Goal: Task Accomplishment & Management: Manage account settings

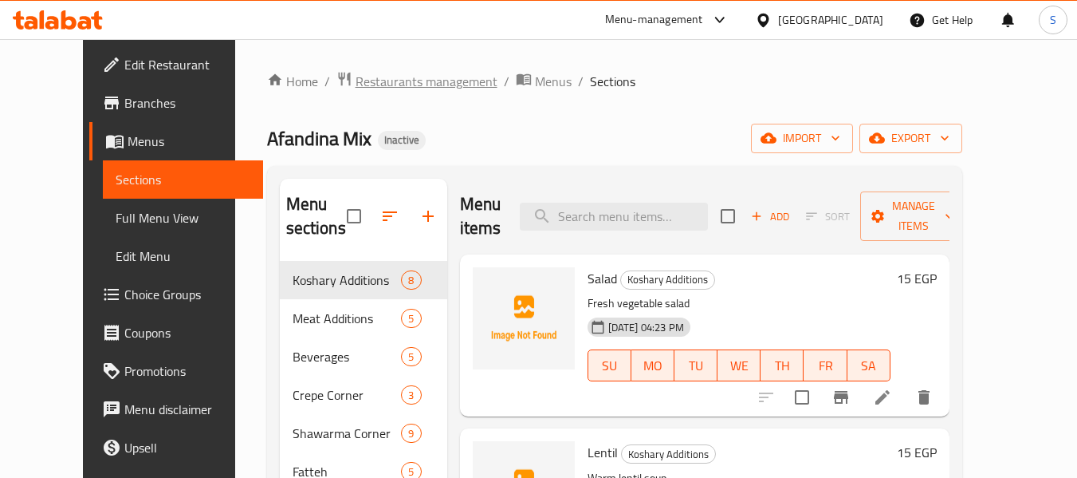
click at [380, 83] on span "Restaurants management" at bounding box center [427, 81] width 142 height 19
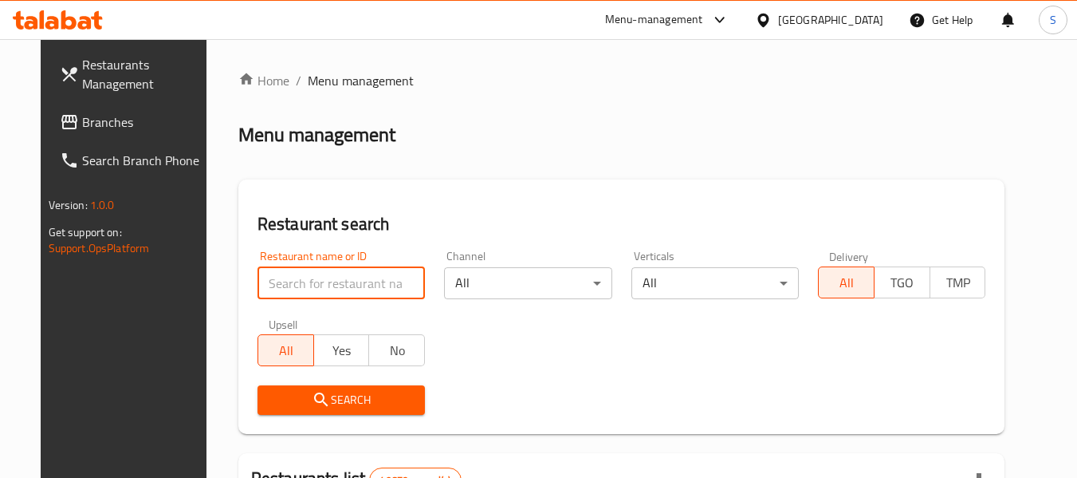
paste input "686988"
type input "686988"
click button "Search" at bounding box center [341, 400] width 167 height 30
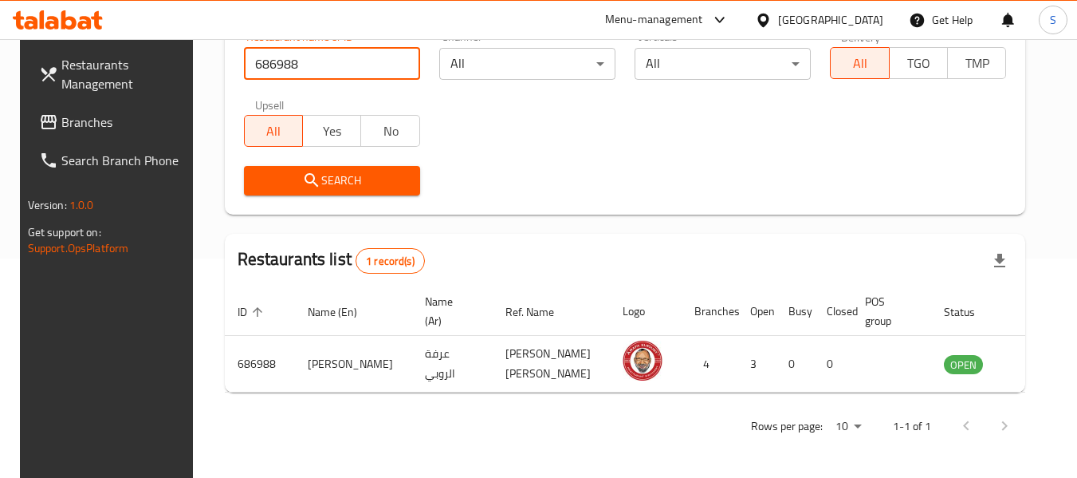
scroll to position [220, 0]
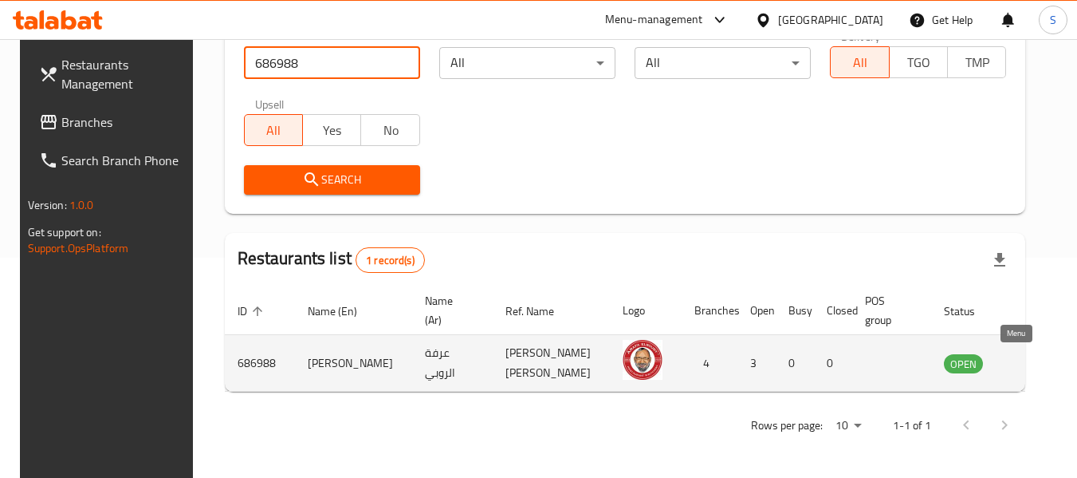
click at [1029, 364] on icon "enhanced table" at bounding box center [1038, 364] width 18 height 14
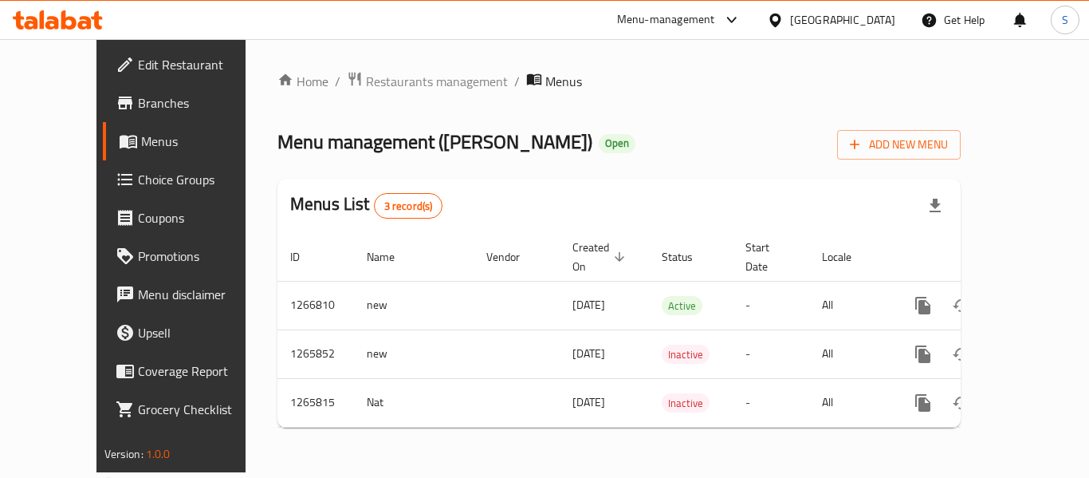
click at [138, 104] on span "Branches" at bounding box center [202, 102] width 128 height 19
click at [838, 81] on ol "Home / Restaurants management / Menus" at bounding box center [619, 80] width 683 height 19
click at [874, 421] on div "Home / Restaurants management / Menus Menu management ( Arafa ELRouby ) Open Ad…" at bounding box center [619, 254] width 747 height 431
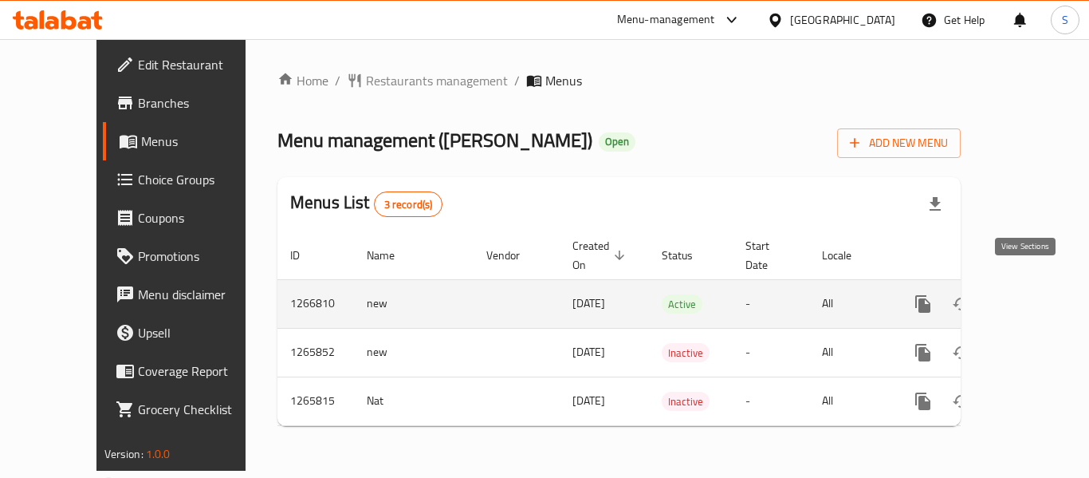
click at [1029, 294] on icon "enhanced table" at bounding box center [1038, 303] width 19 height 19
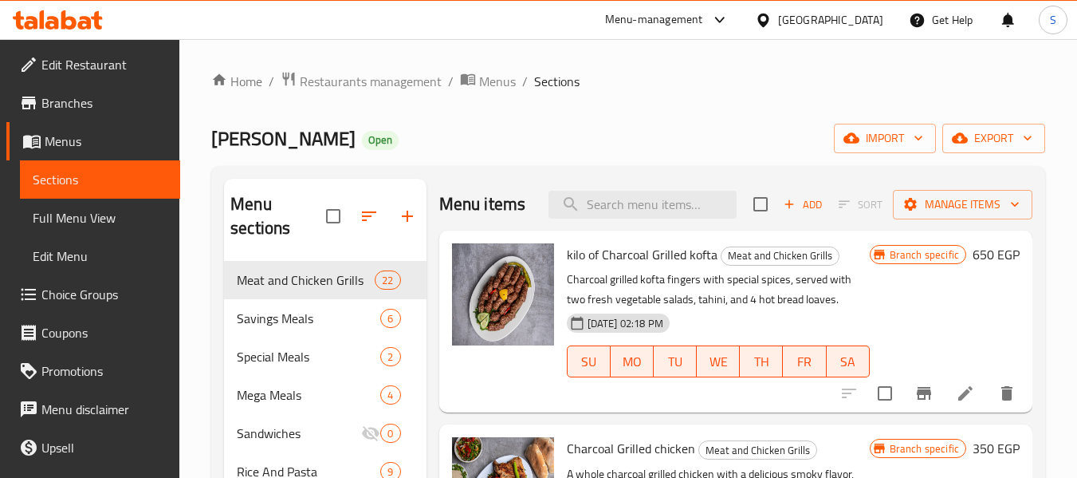
click at [596, 108] on div "Home / Restaurants management / Menus / Sections Arafa ELRouby Open import expo…" at bounding box center [628, 370] width 834 height 598
click at [995, 139] on span "export" at bounding box center [993, 138] width 77 height 20
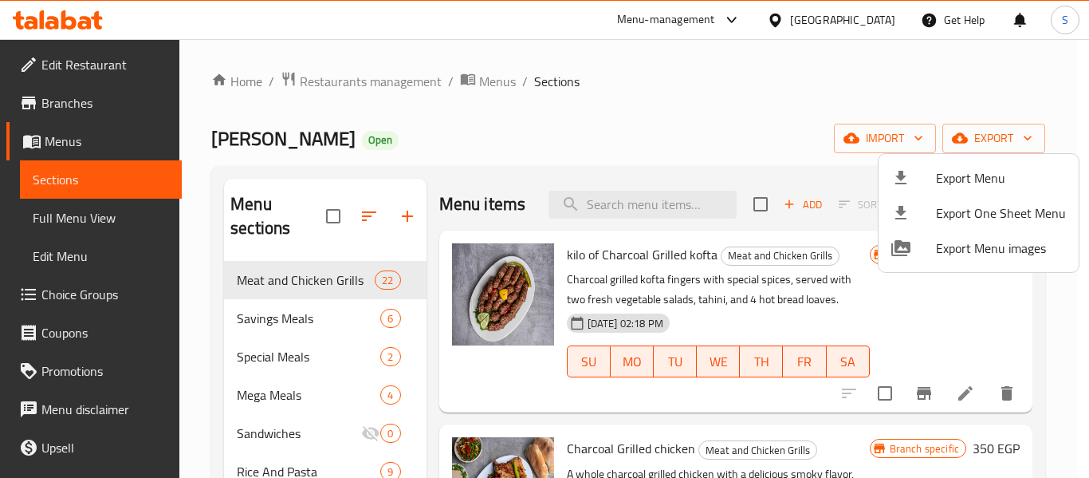
click at [976, 168] on span "Export Menu" at bounding box center [1001, 177] width 130 height 19
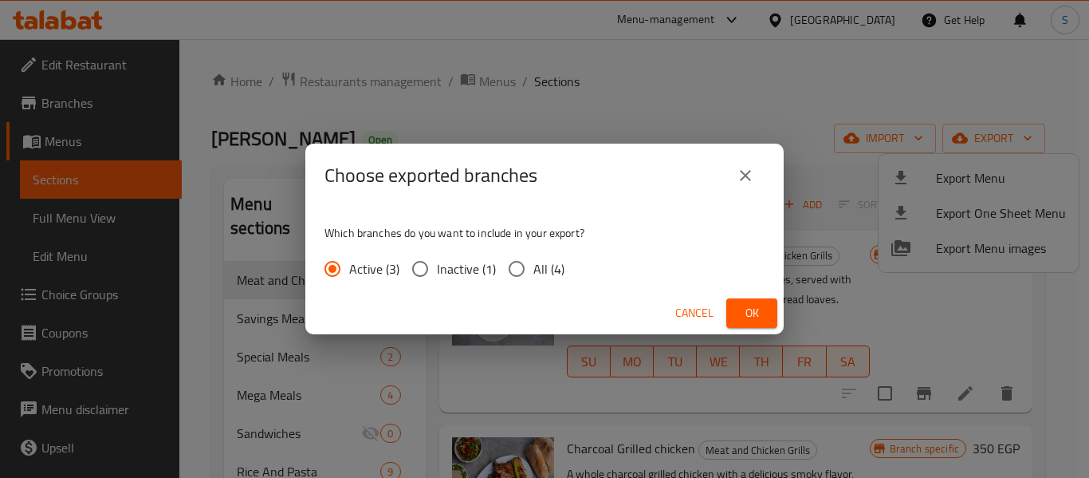
drag, startPoint x: 536, startPoint y: 270, endPoint x: 615, endPoint y: 281, distance: 79.7
click at [536, 268] on span "All (4)" at bounding box center [549, 268] width 31 height 19
click at [534, 268] on input "All (4)" at bounding box center [516, 268] width 33 height 33
radio input "true"
click at [755, 308] on span "Ok" at bounding box center [752, 313] width 26 height 20
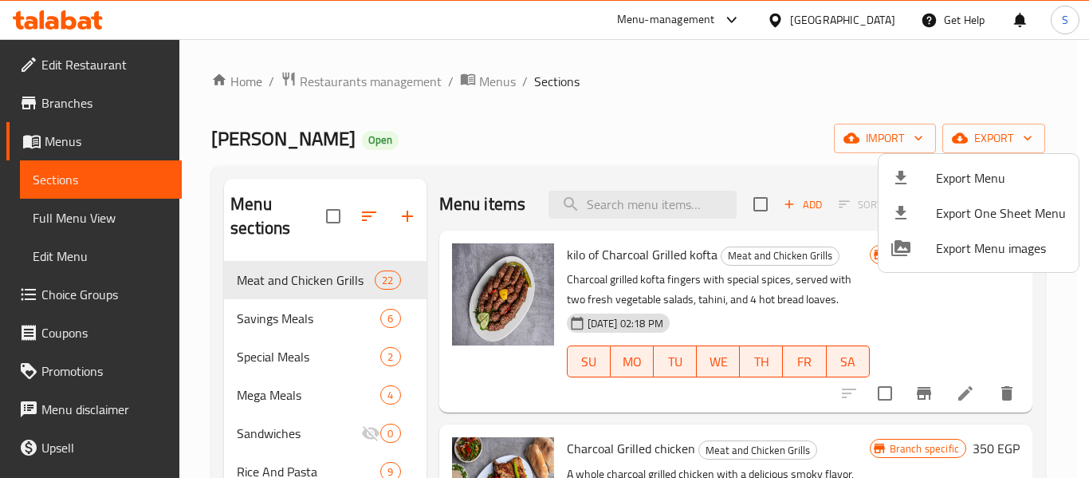
click at [860, 21] on div at bounding box center [544, 239] width 1089 height 478
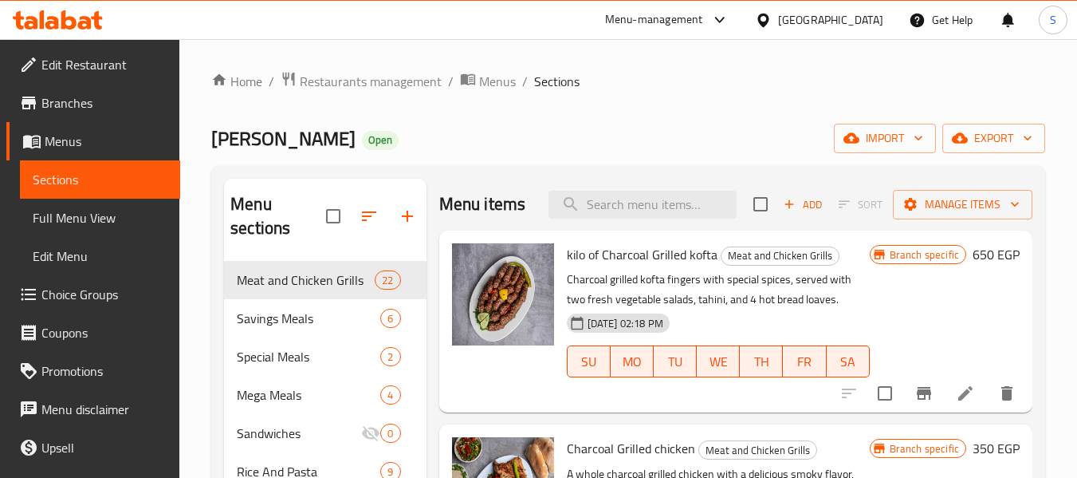
click at [769, 14] on icon at bounding box center [763, 20] width 11 height 14
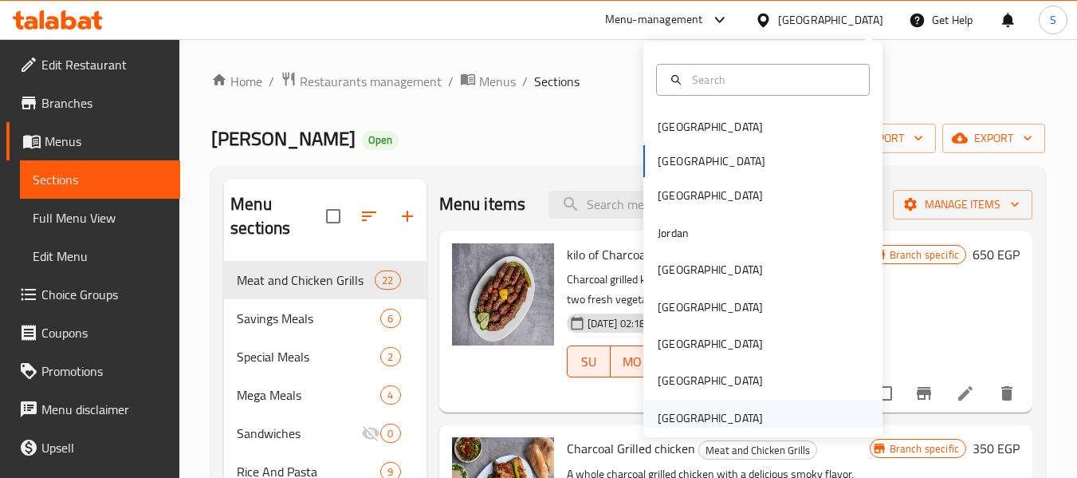
click at [718, 416] on div "[GEOGRAPHIC_DATA]" at bounding box center [710, 418] width 105 height 18
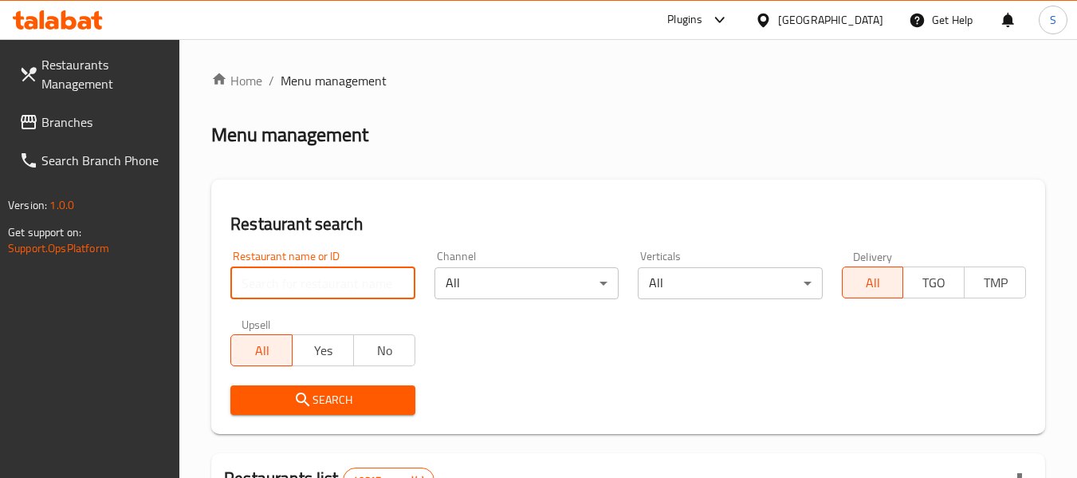
paste input "703792"
type input "703792"
click button "Search" at bounding box center [322, 400] width 184 height 30
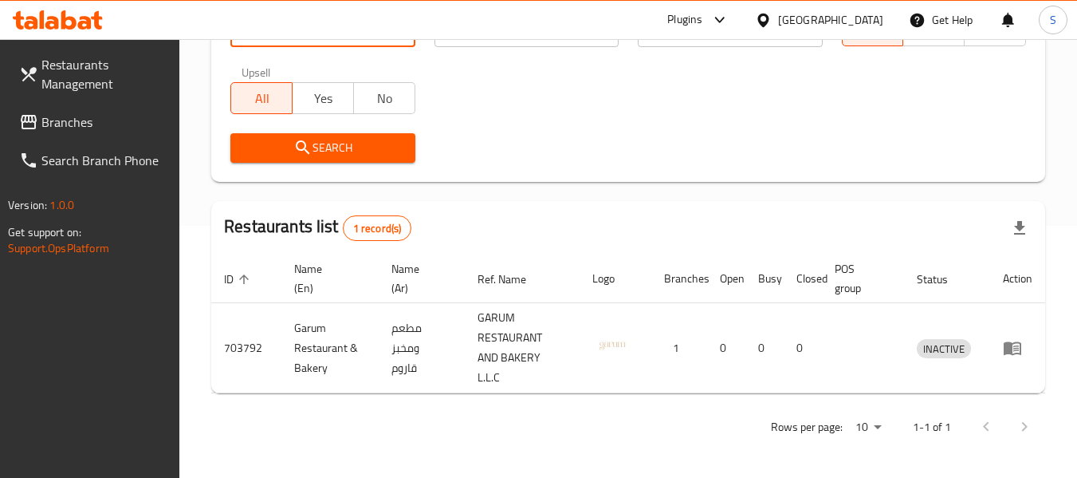
scroll to position [254, 0]
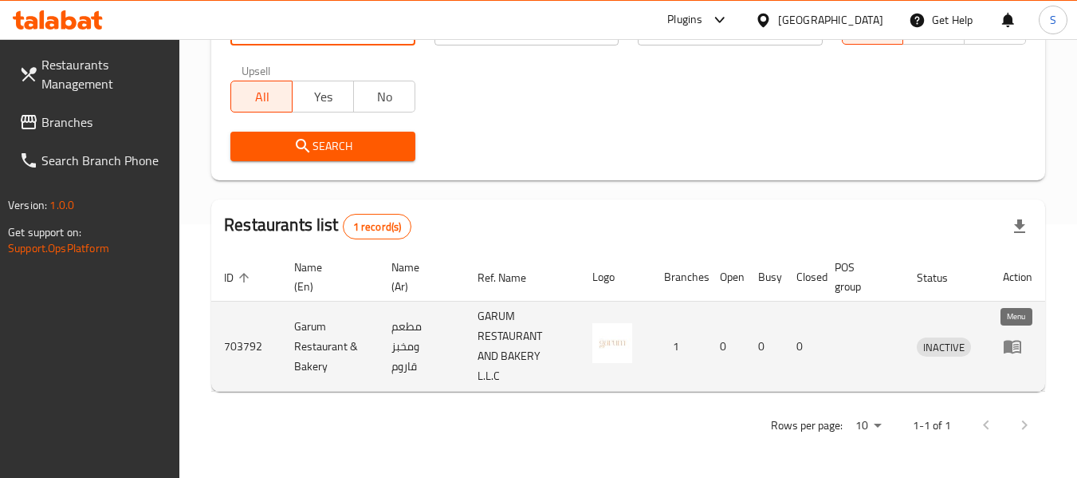
click at [1010, 346] on icon "enhanced table" at bounding box center [1013, 348] width 18 height 14
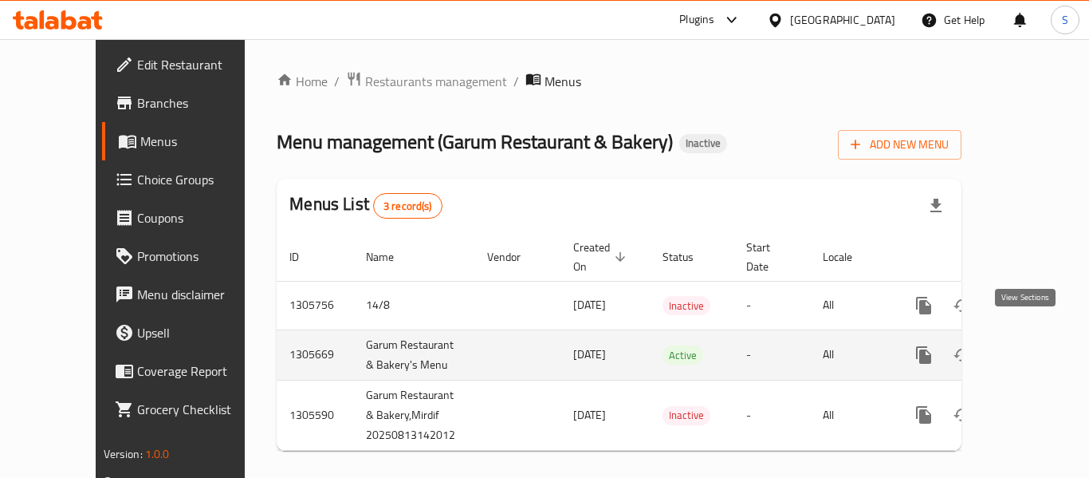
click at [1030, 345] on icon "enhanced table" at bounding box center [1039, 354] width 19 height 19
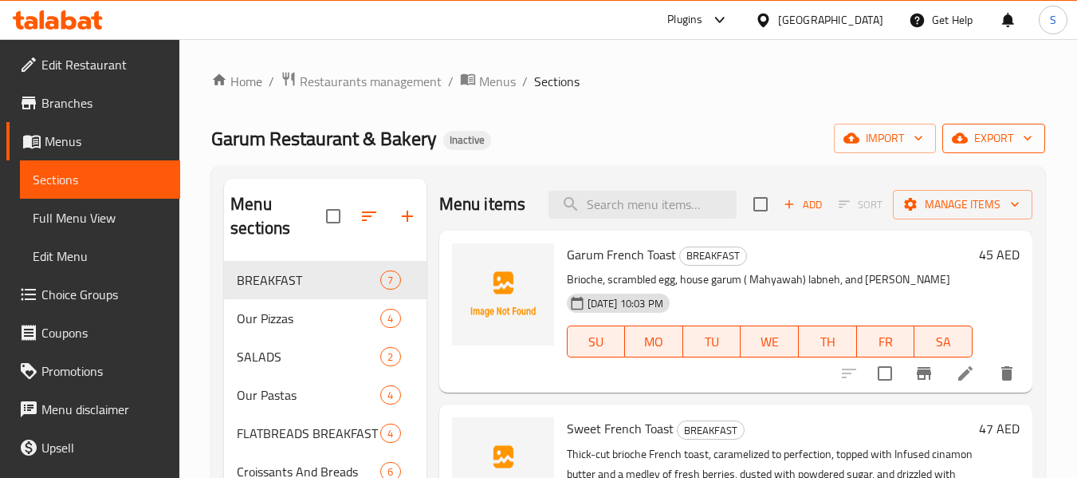
click at [995, 140] on span "export" at bounding box center [993, 138] width 77 height 20
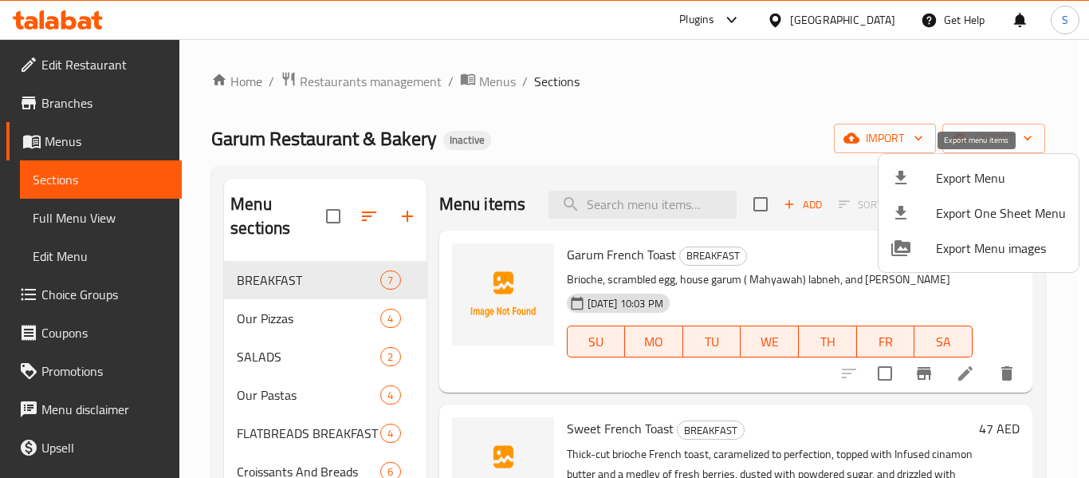
click at [953, 176] on span "Export Menu" at bounding box center [1001, 177] width 130 height 19
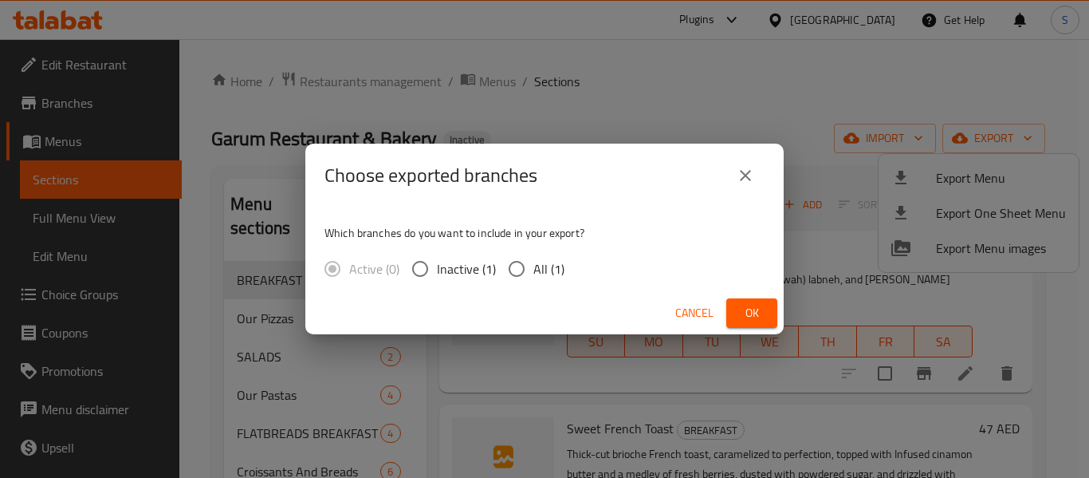
click at [526, 274] on input "All (1)" at bounding box center [516, 268] width 33 height 33
radio input "true"
click at [751, 317] on span "Ok" at bounding box center [752, 313] width 26 height 20
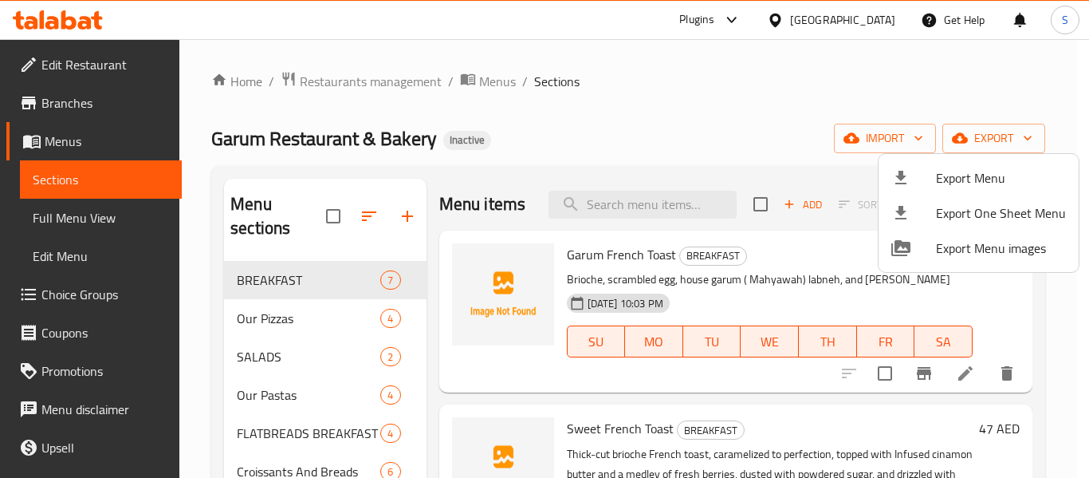
click at [634, 90] on div at bounding box center [544, 239] width 1089 height 478
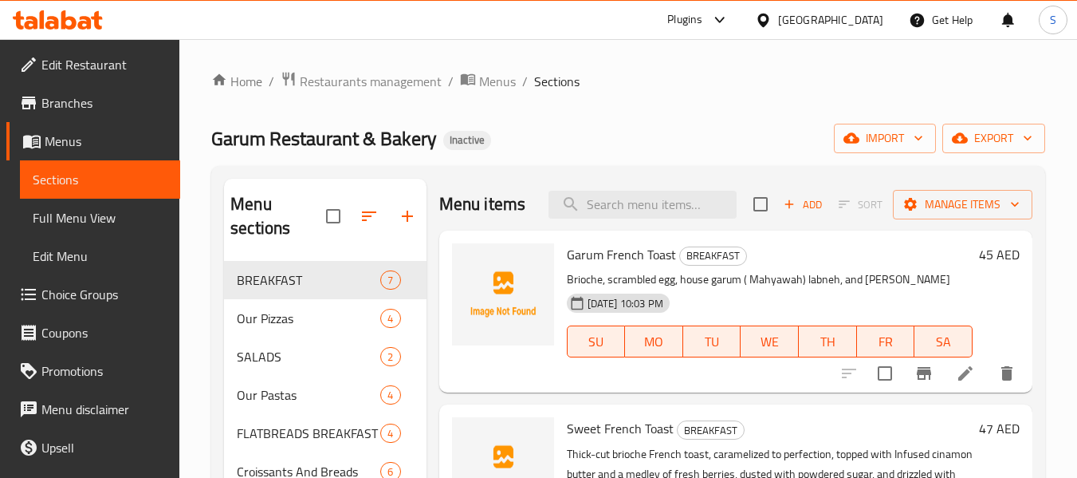
drag, startPoint x: 100, startPoint y: 57, endPoint x: 200, endPoint y: 59, distance: 100.5
click at [100, 57] on span "Edit Restaurant" at bounding box center [104, 64] width 126 height 19
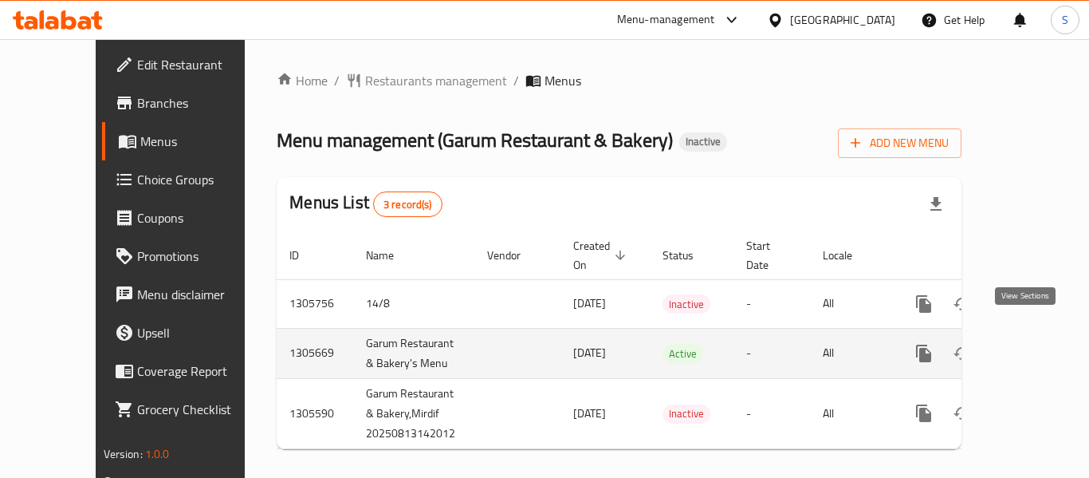
click at [1036, 336] on link "enhanced table" at bounding box center [1039, 353] width 38 height 38
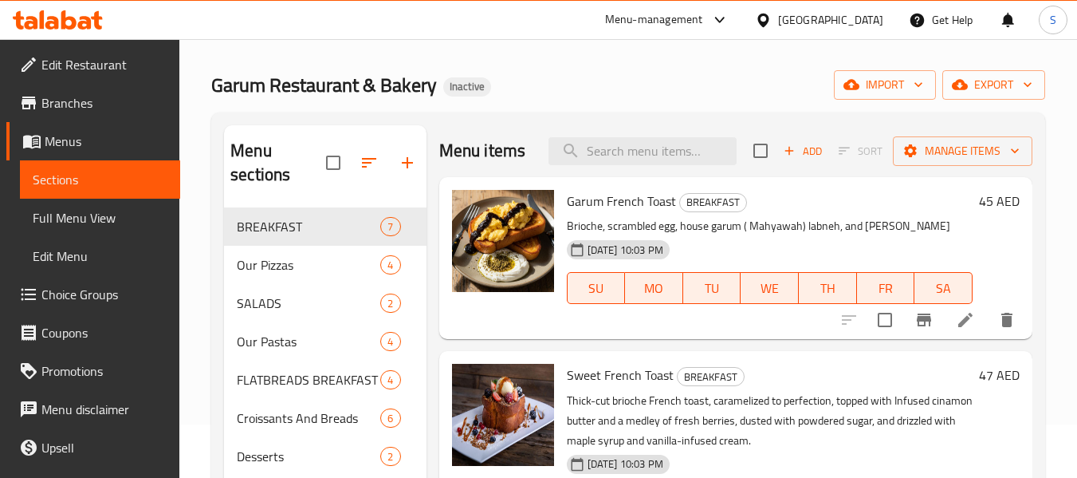
scroll to position [80, 0]
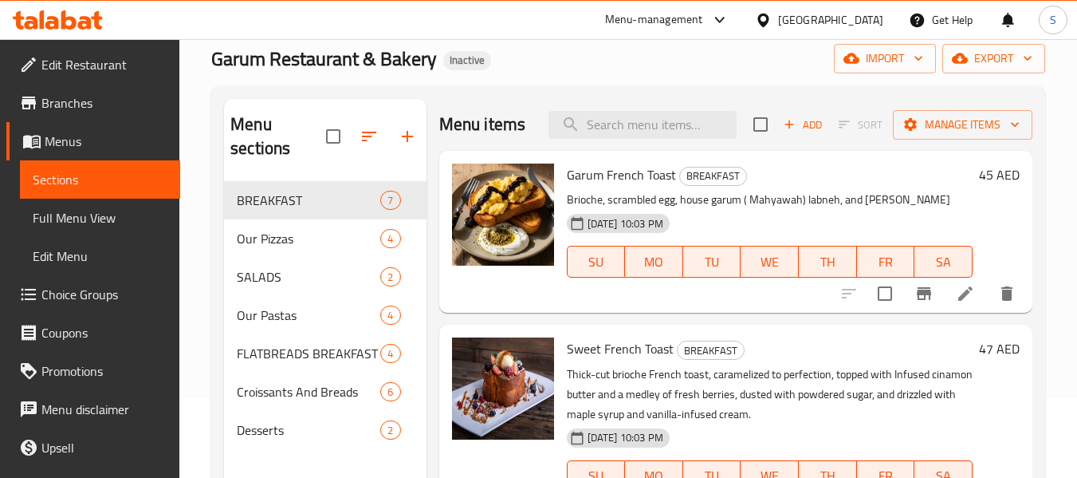
click at [117, 221] on span "Full Menu View" at bounding box center [100, 217] width 135 height 19
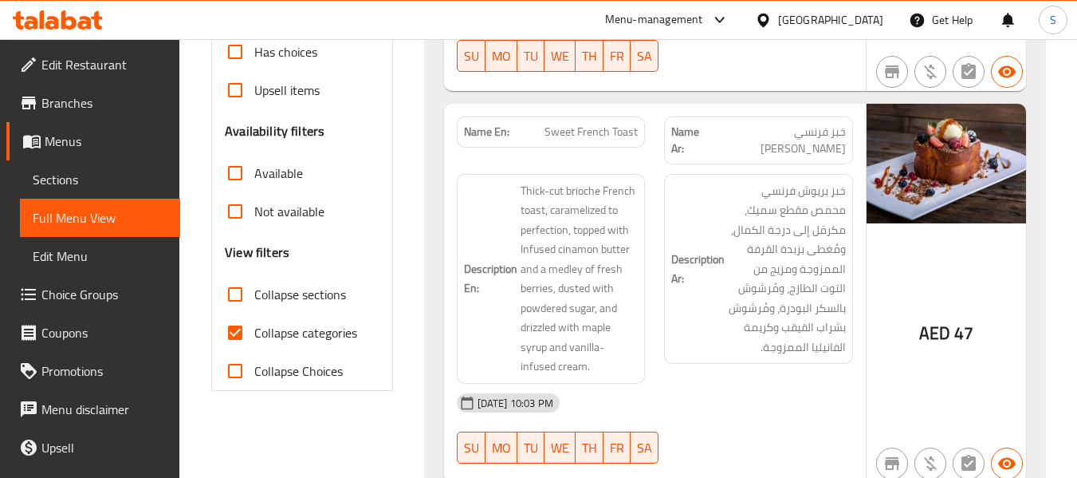
scroll to position [479, 0]
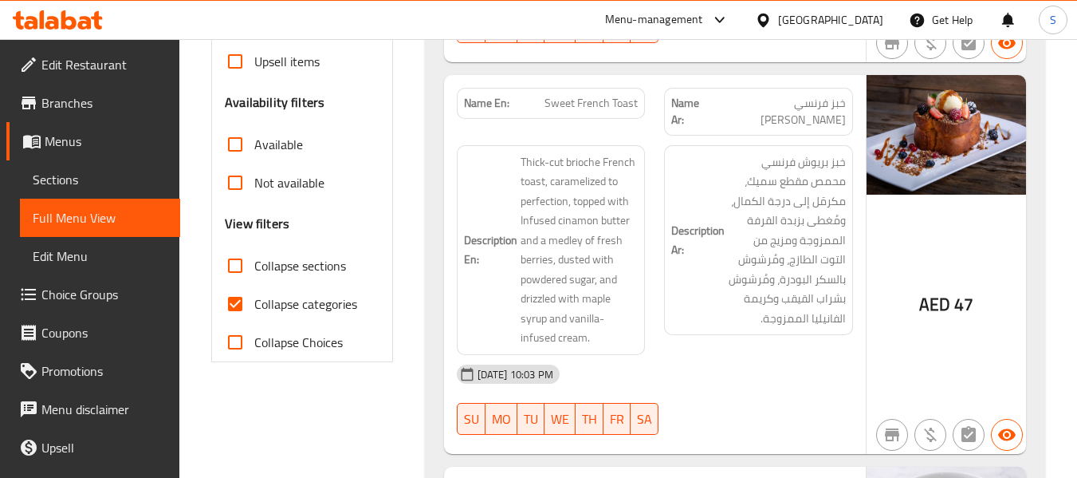
click at [290, 302] on span "Collapse categories" at bounding box center [305, 303] width 103 height 19
click at [254, 302] on input "Collapse categories" at bounding box center [235, 304] width 38 height 38
checkbox input "false"
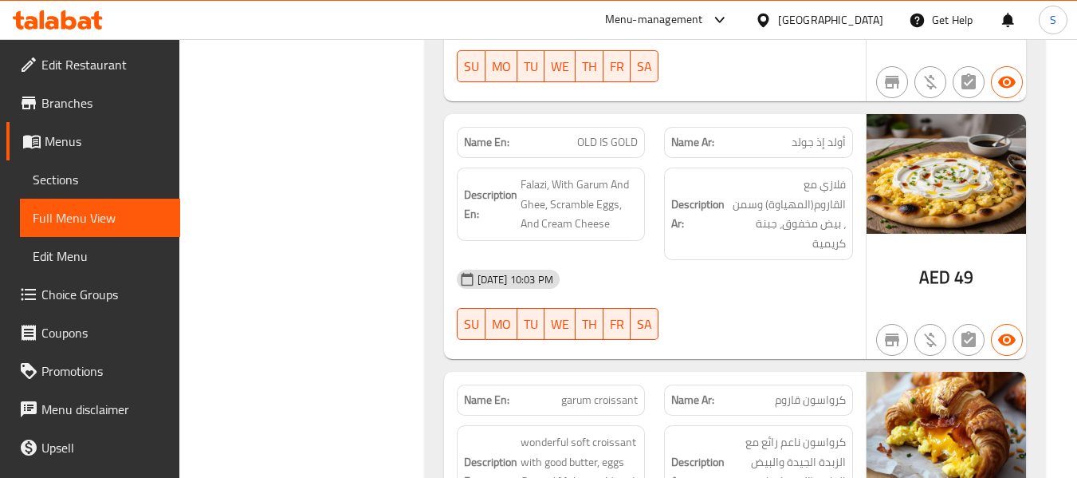
scroll to position [1117, 0]
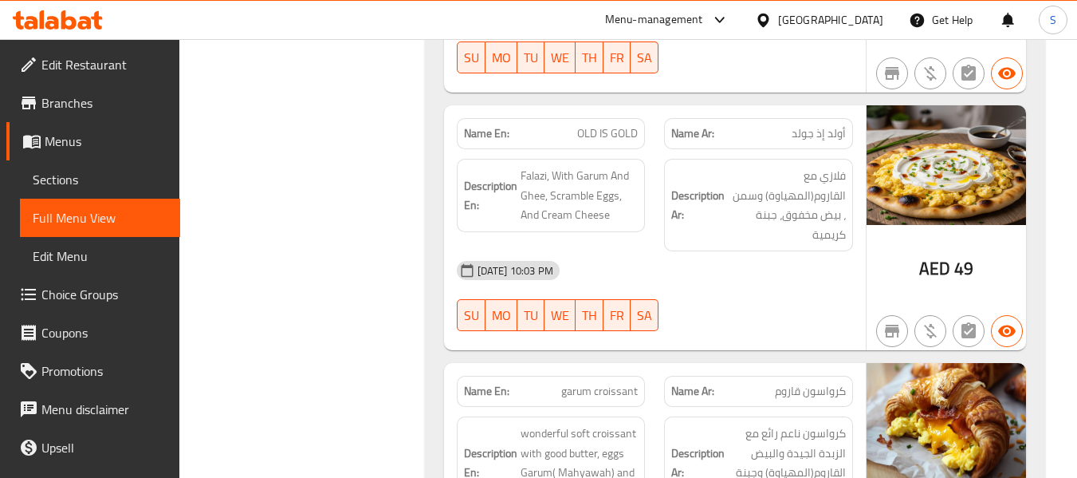
click at [611, 125] on span "OLD IS GOLD" at bounding box center [607, 133] width 61 height 17
copy span "OLD IS GOLD"
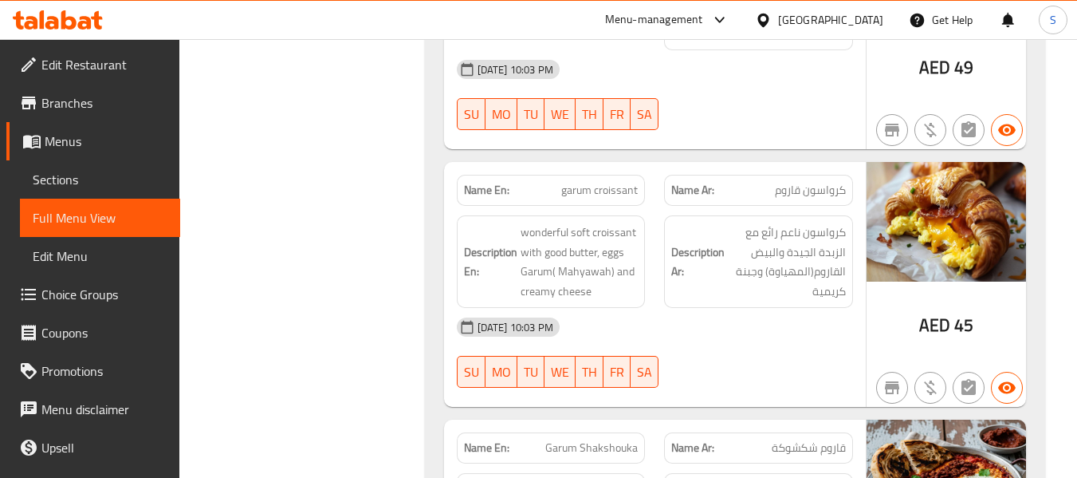
scroll to position [1356, 0]
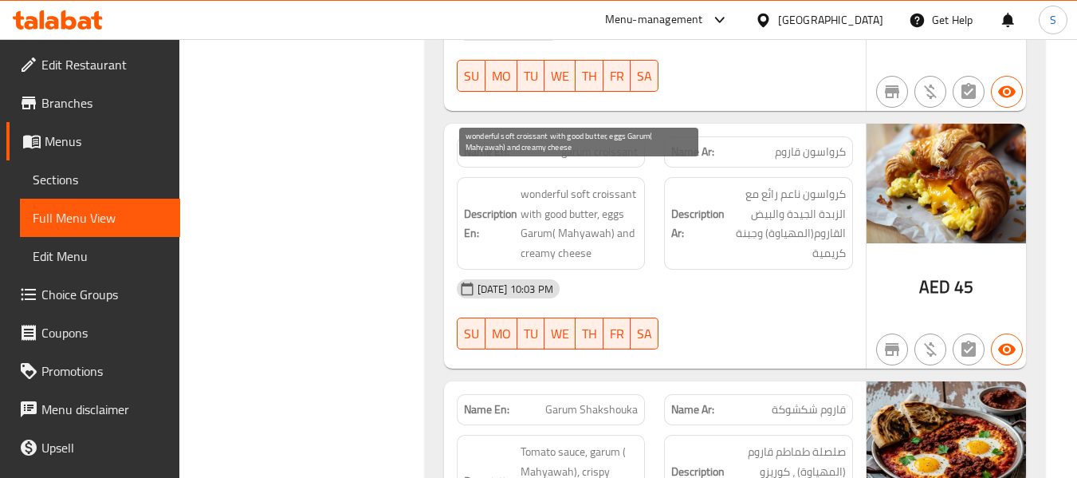
click at [583, 202] on span "wonderful soft croissant with good butter, eggs Garum( Mahyawah) and creamy che…" at bounding box center [580, 223] width 118 height 78
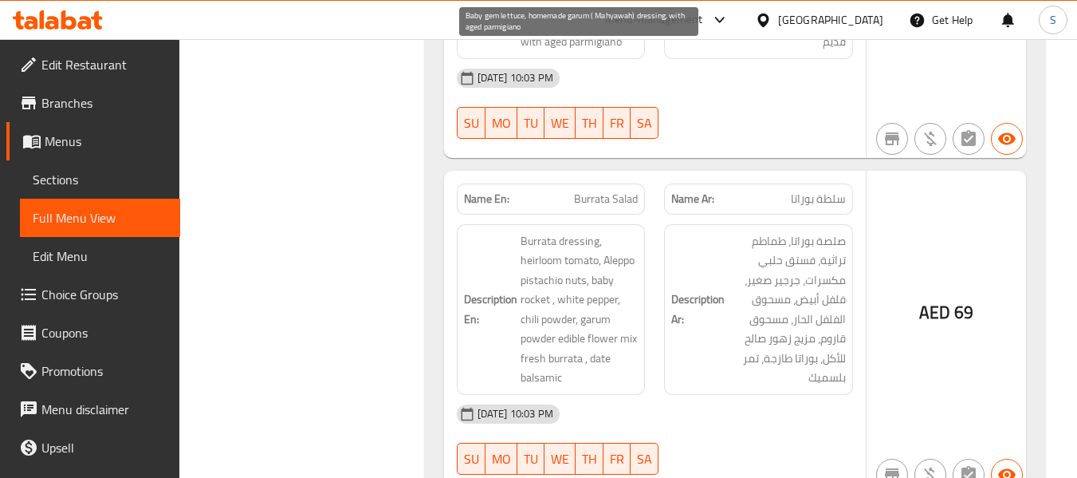
scroll to position [5278, 0]
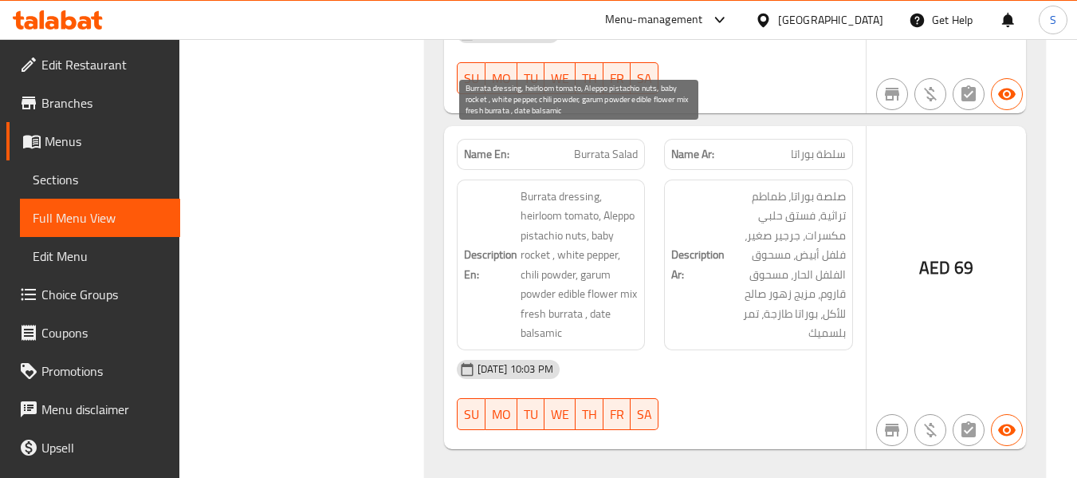
click at [534, 199] on span "Burrata dressing, heirloom tomato, Aleppo pistachio nuts, baby rocket , white p…" at bounding box center [580, 265] width 118 height 156
click at [561, 218] on span "Burrata dressing, heirloom tomato, Aleppo pistachio nuts, baby rocket , white p…" at bounding box center [580, 265] width 118 height 156
click at [570, 254] on span "Burrata dressing, heirloom tomato, Aleppo pistachio nuts, baby rocket , white p…" at bounding box center [580, 265] width 118 height 156
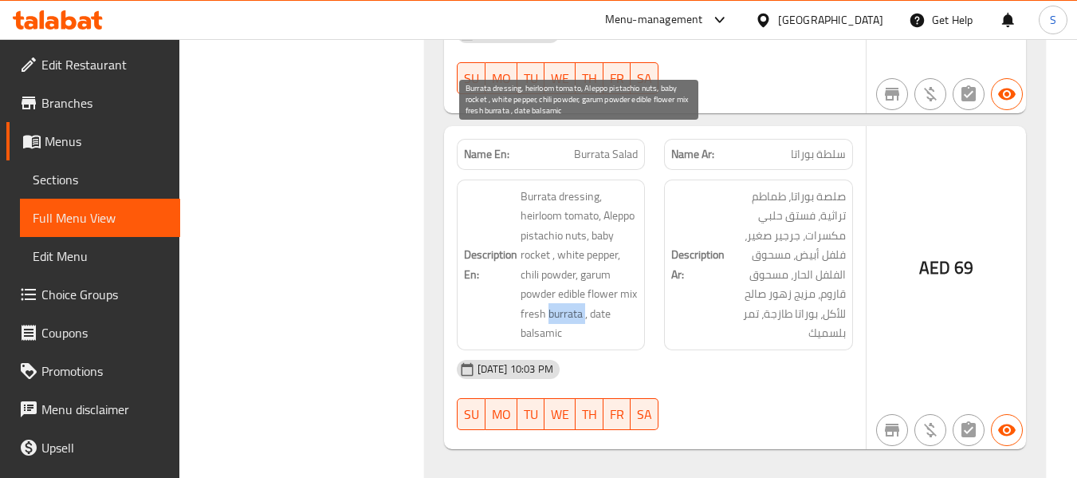
click at [570, 254] on span "Burrata dressing, heirloom tomato, Aleppo pistachio nuts, baby rocket , white p…" at bounding box center [580, 265] width 118 height 156
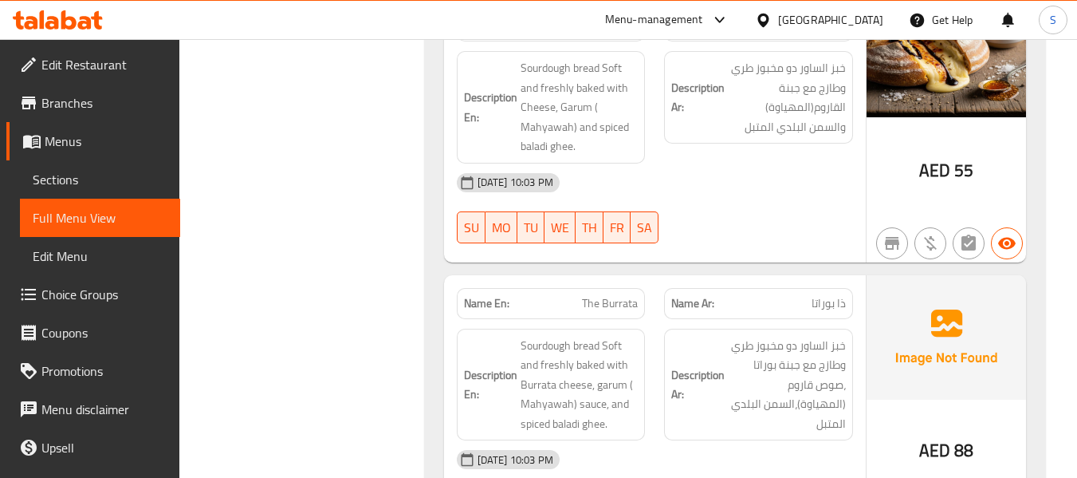
scroll to position [7350, 0]
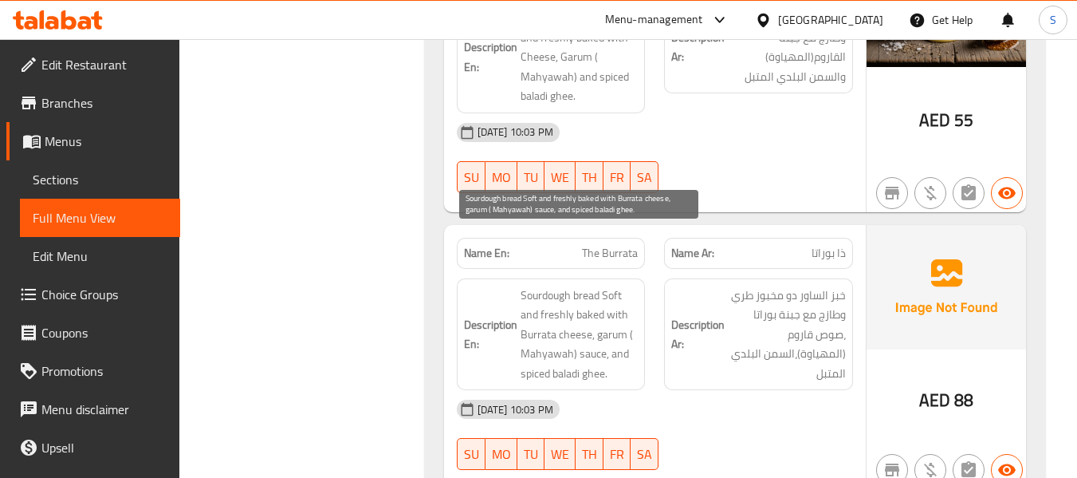
click at [573, 286] on span "Sourdough bread Soft and freshly baked with Burrata cheese, garum ( Mahyawah) s…" at bounding box center [580, 335] width 118 height 98
click at [589, 321] on span "Sourdough bread Soft and freshly baked with Burrata cheese, garum ( Mahyawah) s…" at bounding box center [580, 335] width 118 height 98
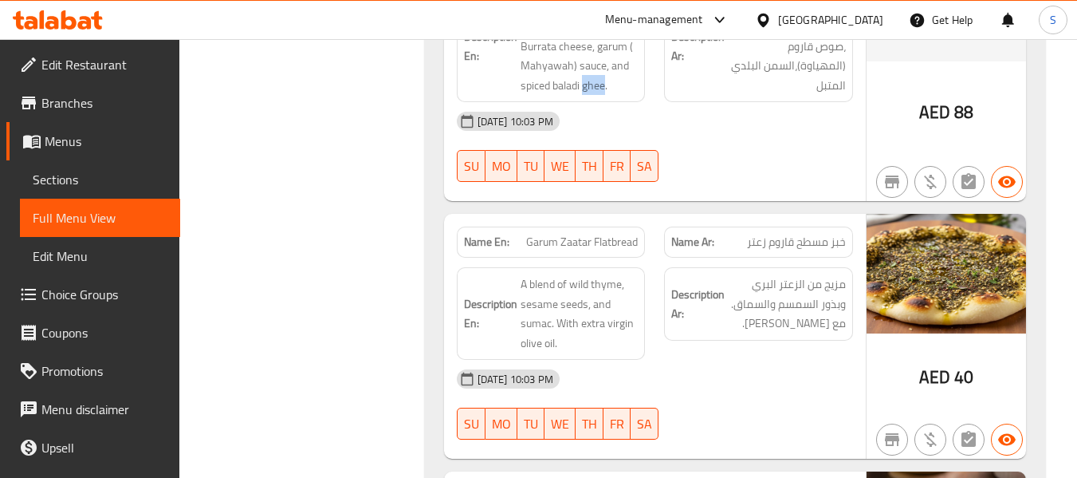
scroll to position [7589, 0]
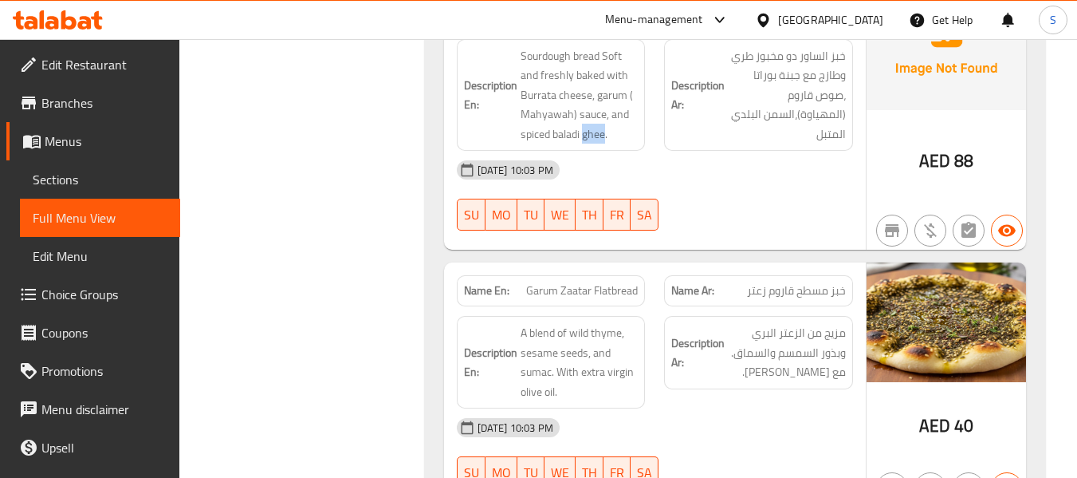
copy span "Garum Zaatar Flatbread"
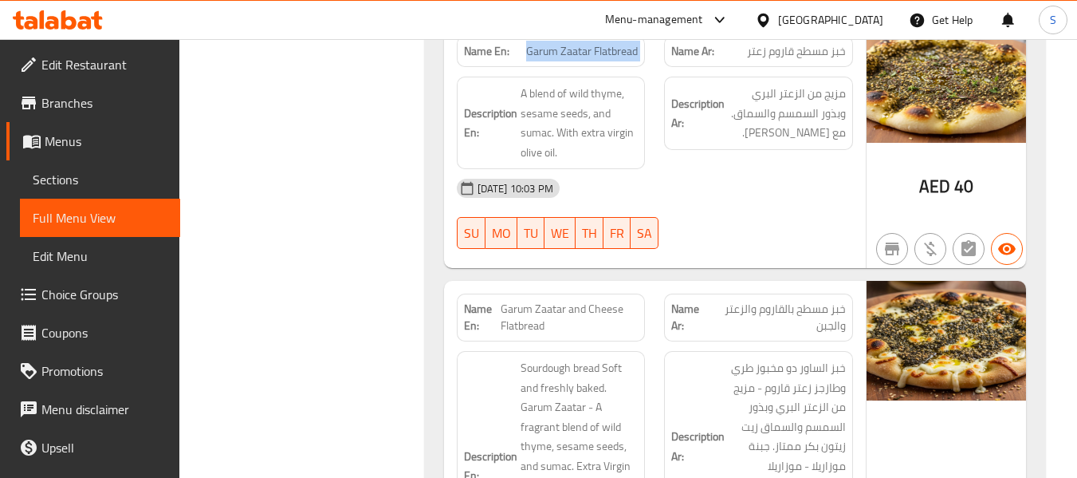
scroll to position [7908, 0]
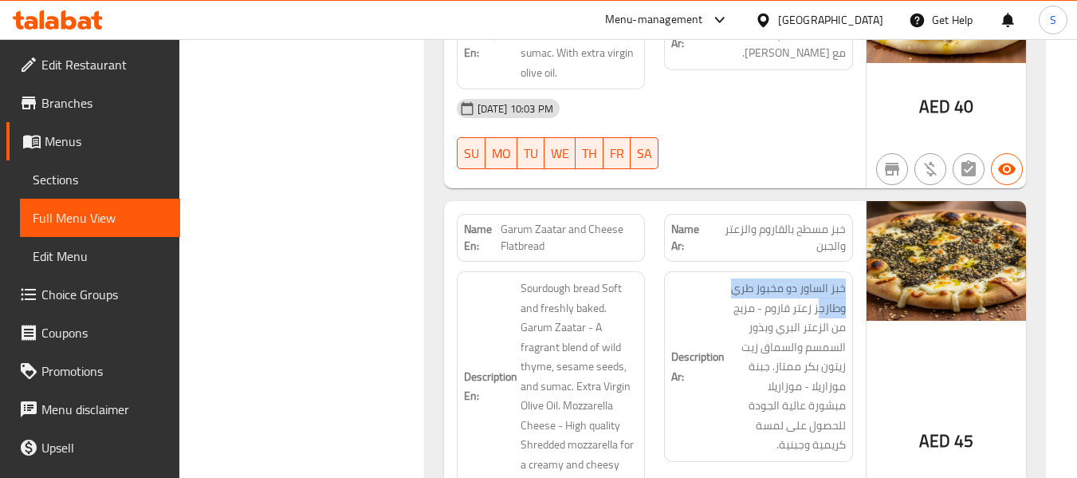
drag, startPoint x: 821, startPoint y: 254, endPoint x: 848, endPoint y: 222, distance: 42.5
copy span "خبز الساور دو مخبوز طري وطازج"
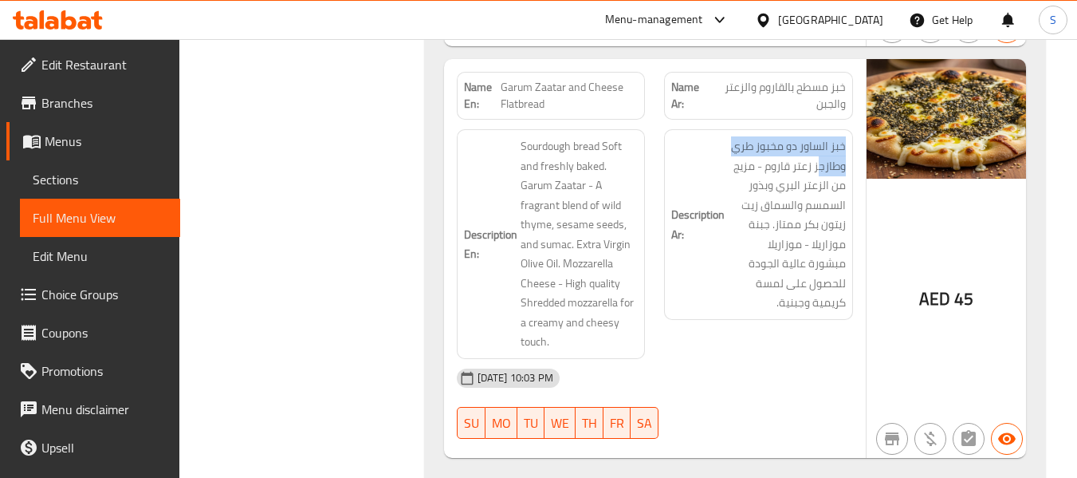
scroll to position [8068, 0]
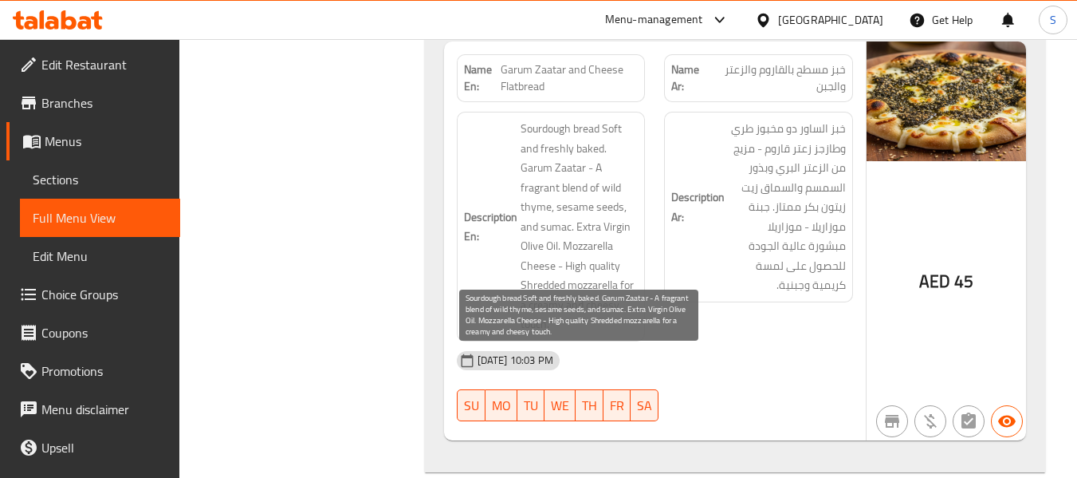
click at [550, 188] on span "Sourdough bread Soft and freshly baked. Garum Zaatar - A fragrant blend of wild…" at bounding box center [580, 226] width 118 height 215
click at [544, 207] on span "Sourdough bread Soft and freshly baked. Garum Zaatar - A fragrant blend of wild…" at bounding box center [580, 226] width 118 height 215
click at [580, 244] on span "Sourdough bread Soft and freshly baked. Garum Zaatar - A fragrant blend of wild…" at bounding box center [580, 226] width 118 height 215
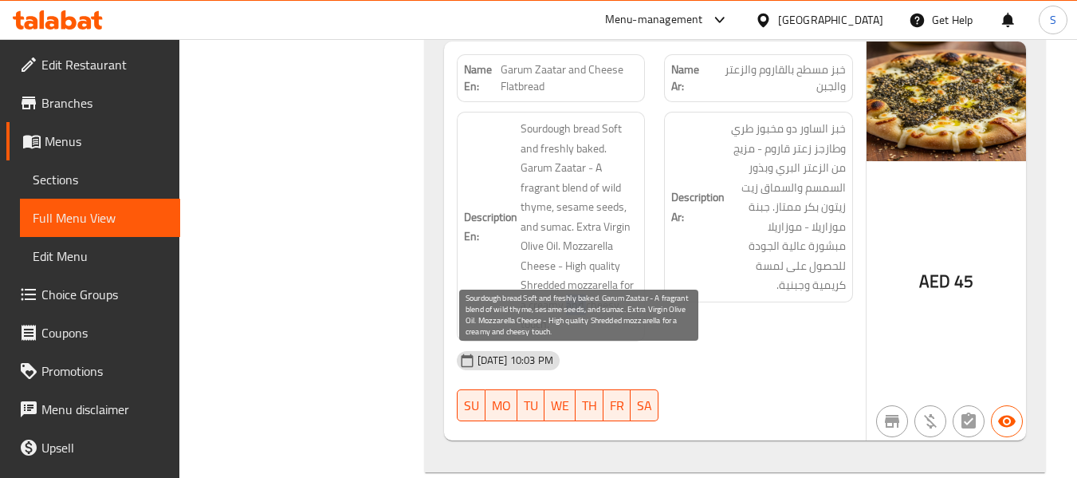
click at [580, 244] on span "Sourdough bread Soft and freshly baked. Garum Zaatar - A fragrant blend of wild…" at bounding box center [580, 226] width 118 height 215
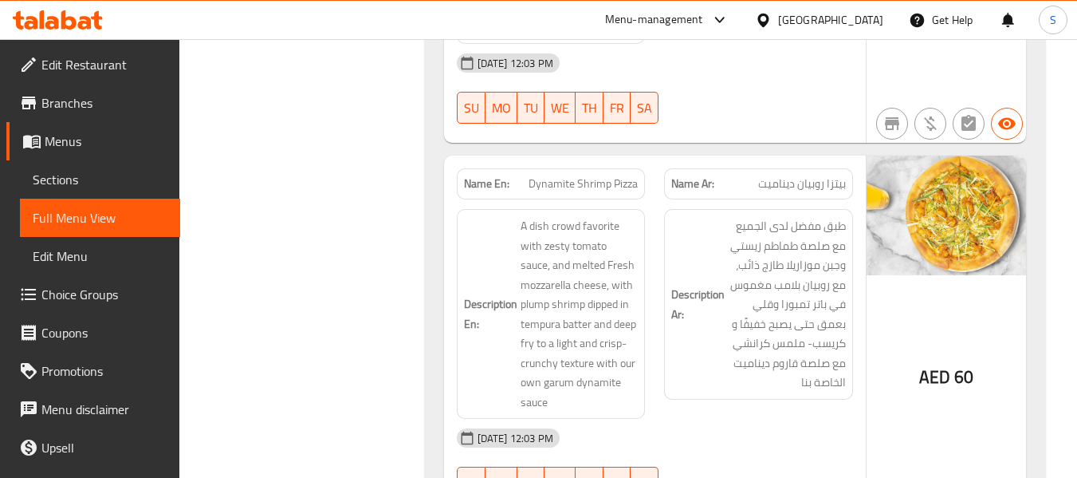
scroll to position [4186, 0]
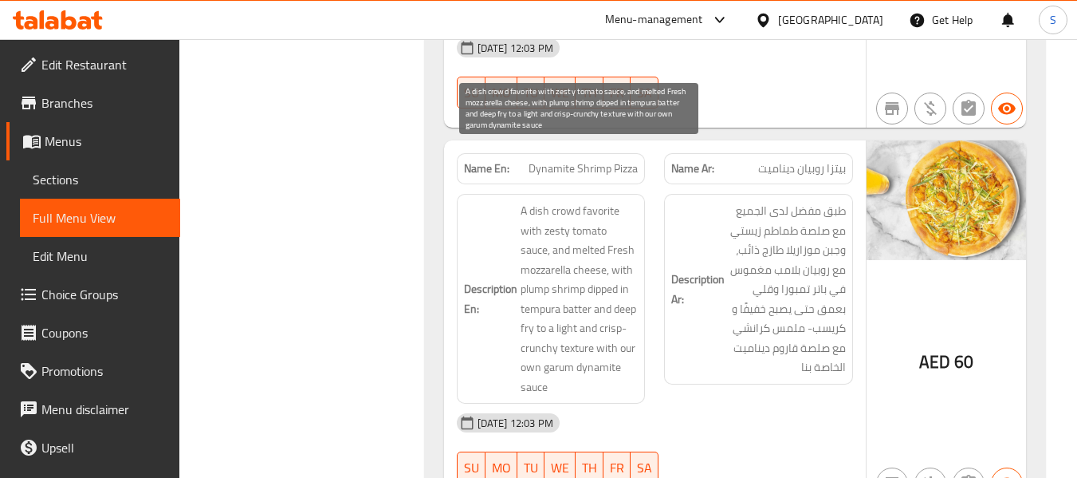
click at [612, 201] on span "A dish crowd favorite with zesty tomato sauce, and melted Fresh mozzarella chee…" at bounding box center [580, 298] width 118 height 195
click at [594, 209] on span "A dish crowd favorite with zesty tomato sauce, and melted Fresh mozzarella chee…" at bounding box center [580, 298] width 118 height 195
click at [573, 251] on span "A dish crowd favorite with zesty tomato sauce, and melted Fresh mozzarella chee…" at bounding box center [580, 298] width 118 height 195
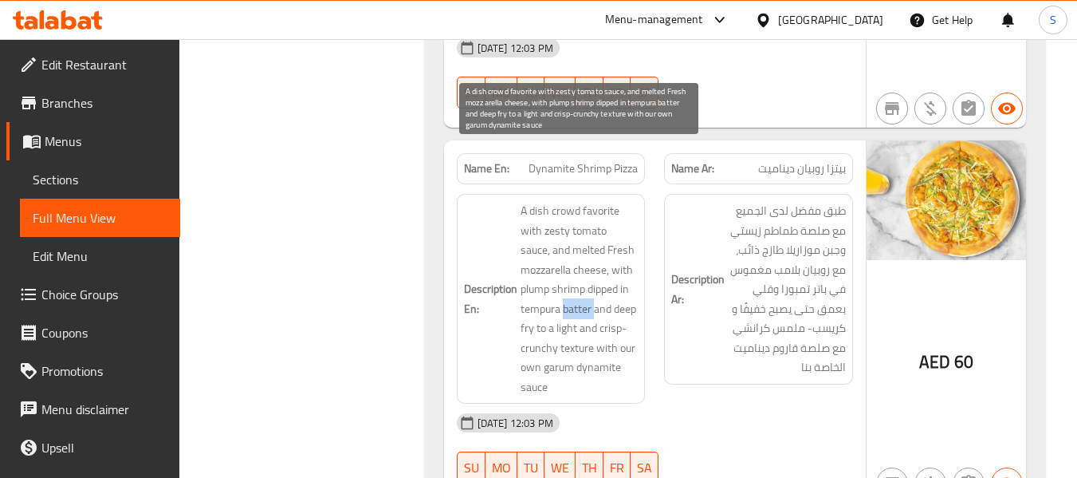
click at [573, 251] on span "A dish crowd favorite with zesty tomato sauce, and melted Fresh mozzarella chee…" at bounding box center [580, 298] width 118 height 195
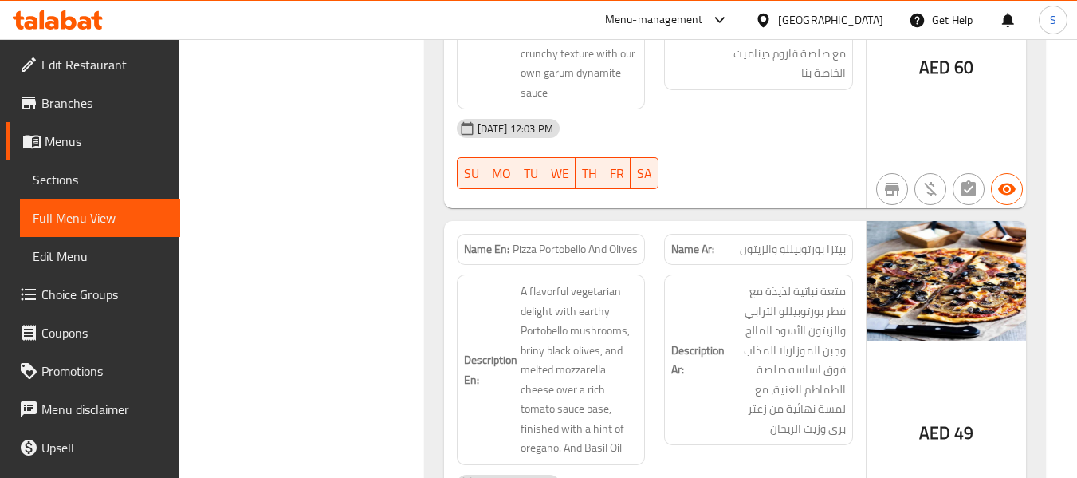
scroll to position [4585, 0]
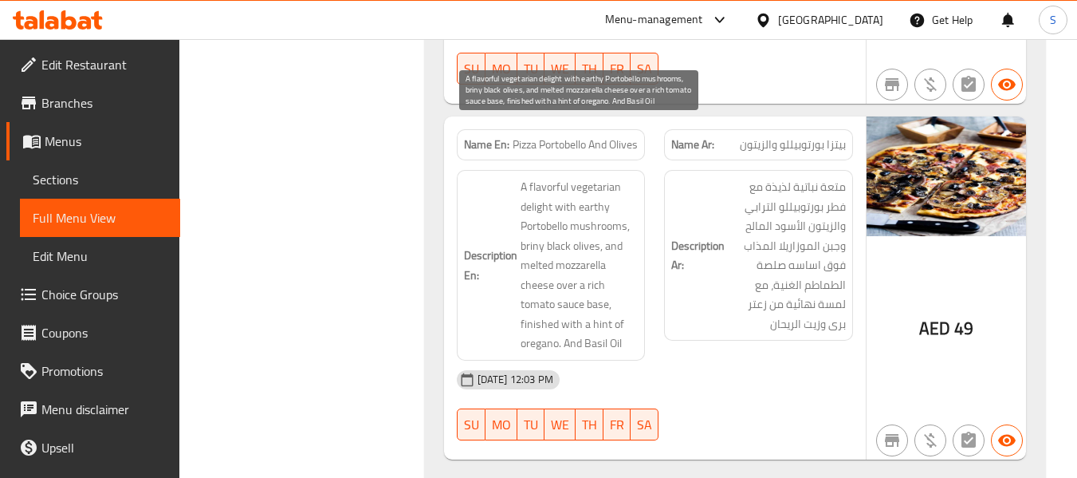
click at [602, 177] on span "A flavorful vegetarian delight with earthy Portobello mushrooms, briny black ol…" at bounding box center [580, 265] width 118 height 176
click at [539, 231] on span "A flavorful vegetarian delight with earthy Portobello mushrooms, briny black ol…" at bounding box center [580, 265] width 118 height 176
click at [613, 289] on span "A flavorful vegetarian delight with earthy Portobello mushrooms, briny black ol…" at bounding box center [580, 265] width 118 height 176
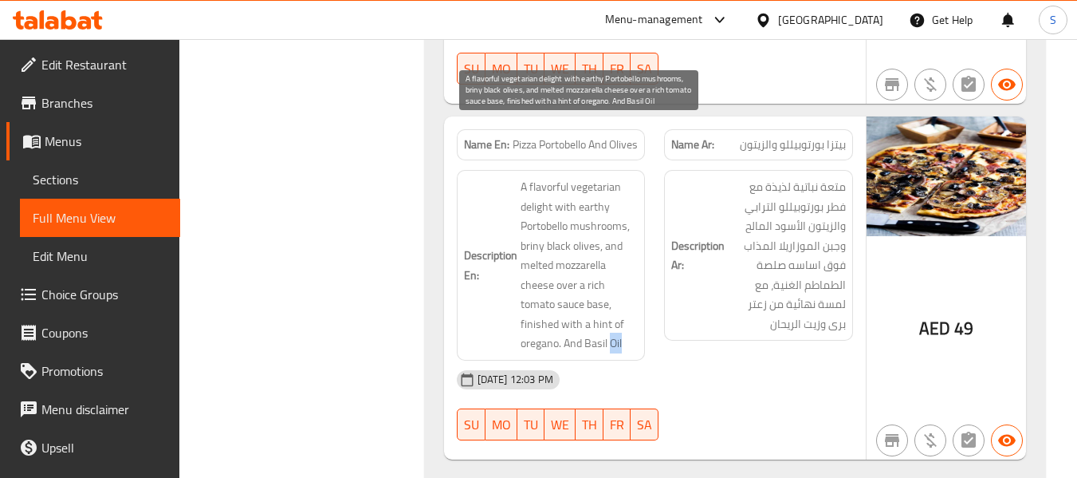
click at [613, 289] on span "A flavorful vegetarian delight with earthy Portobello mushrooms, briny black ol…" at bounding box center [580, 265] width 118 height 176
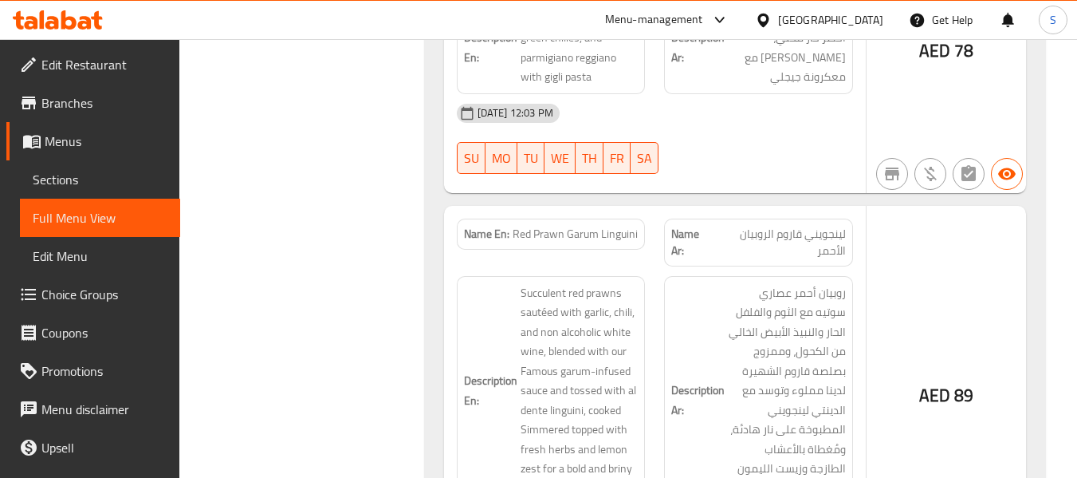
scroll to position [5961, 0]
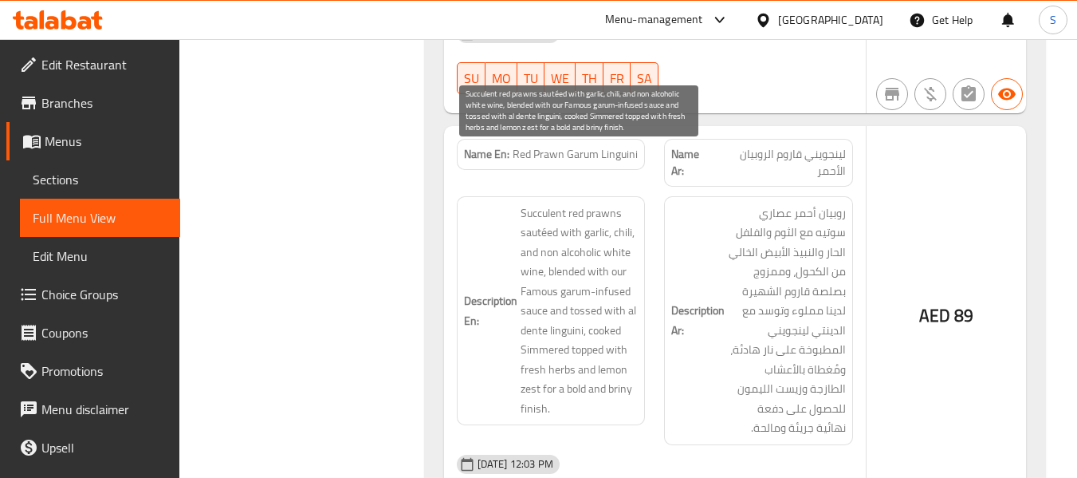
click at [528, 220] on span "Succulent red prawns sautéed with garlic, chili, and non alcoholic white wine, …" at bounding box center [580, 310] width 118 height 215
drag, startPoint x: 539, startPoint y: 194, endPoint x: 542, endPoint y: 216, distance: 22.5
click at [542, 216] on span "Succulent red prawns sautéed with garlic, chili, and non alcoholic white wine, …" at bounding box center [580, 310] width 118 height 215
copy span "non alcoholic white wine"
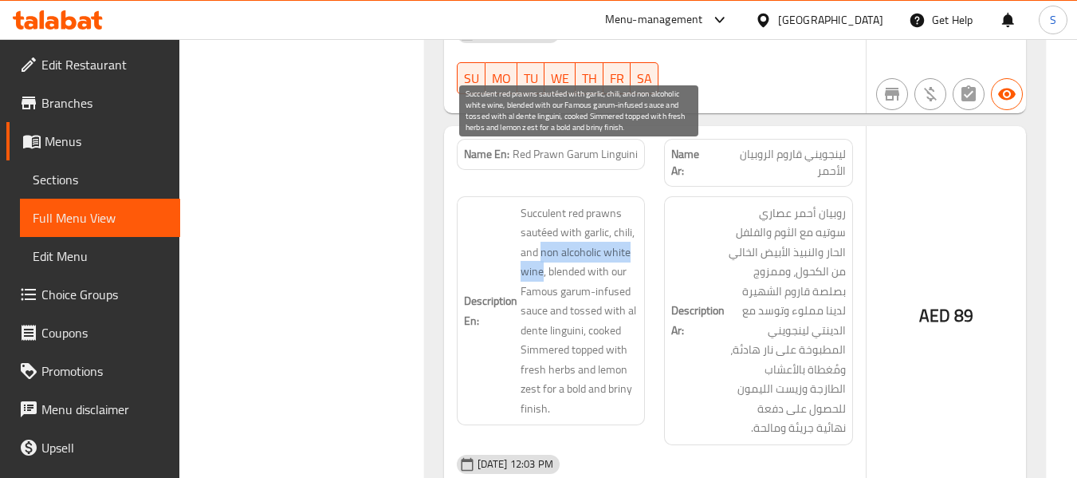
click at [539, 256] on span "Succulent red prawns sautéed with garlic, chili, and non alcoholic white wine, …" at bounding box center [580, 310] width 118 height 215
click at [539, 255] on span "Succulent red prawns sautéed with garlic, chili, and non alcoholic white wine, …" at bounding box center [580, 310] width 118 height 215
click at [572, 273] on span "Succulent red prawns sautéed with garlic, chili, and non alcoholic white wine, …" at bounding box center [580, 310] width 118 height 215
click at [538, 355] on span "Succulent red prawns sautéed with garlic, chili, and non alcoholic white wine, …" at bounding box center [580, 310] width 118 height 215
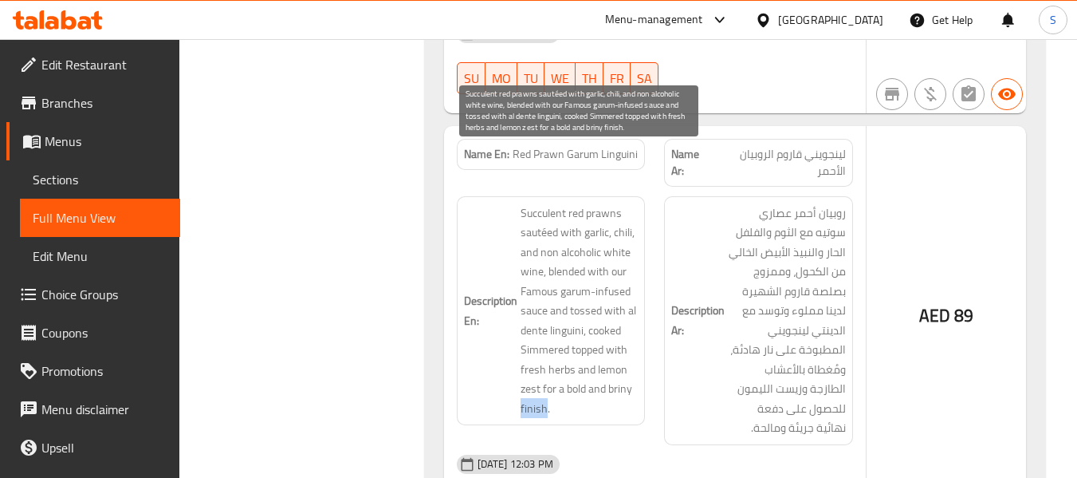
click at [538, 355] on span "Succulent red prawns sautéed with garlic, chili, and non alcoholic white wine, …" at bounding box center [580, 310] width 118 height 215
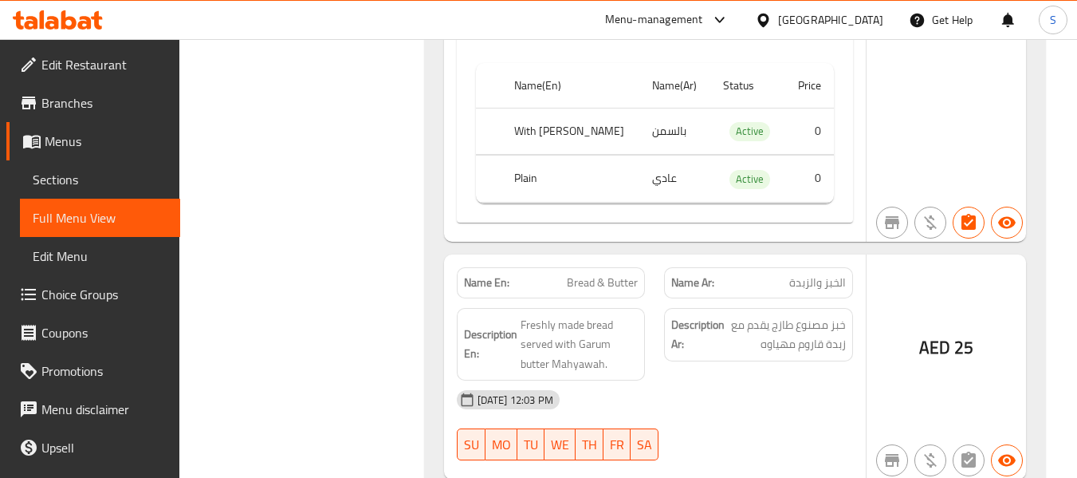
scroll to position [8822, 0]
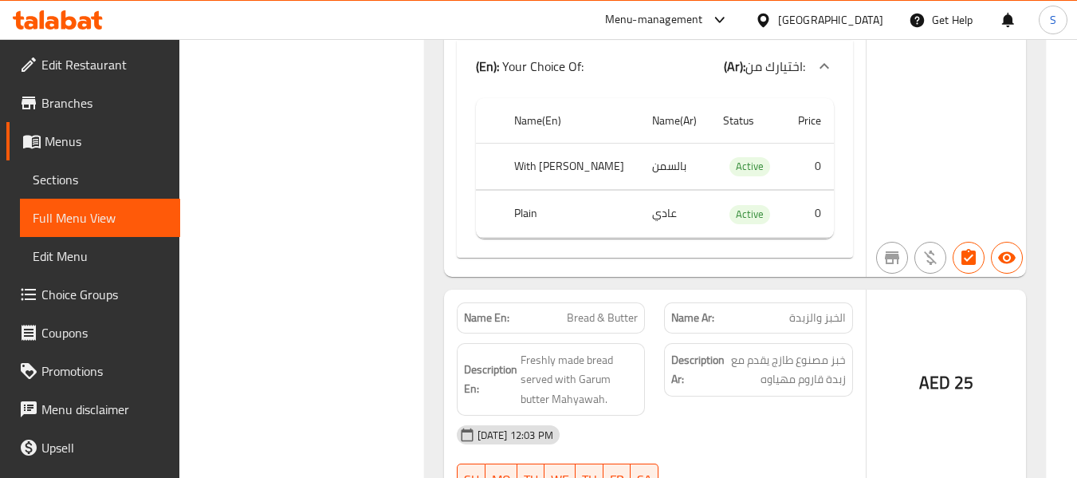
copy th "Plain"
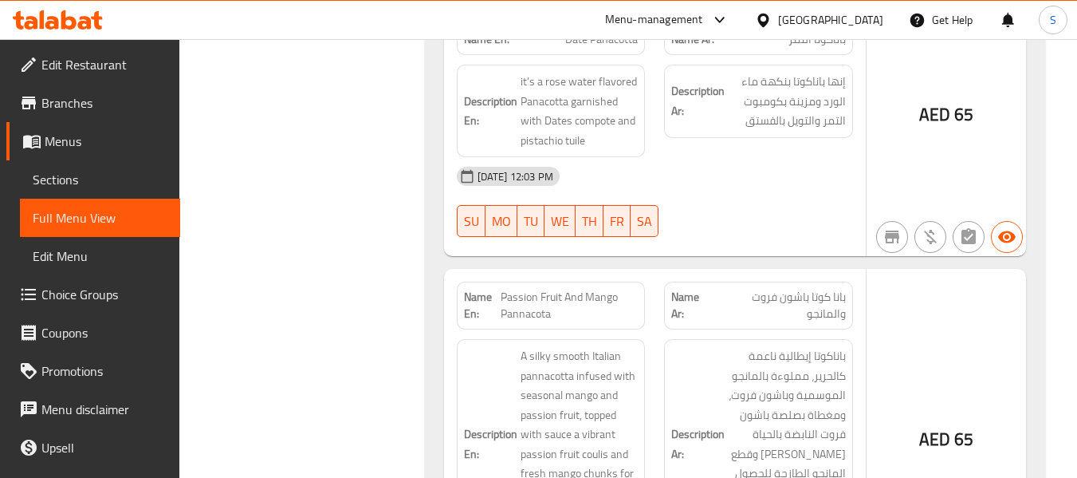
scroll to position [10417, 0]
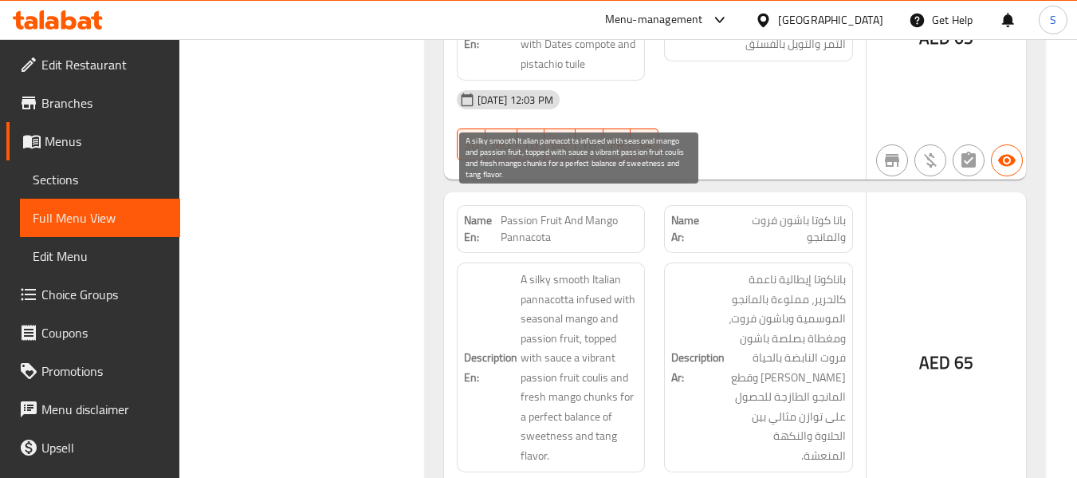
click at [567, 270] on span "A silky smooth Italian pannacotta infused with seasonal mango and passion fruit…" at bounding box center [580, 367] width 118 height 195
click at [597, 305] on span "A silky smooth Italian pannacotta infused with seasonal mango and passion fruit…" at bounding box center [580, 367] width 118 height 195
click at [536, 379] on span "A silky smooth Italian pannacotta infused with seasonal mango and passion fruit…" at bounding box center [580, 367] width 118 height 195
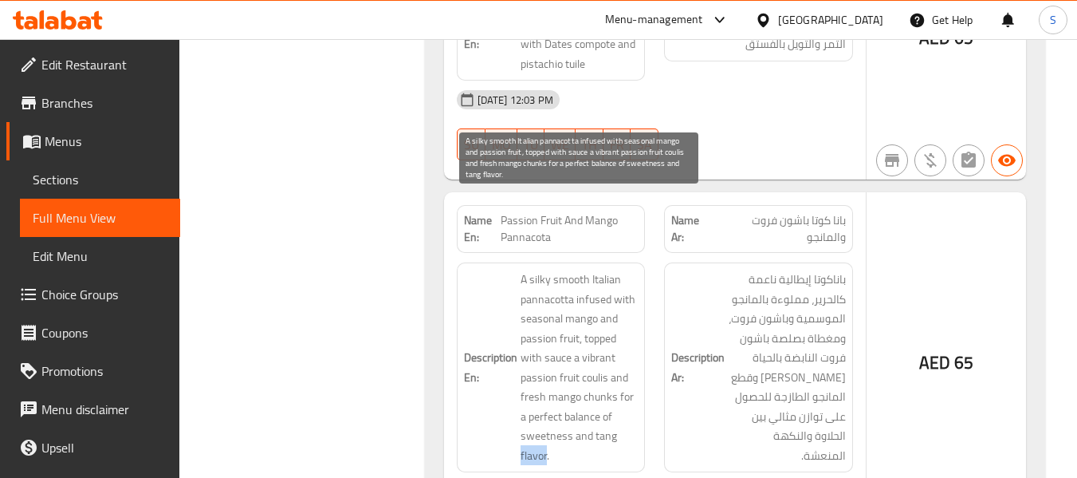
click at [536, 379] on span "A silky smooth Italian pannacotta infused with seasonal mango and passion fruit…" at bounding box center [580, 367] width 118 height 195
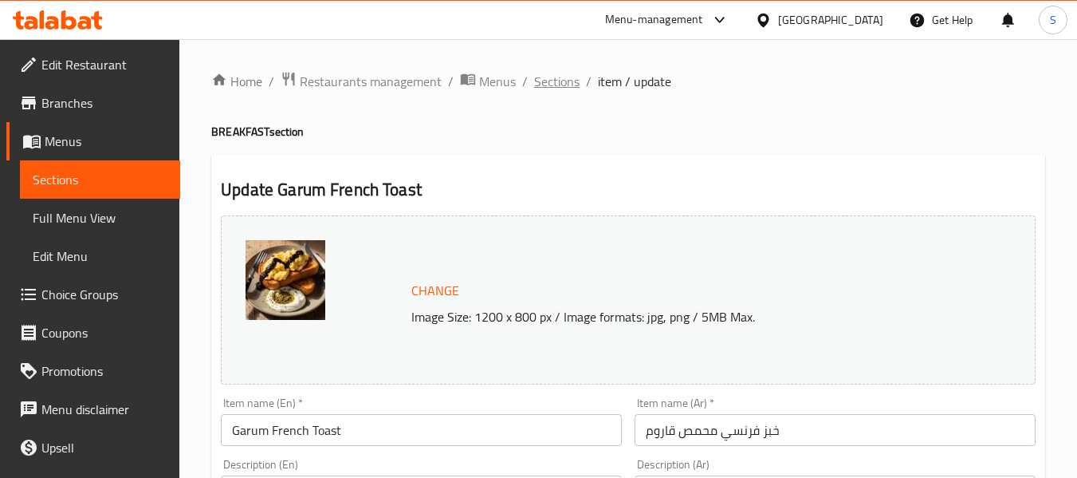
click at [566, 79] on span "Sections" at bounding box center [556, 81] width 45 height 19
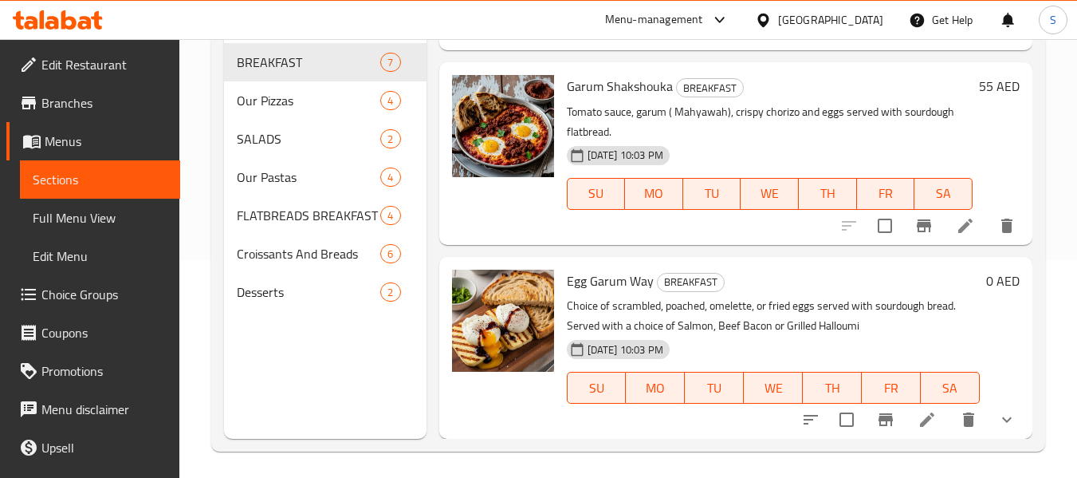
scroll to position [223, 0]
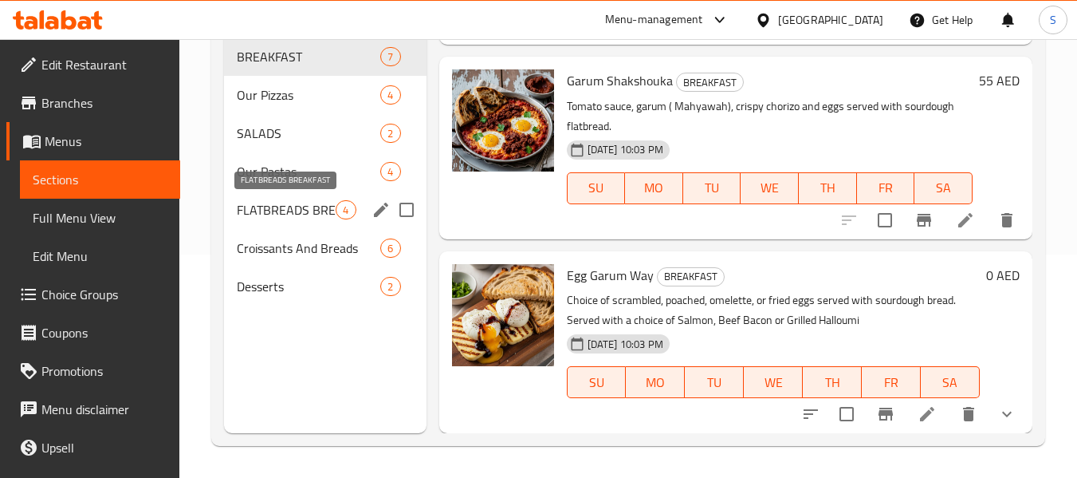
click at [297, 211] on span "FLATBREADS BREAKFAST" at bounding box center [286, 209] width 99 height 19
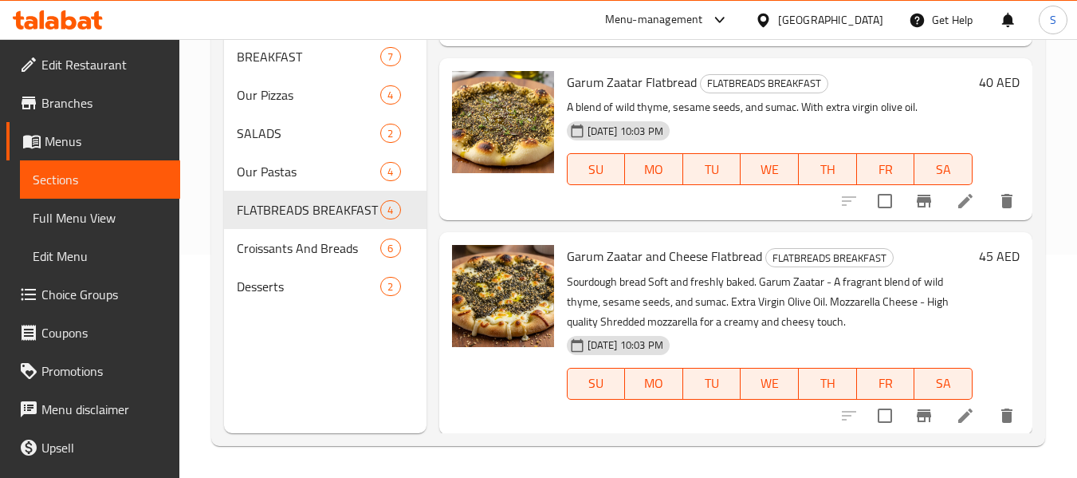
scroll to position [363, 0]
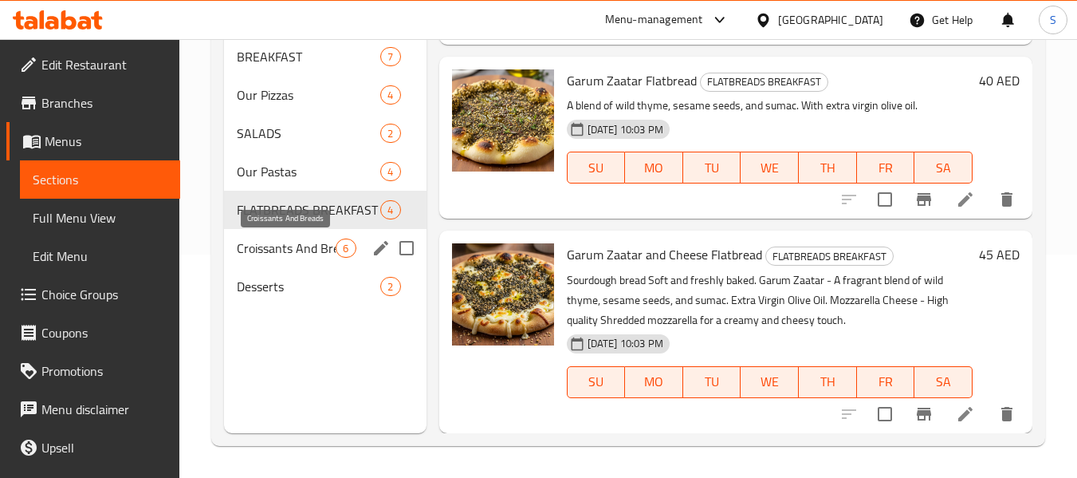
click at [282, 250] on span "Croissants And Breads" at bounding box center [286, 247] width 99 height 19
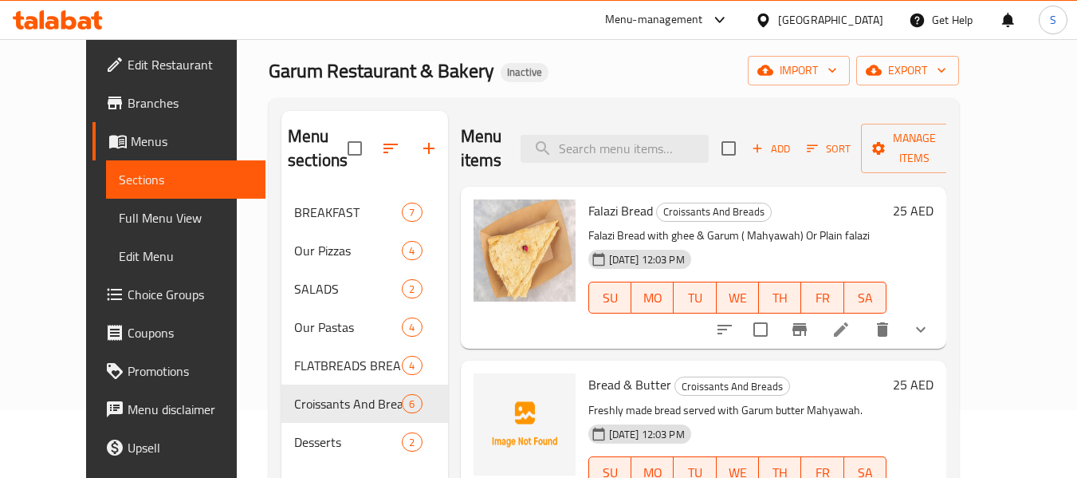
scroll to position [64, 0]
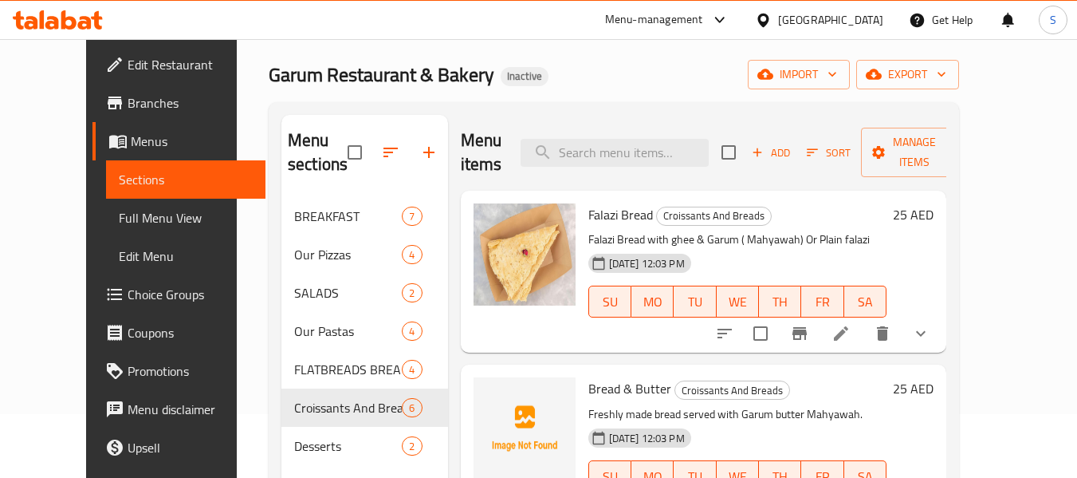
drag, startPoint x: 571, startPoint y: 338, endPoint x: 750, endPoint y: 61, distance: 330.1
click at [582, 338] on div "Falazi Bread Croissants And Breads Falazi Bread with ghee & Garum ( Mahyawah) O…" at bounding box center [738, 271] width 312 height 149
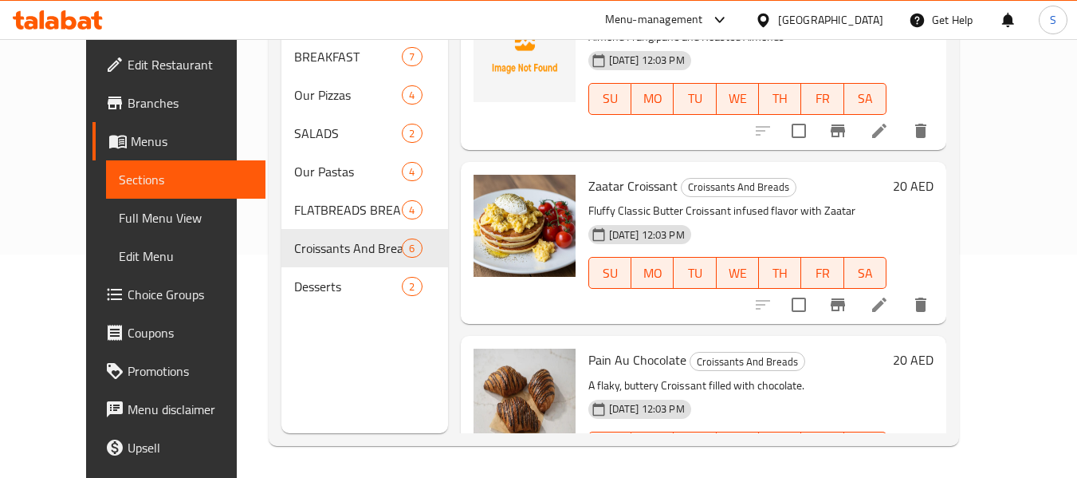
scroll to position [632, 0]
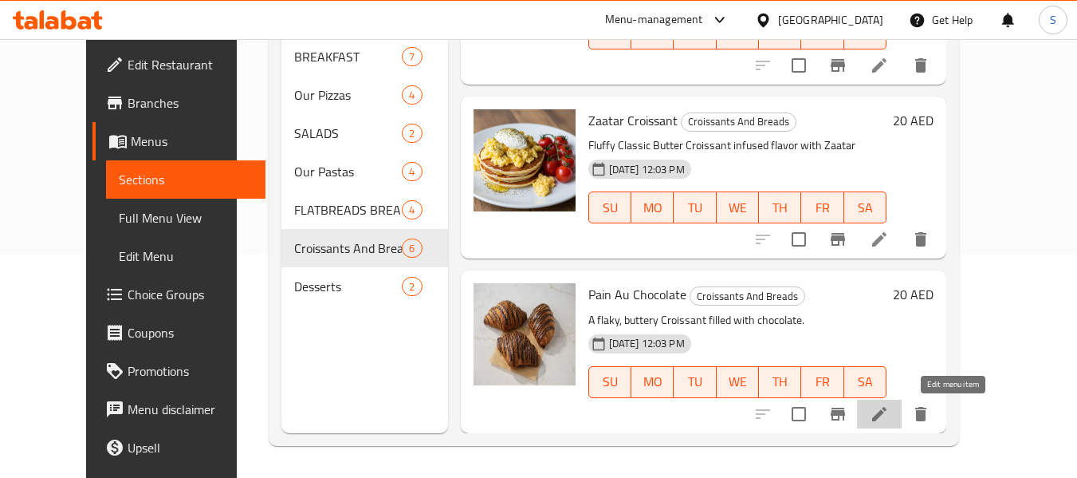
drag, startPoint x: 955, startPoint y: 412, endPoint x: 951, endPoint y: 400, distance: 12.6
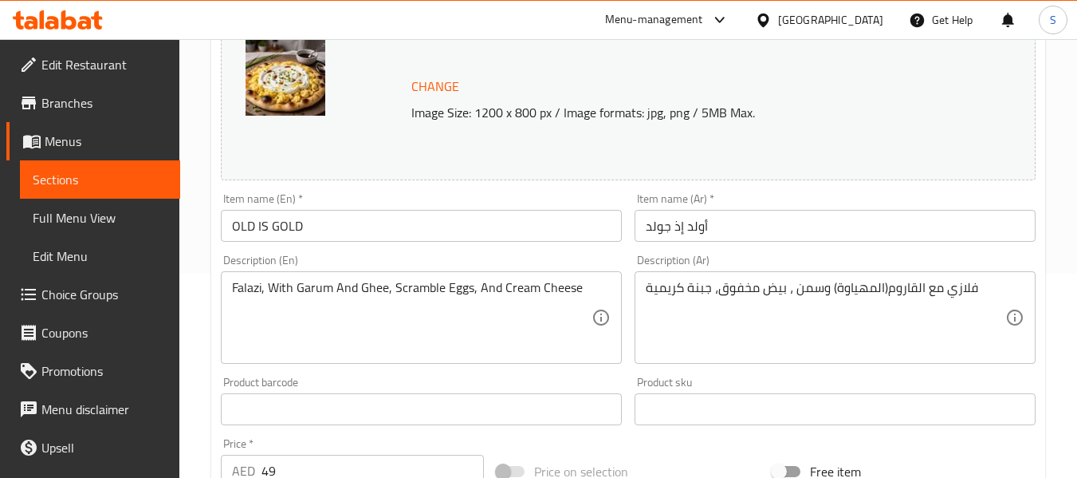
scroll to position [239, 0]
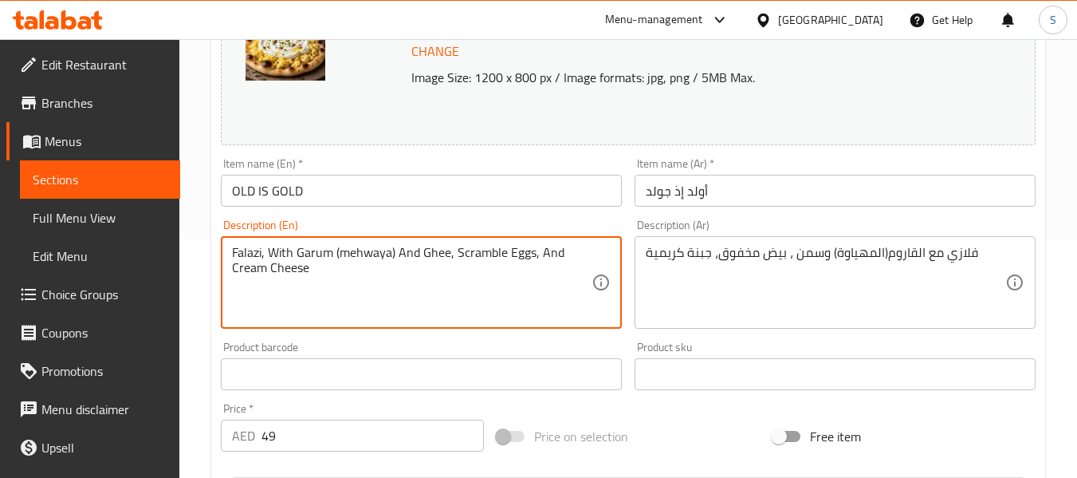
type textarea "Falazi, With Garum (mehwaya) And Ghee, Scramble Eggs, And Cream Cheese"
drag, startPoint x: 465, startPoint y: 209, endPoint x: 467, endPoint y: 196, distance: 13.0
click at [465, 199] on div "Item name (En)   * OLD IS GOLD Item name (En) *" at bounding box center [422, 182] width 414 height 61
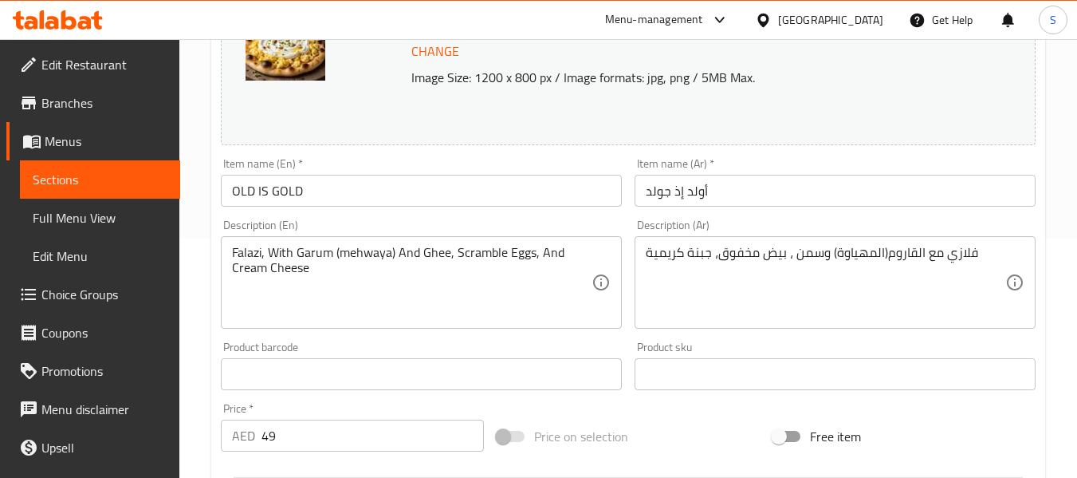
click at [467, 196] on input "OLD IS GOLD" at bounding box center [421, 191] width 401 height 32
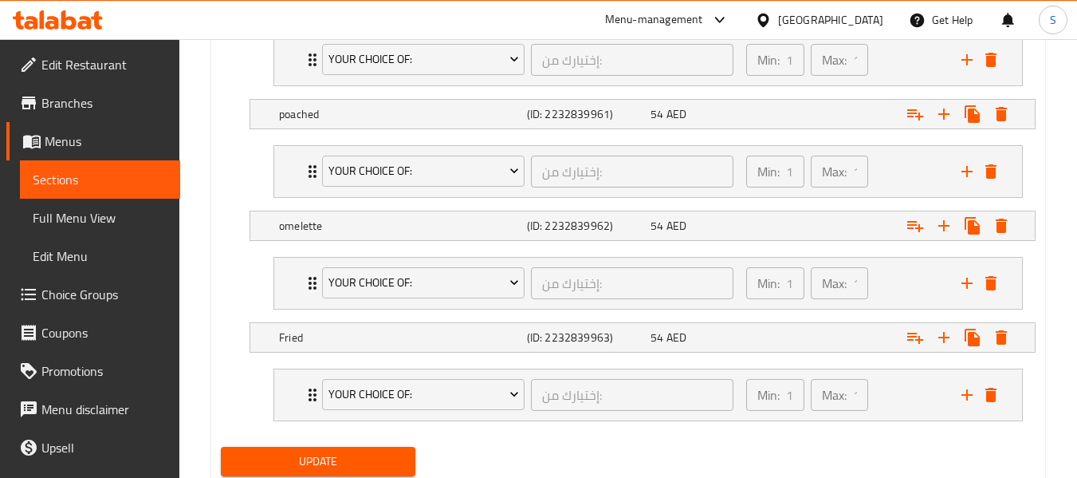
scroll to position [983, 0]
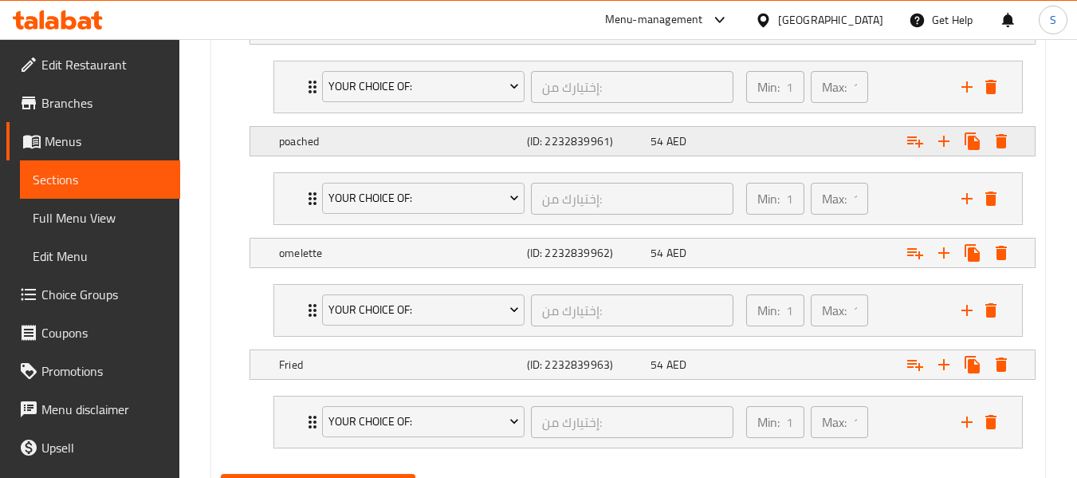
type textarea "اختيارك من البيض المخفوق، نصف المسلوق، الأومليت، أو المقلي الذي يقدم مع خبز الس…"
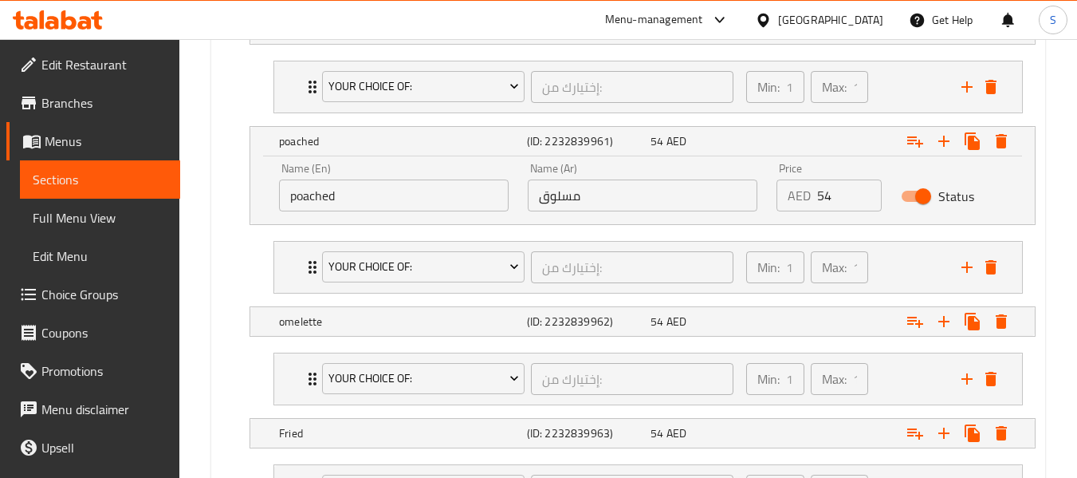
click at [619, 195] on input "مسلوق" at bounding box center [643, 195] width 230 height 32
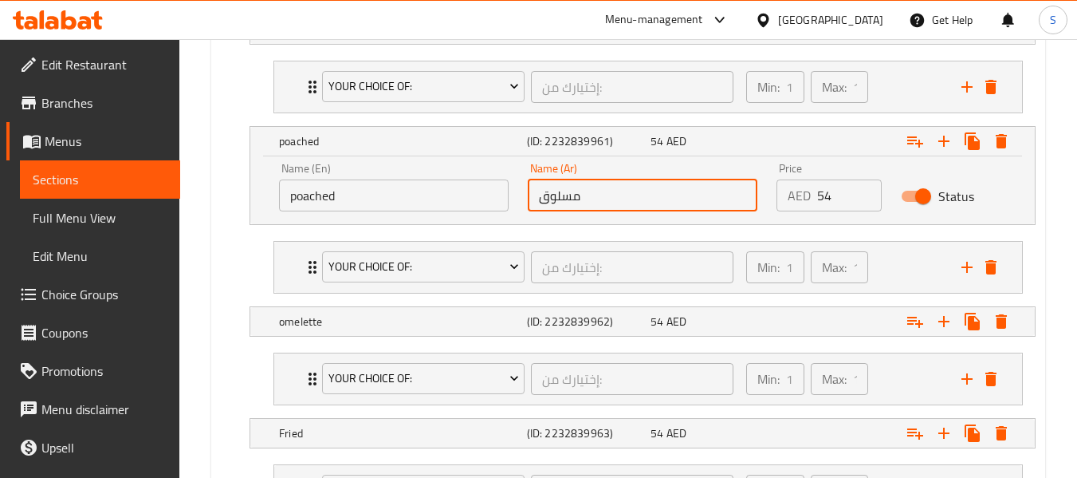
click at [537, 200] on input "مسلوق" at bounding box center [643, 195] width 230 height 32
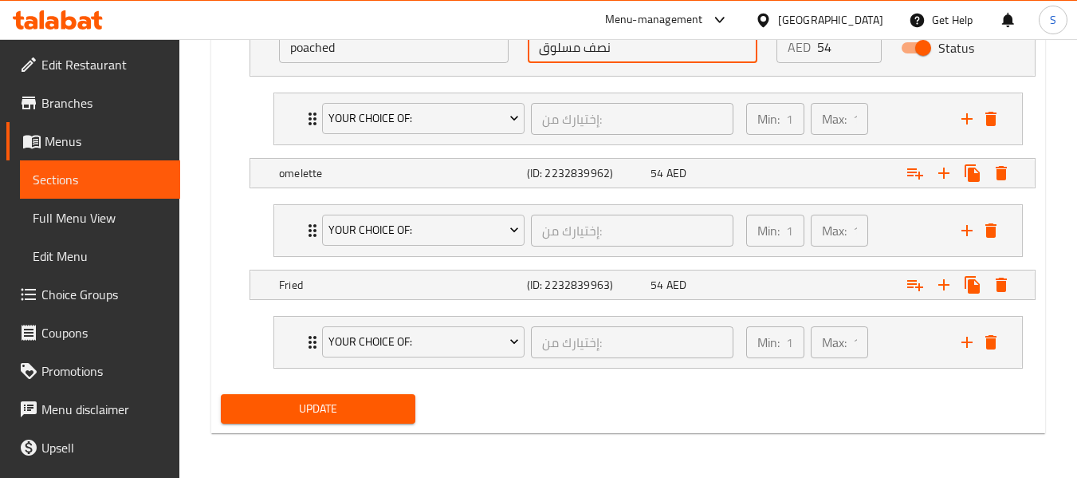
type input "نصف مسلوق"
click at [345, 408] on span "Update" at bounding box center [318, 409] width 168 height 20
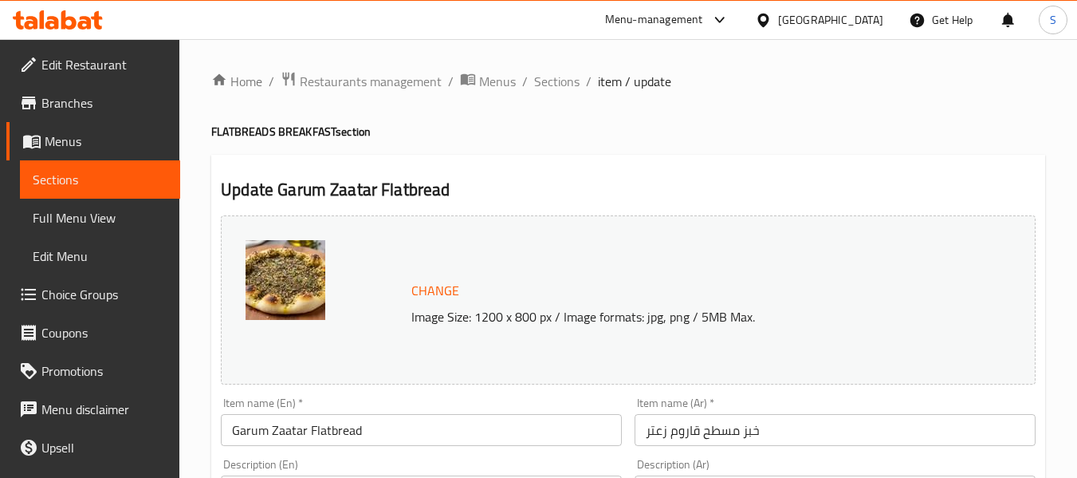
scroll to position [160, 0]
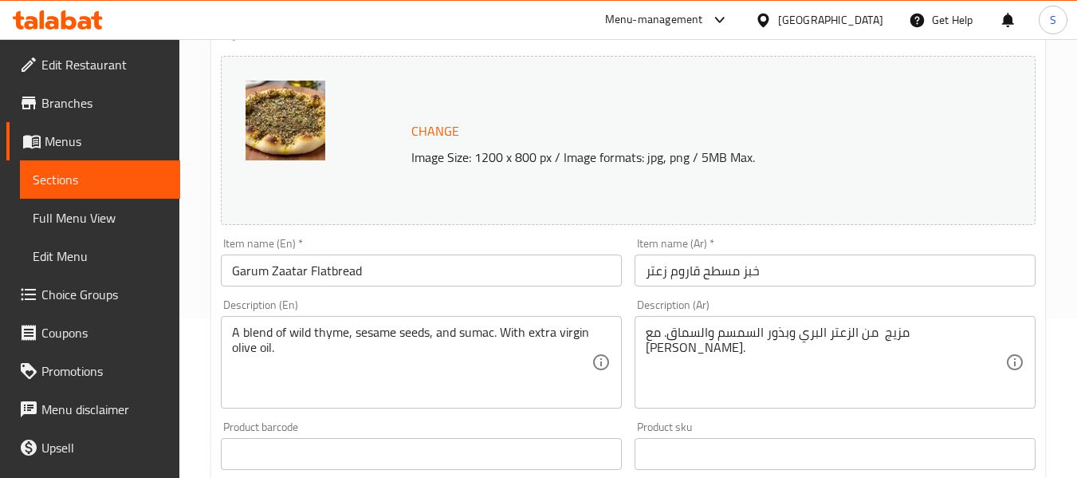
click at [230, 326] on div "A blend of wild thyme, sesame seeds, and sumac. With extra virgin olive oil. De…" at bounding box center [421, 362] width 401 height 93
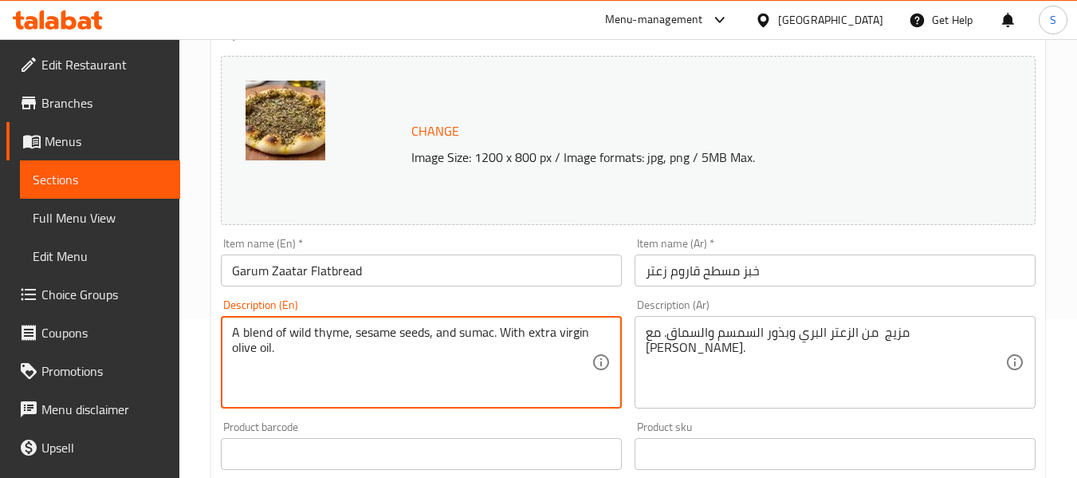
paste textarea "Sourdough bread Soft and freshly baked."
type textarea "Sourdough bread Soft and freshly baked. A blend of wild thyme, sesame seeds, an…"
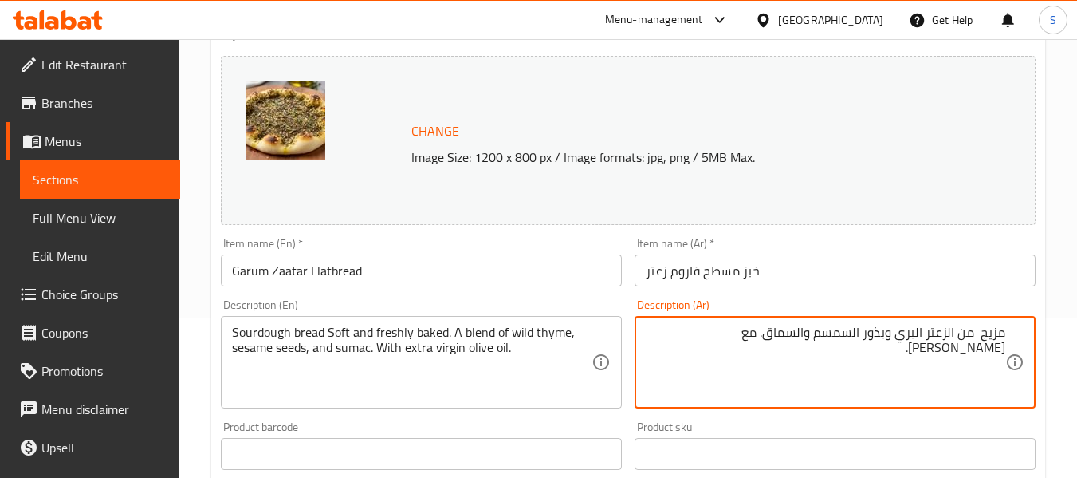
click at [1008, 335] on div "مزيج من الزعتر البري وبذور السمسم والسماق. مع زيت زيتون بكر ممتاز. Description …" at bounding box center [835, 362] width 401 height 93
click at [1004, 325] on textarea "مزيج من الزعتر البري وبذور السمسم والسماق. مع زيت زيتون بكر ممتاز." at bounding box center [826, 363] width 360 height 76
paste textarea "خبز الساور دو مخبوز طري وطازج"
type textarea "خبز الساور دو مخبوز طري وطازج , مزيج من الزعتر البري وبذور السمسم والسماق. مع ز…"
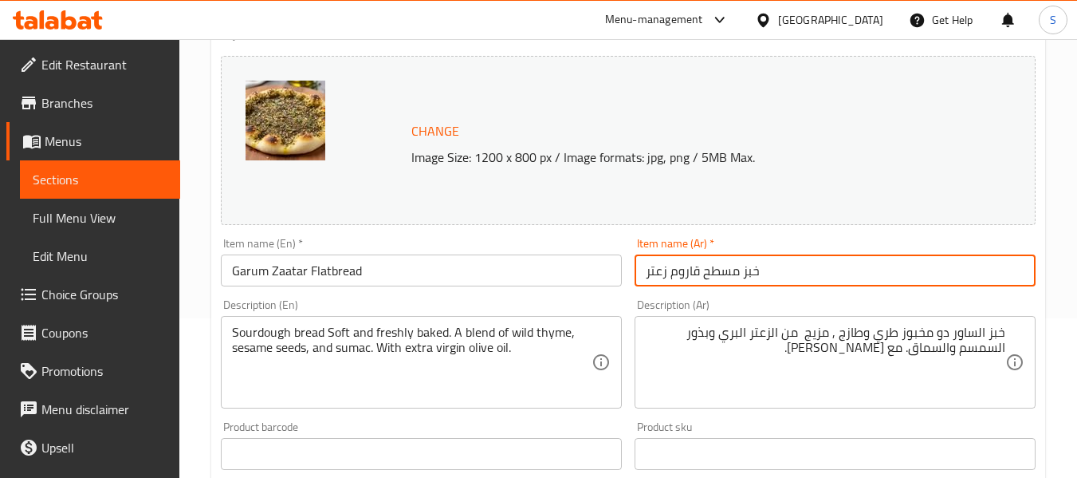
click at [827, 273] on input "خبز مسطح قاروم زعتر" at bounding box center [835, 270] width 401 height 32
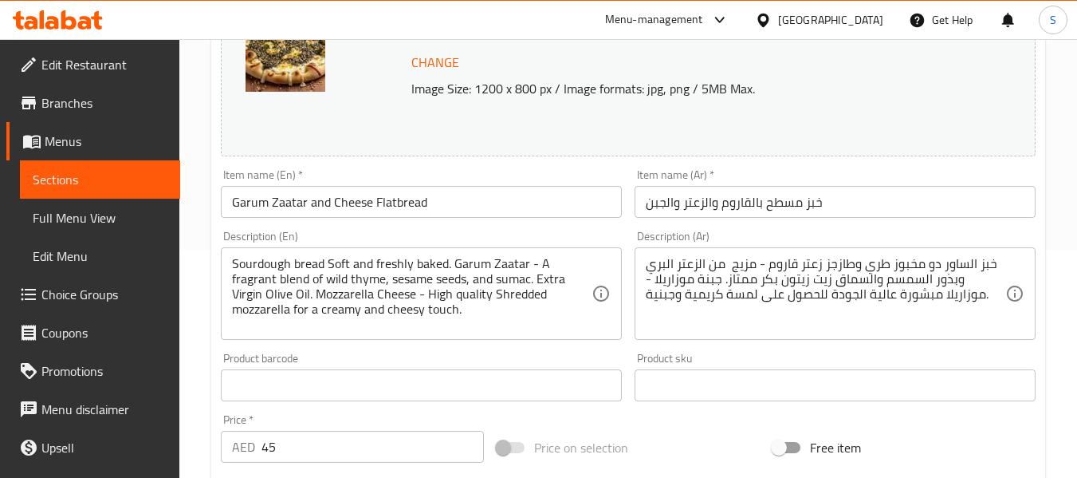
scroll to position [239, 0]
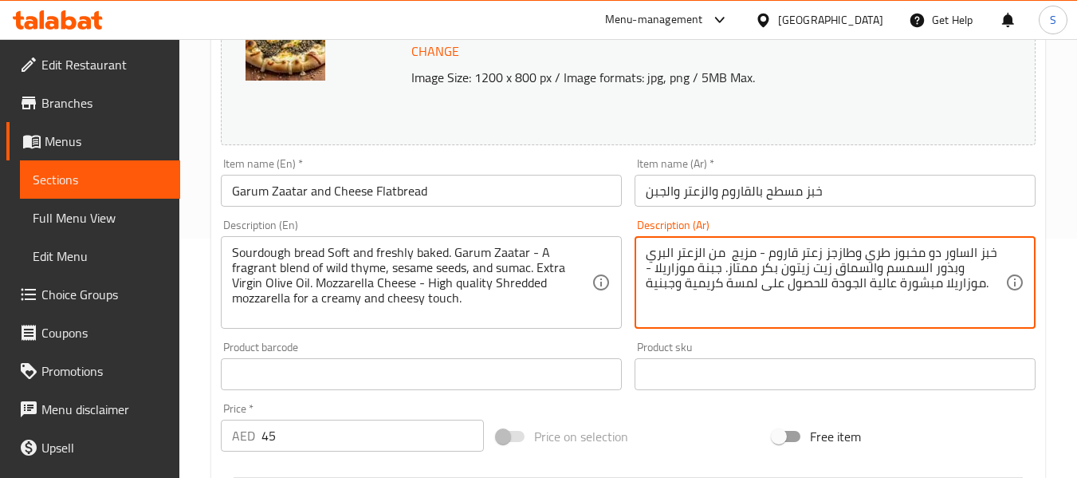
click at [825, 258] on textarea "خبز الساور دو مخبوز طري وطازجز زعتر قاروم - مزيج من الزعتر البري وبذور السمسم و…" at bounding box center [826, 283] width 360 height 76
type textarea "خبز الساور دو مخبوز طري وطازج زعتر قاروم - مزيج من الزعتر البري وبذور السمسم وا…"
click at [841, 194] on input "خبز مسطح بالقاروم والزعتر والجبن" at bounding box center [835, 191] width 401 height 32
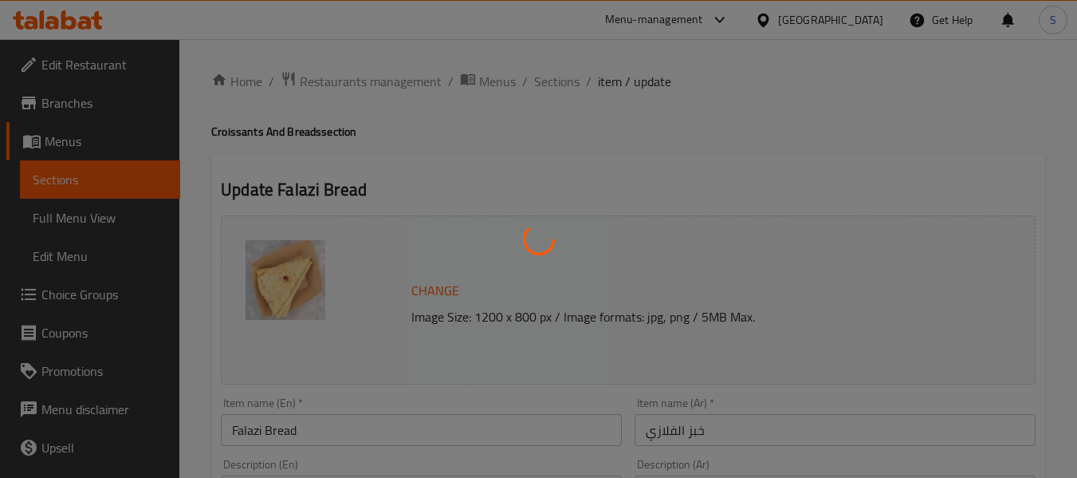
type input "اختيارك من:"
type input "1"
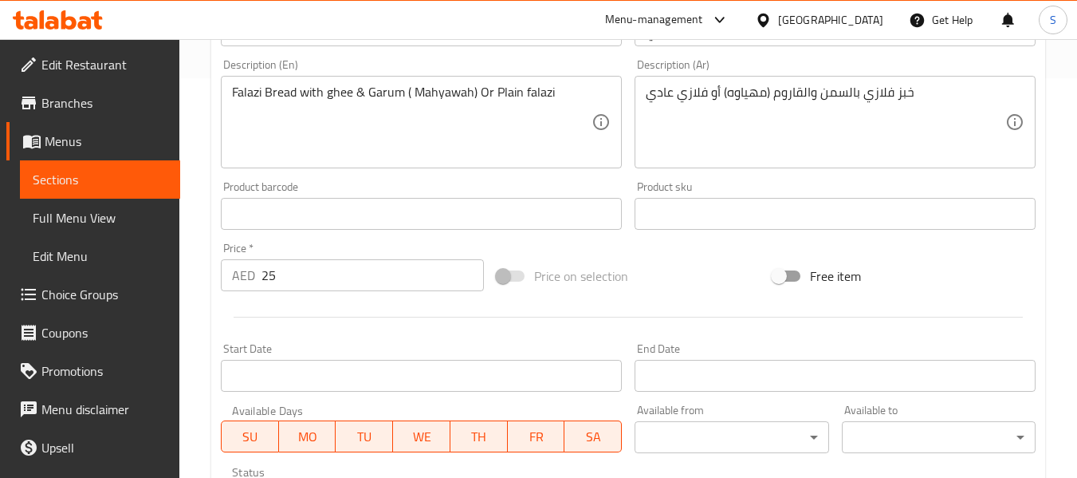
scroll to position [699, 0]
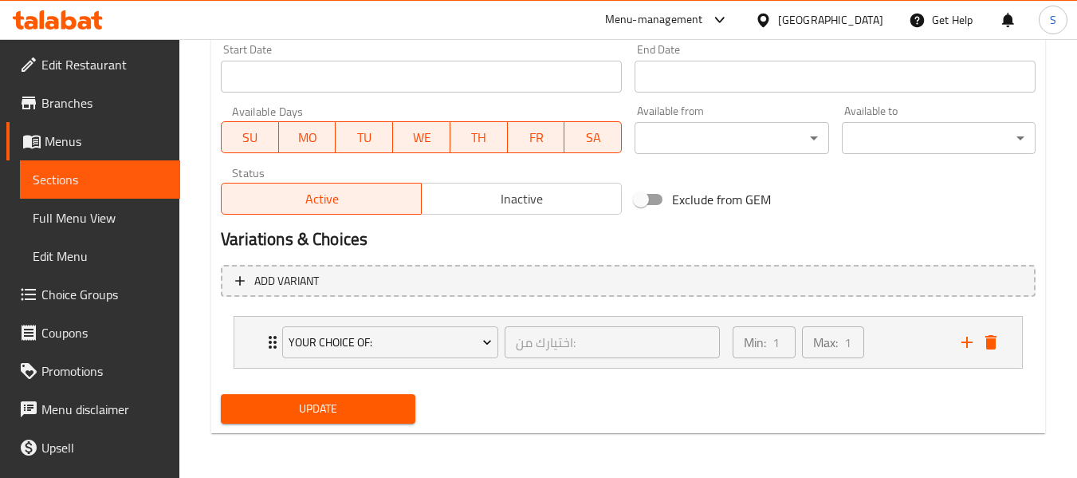
click at [73, 297] on span "Choice Groups" at bounding box center [104, 294] width 126 height 19
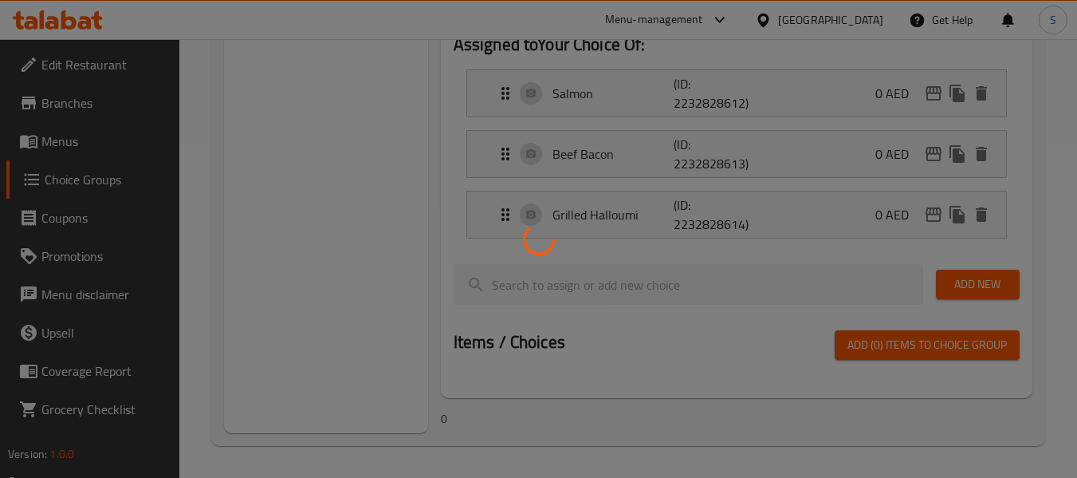
scroll to position [226, 0]
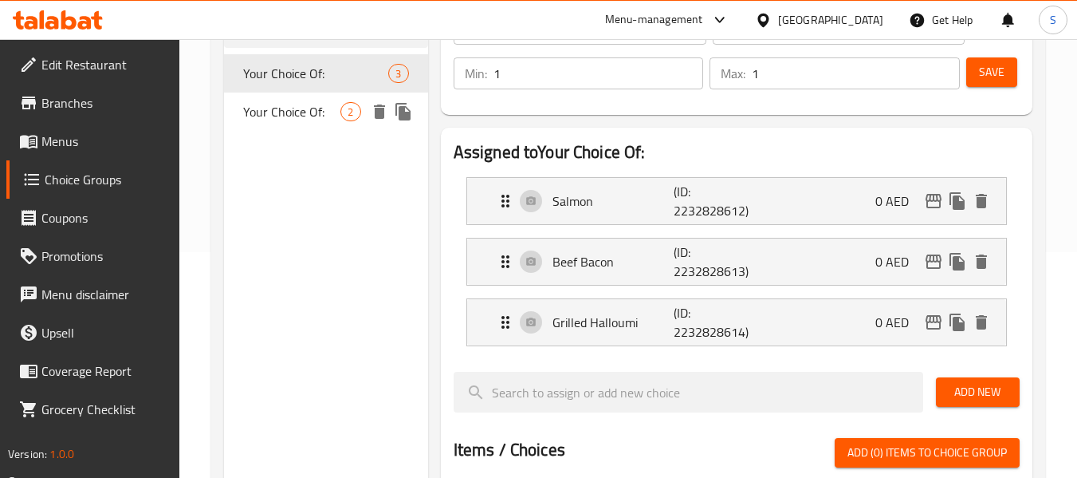
click at [303, 108] on span "Your Choice Of:" at bounding box center [291, 111] width 97 height 19
type input "اختيارك من:"
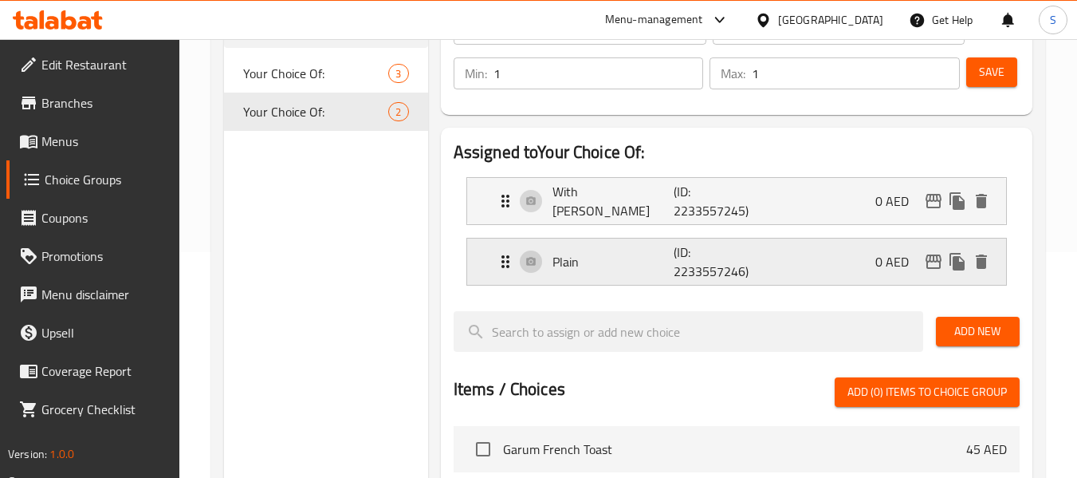
click at [570, 262] on p "Plain" at bounding box center [614, 261] width 122 height 19
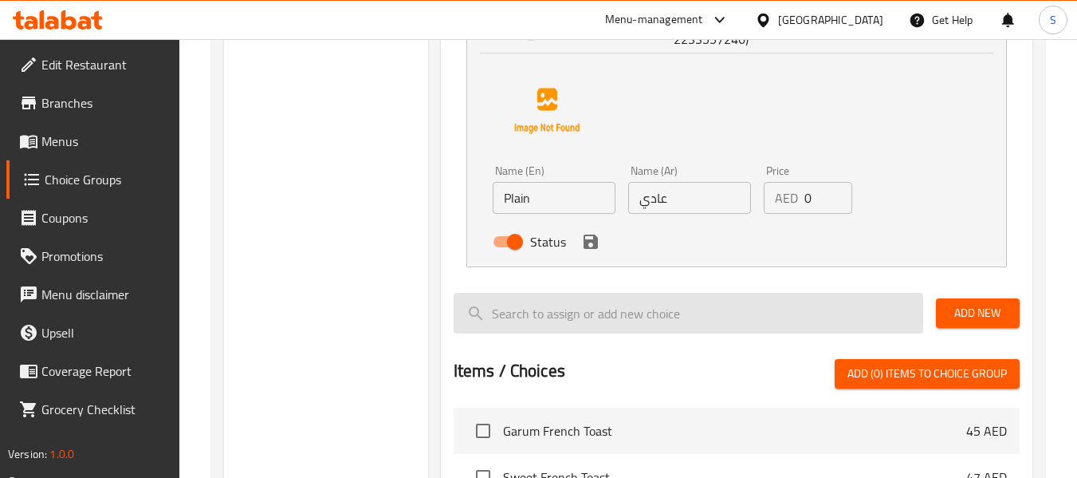
scroll to position [465, 0]
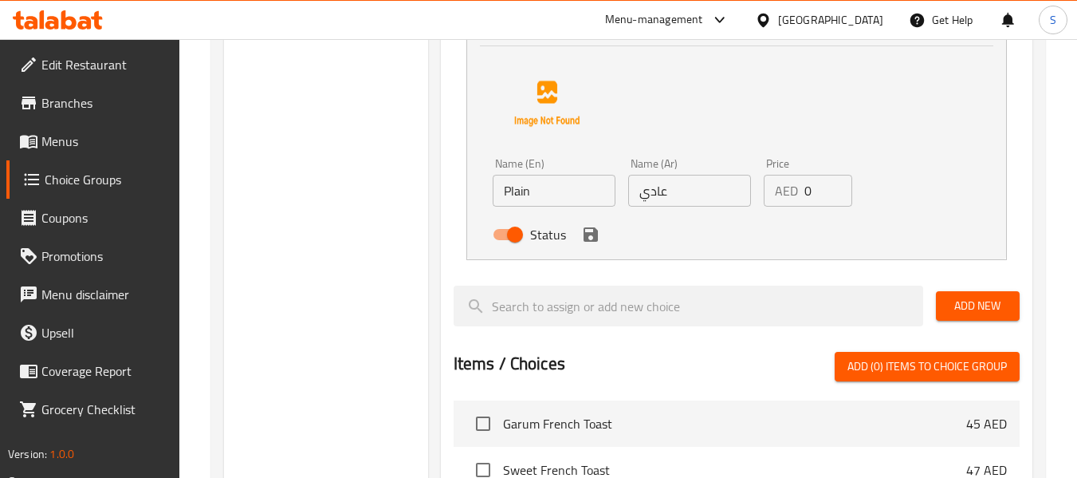
click at [706, 210] on div "Name (Ar) عادي Name (Ar)" at bounding box center [690, 182] width 136 height 61
click at [699, 187] on input "عادي" at bounding box center [689, 191] width 123 height 32
paste input "ادة"
click at [595, 243] on icon "save" at bounding box center [590, 234] width 19 height 19
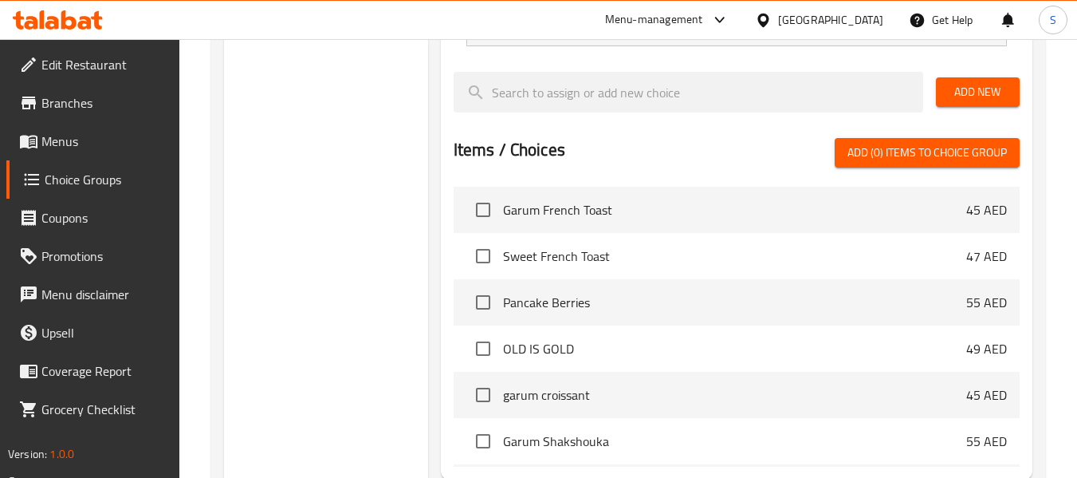
type input "سادة"
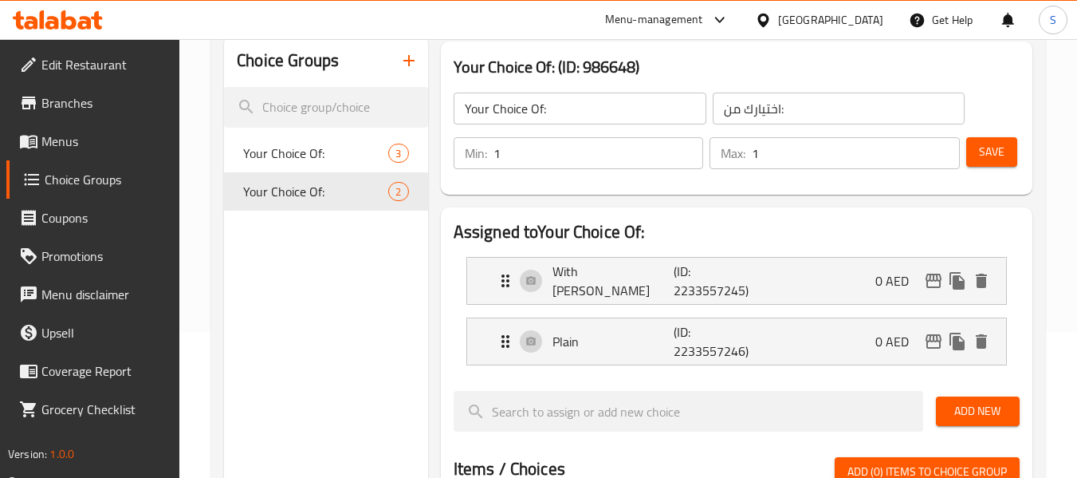
click at [989, 148] on span "Save" at bounding box center [992, 152] width 26 height 20
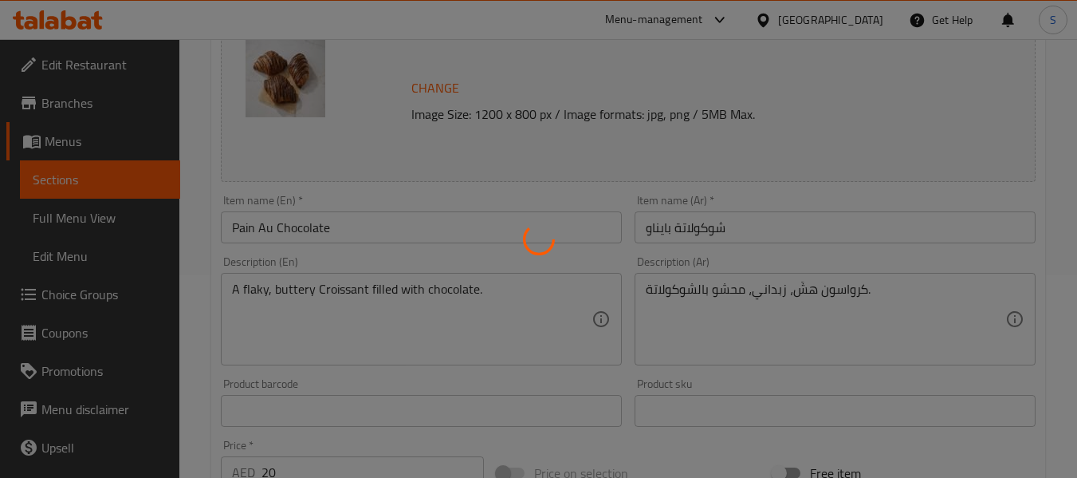
scroll to position [239, 0]
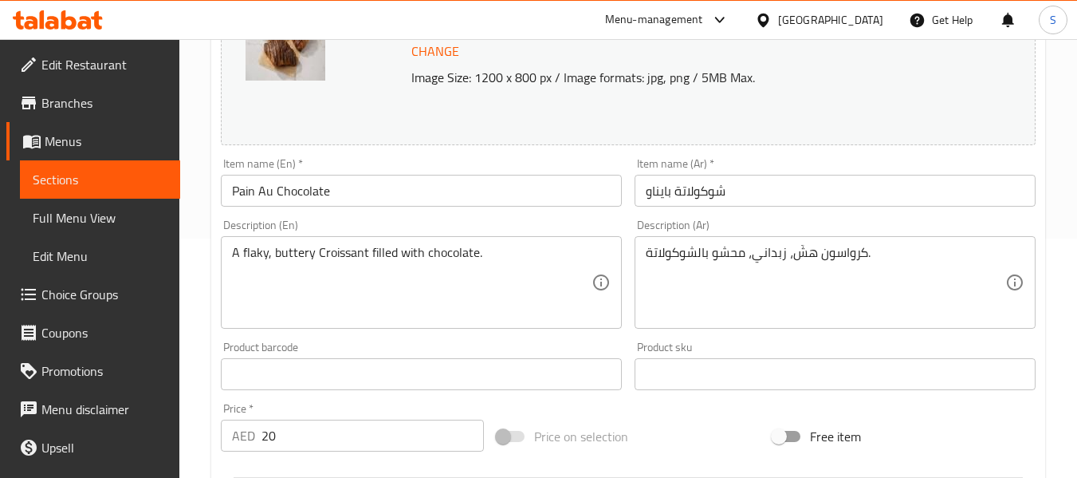
click at [663, 194] on input "شوكولاتة بايناو" at bounding box center [835, 191] width 401 height 32
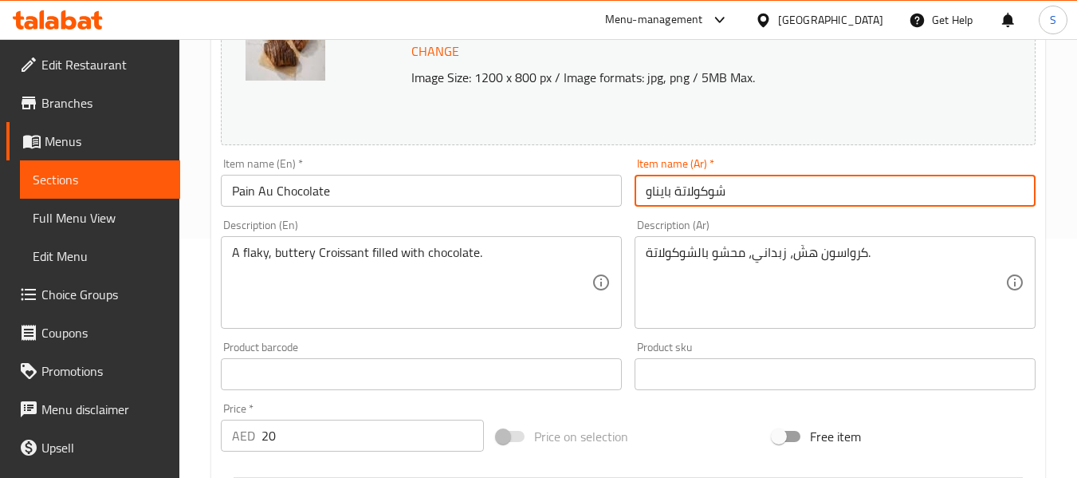
drag, startPoint x: 674, startPoint y: 191, endPoint x: 642, endPoint y: 192, distance: 31.9
click at [642, 192] on input "شوكولاتة بايناو" at bounding box center [835, 191] width 401 height 32
type input "شوكولاتة أو باين"
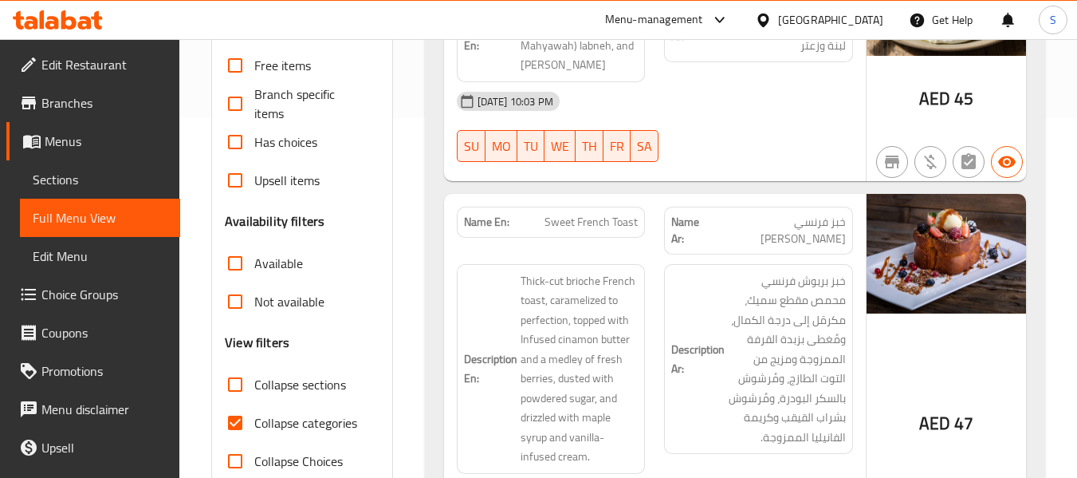
scroll to position [399, 0]
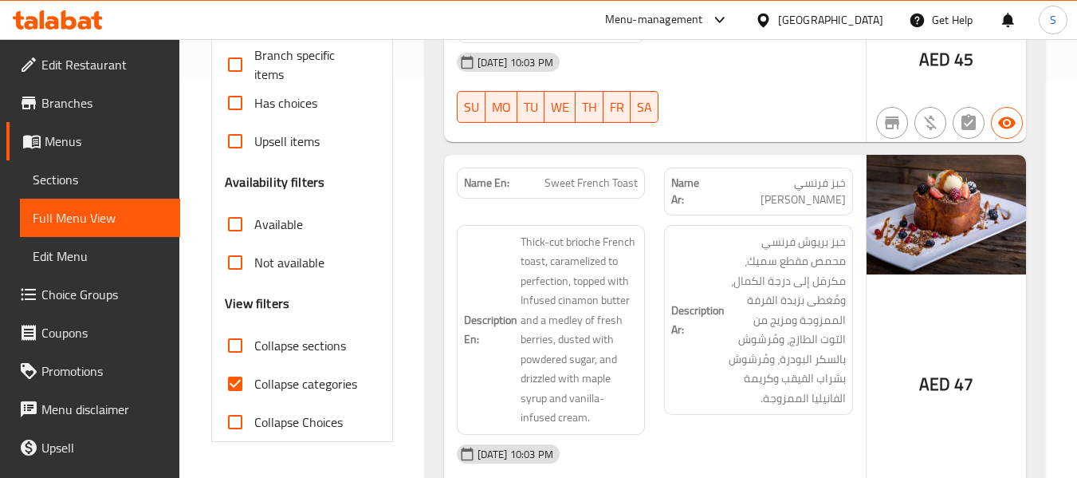
drag, startPoint x: 297, startPoint y: 386, endPoint x: 503, endPoint y: 315, distance: 217.7
click at [297, 385] on span "Collapse categories" at bounding box center [305, 383] width 103 height 19
click at [254, 385] on input "Collapse categories" at bounding box center [235, 383] width 38 height 38
checkbox input "false"
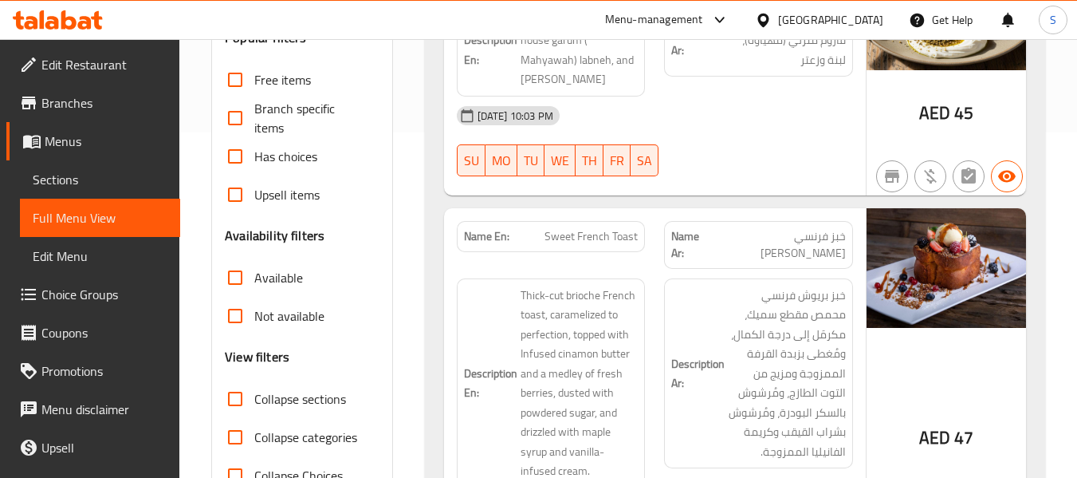
scroll to position [80, 0]
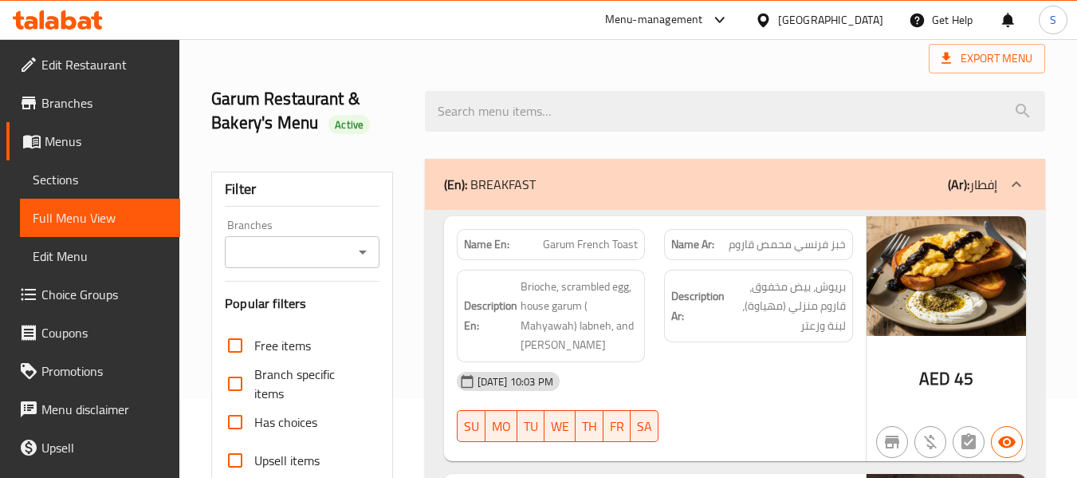
click at [771, 350] on div "Description Ar: بريوش، بيض مخفوق، قاروم منزلي (مهياوة)، لبنة وزعتر" at bounding box center [759, 316] width 208 height 112
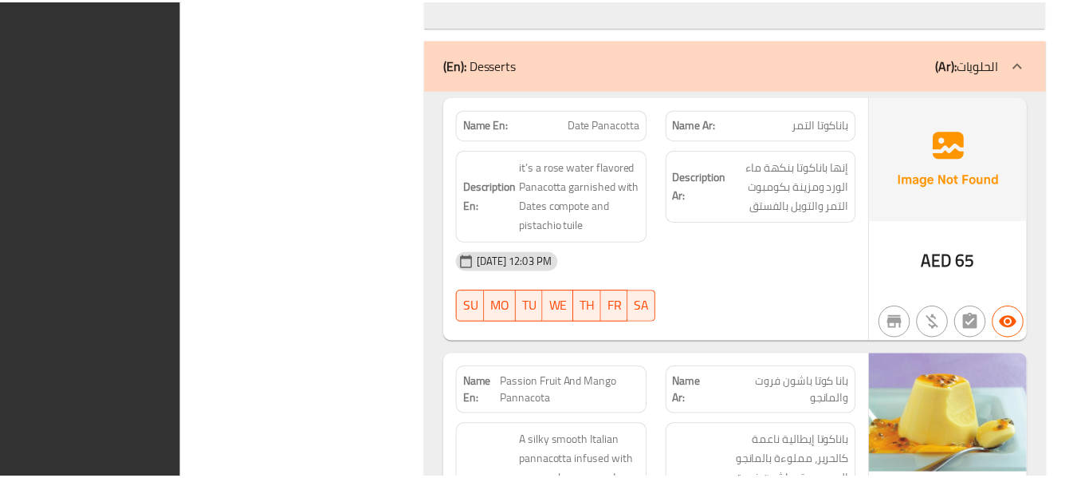
scroll to position [10440, 0]
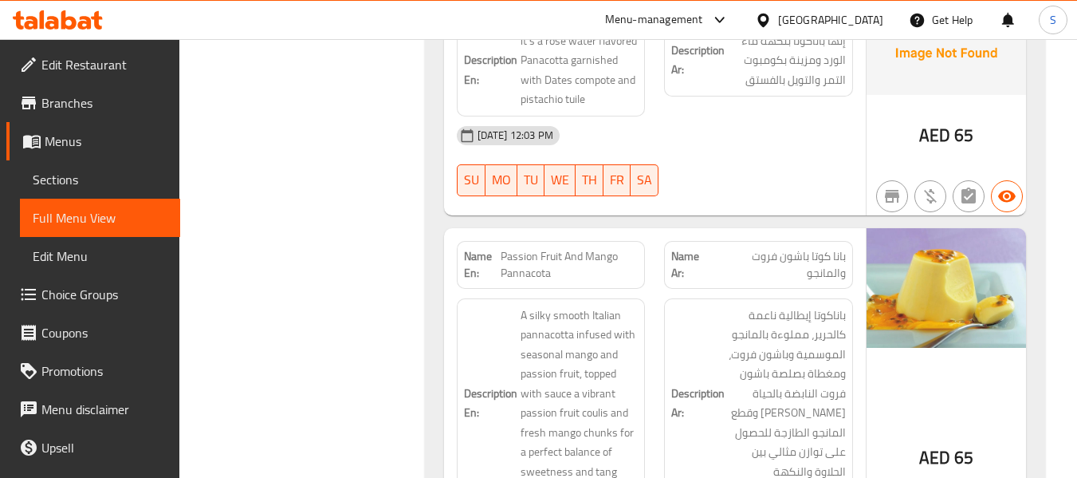
click at [794, 22] on div "[GEOGRAPHIC_DATA]" at bounding box center [830, 20] width 105 height 18
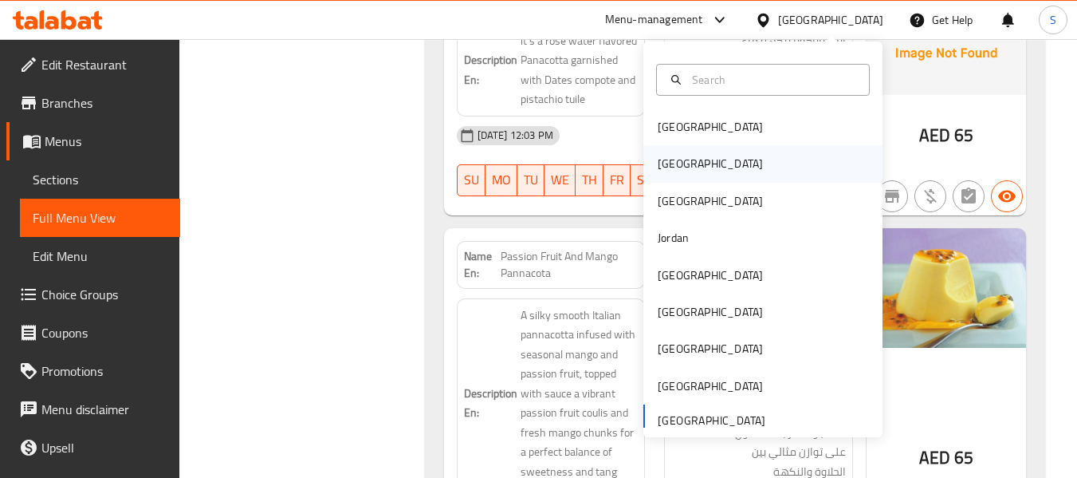
click at [759, 152] on div "[GEOGRAPHIC_DATA]" at bounding box center [763, 163] width 239 height 37
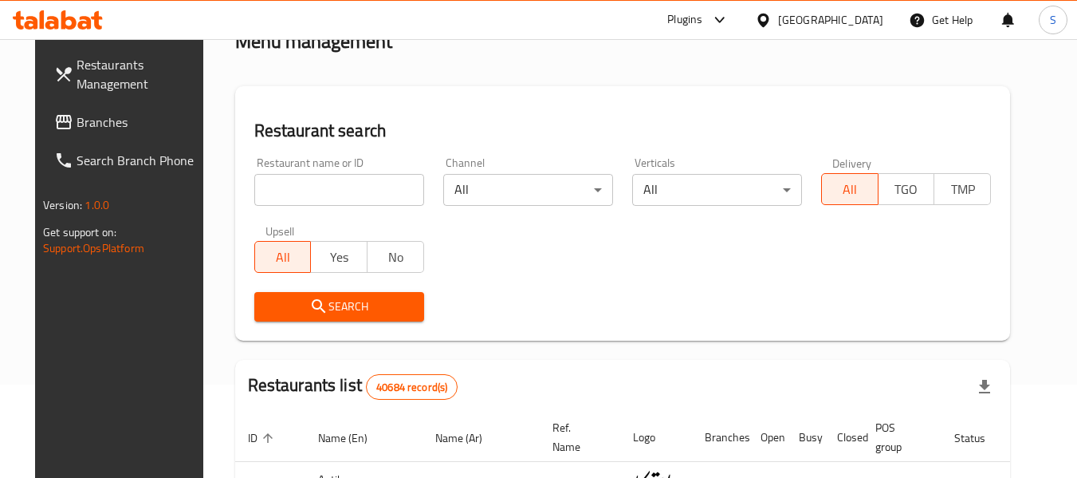
scroll to position [92, 0]
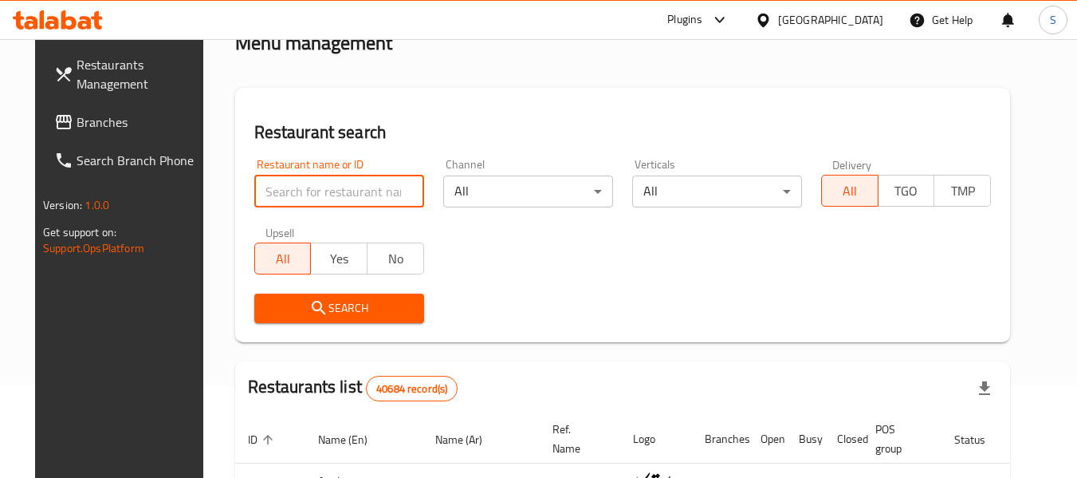
paste input "703794"
type input "703794"
click button "Search" at bounding box center [339, 308] width 170 height 30
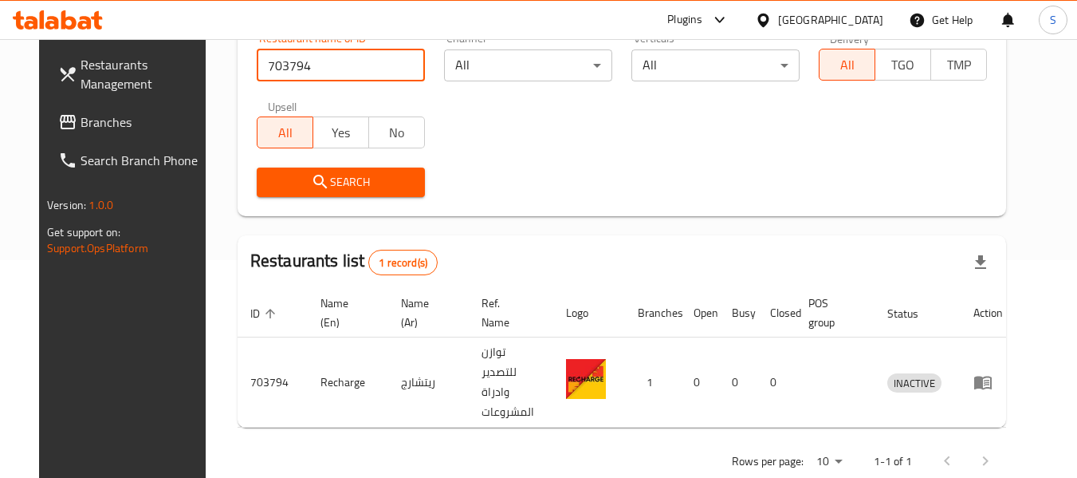
scroll to position [220, 0]
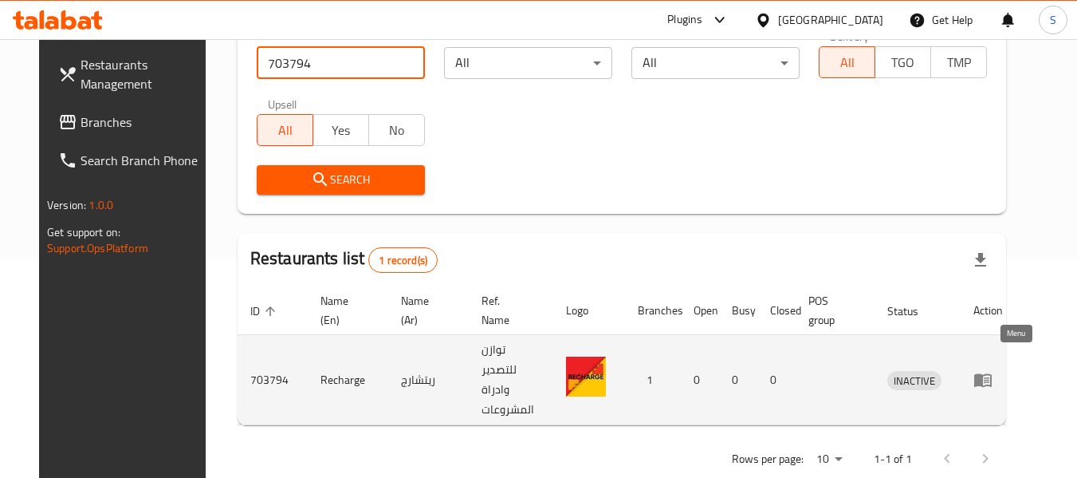
click at [993, 372] on icon "enhanced table" at bounding box center [983, 379] width 19 height 19
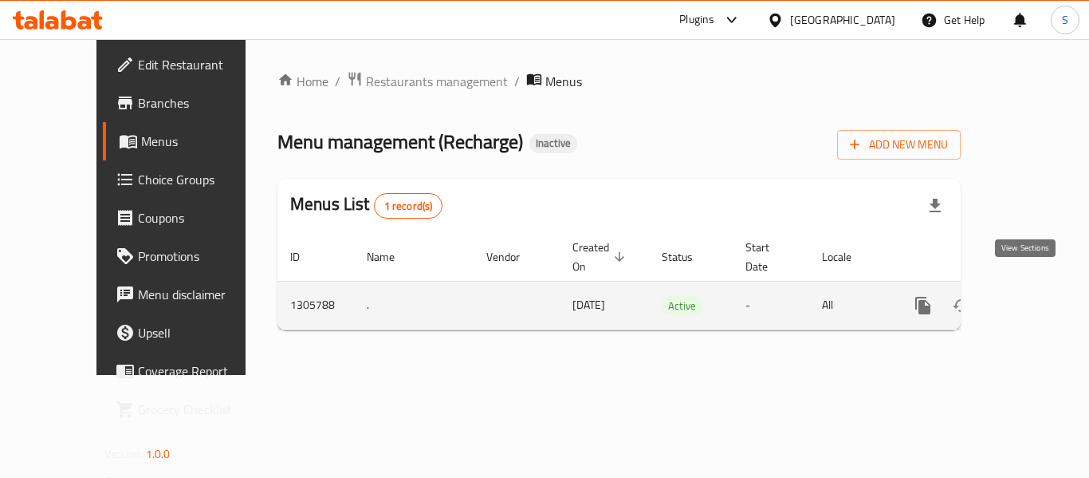
click at [1029, 296] on icon "enhanced table" at bounding box center [1038, 305] width 19 height 19
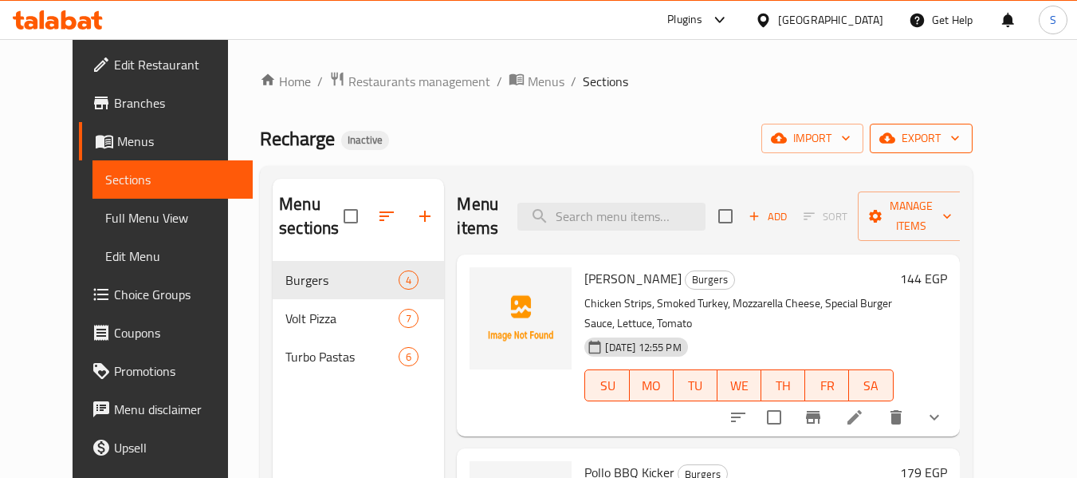
click at [960, 135] on span "export" at bounding box center [921, 138] width 77 height 20
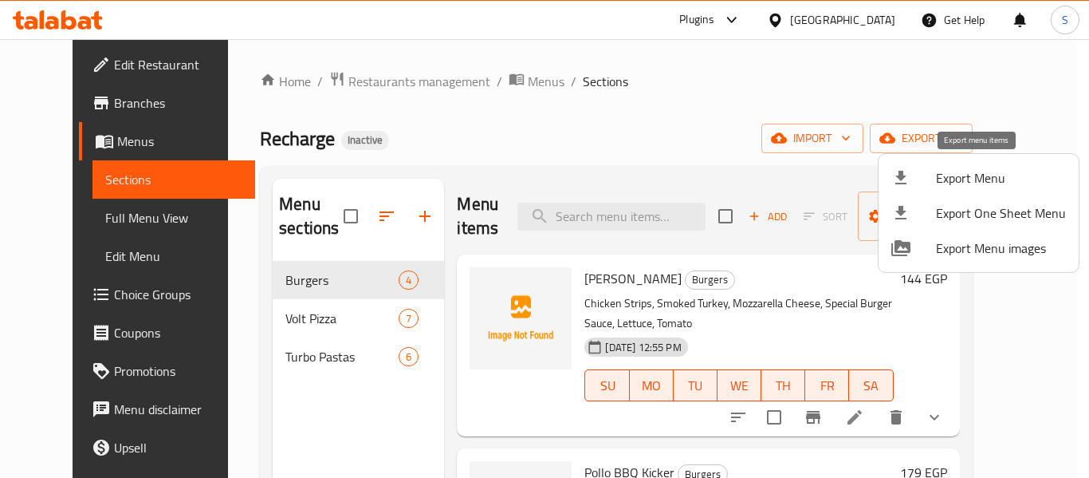
click at [938, 183] on span "Export Menu" at bounding box center [1001, 177] width 130 height 19
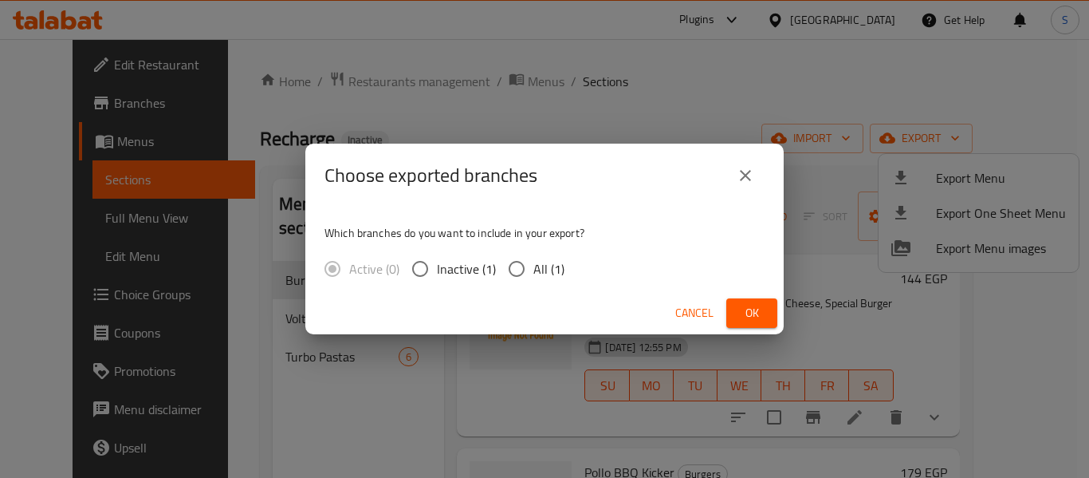
click at [540, 266] on span "All (1)" at bounding box center [549, 268] width 31 height 19
click at [534, 266] on input "All (1)" at bounding box center [516, 268] width 33 height 33
radio input "true"
click at [737, 302] on button "Ok" at bounding box center [752, 313] width 51 height 30
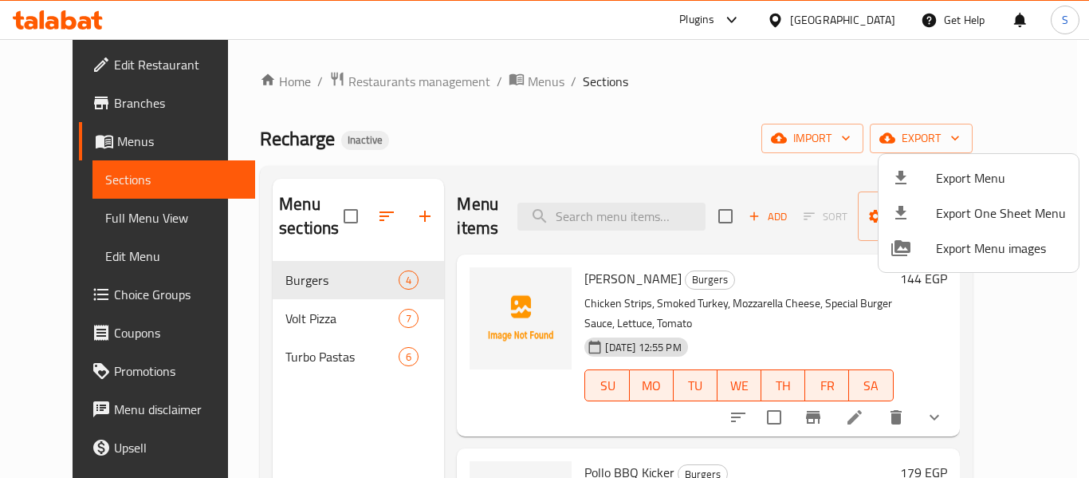
click at [112, 68] on div at bounding box center [544, 239] width 1089 height 478
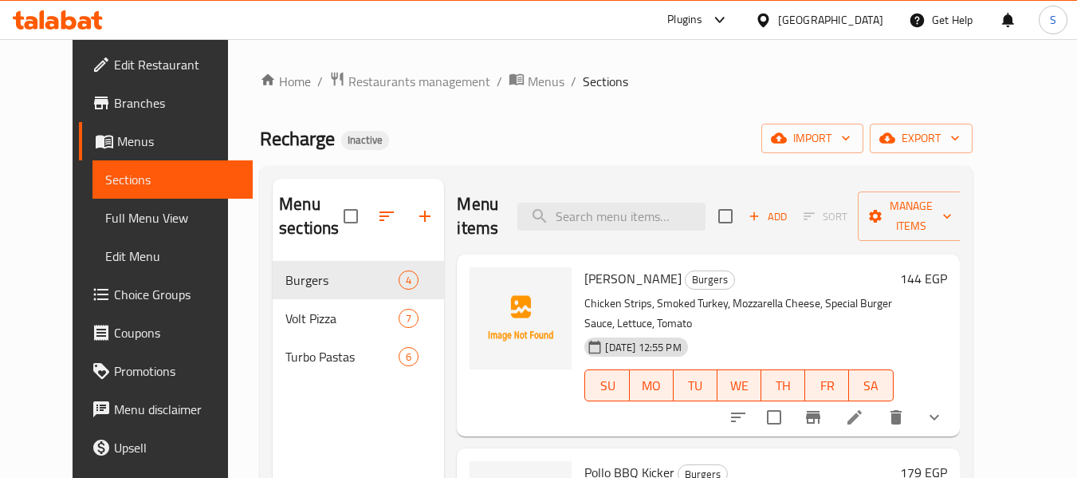
click at [114, 69] on span "Edit Restaurant" at bounding box center [177, 64] width 126 height 19
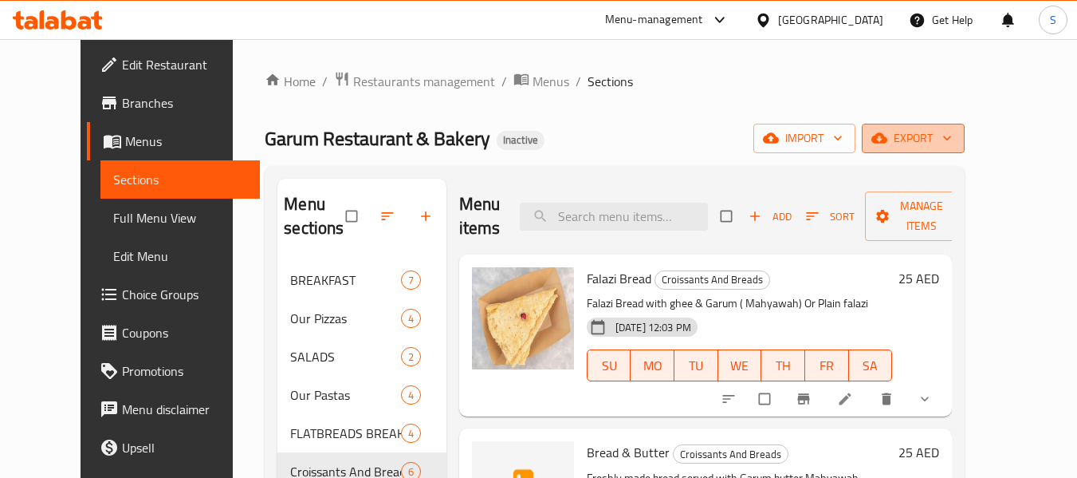
click at [952, 139] on span "export" at bounding box center [913, 138] width 77 height 20
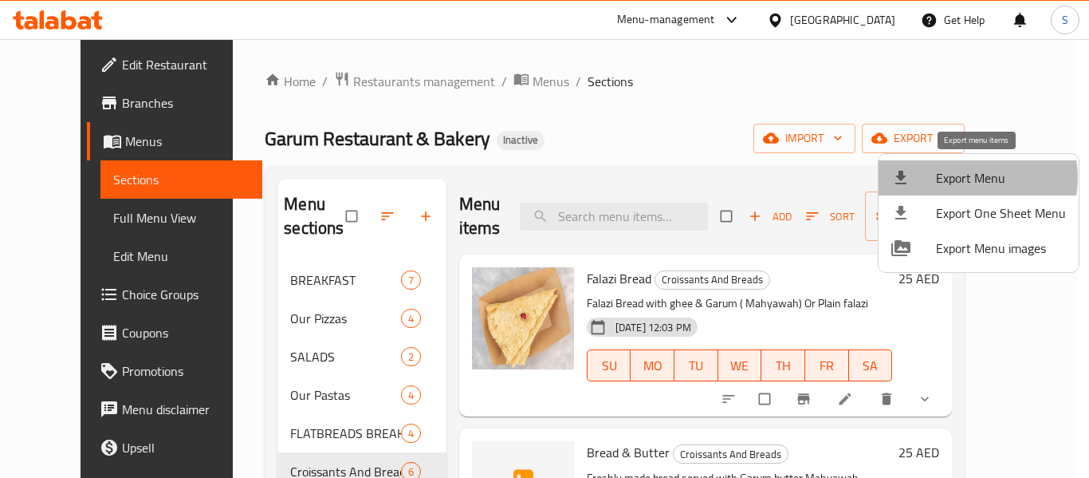
click at [967, 178] on span "Export Menu" at bounding box center [1001, 177] width 130 height 19
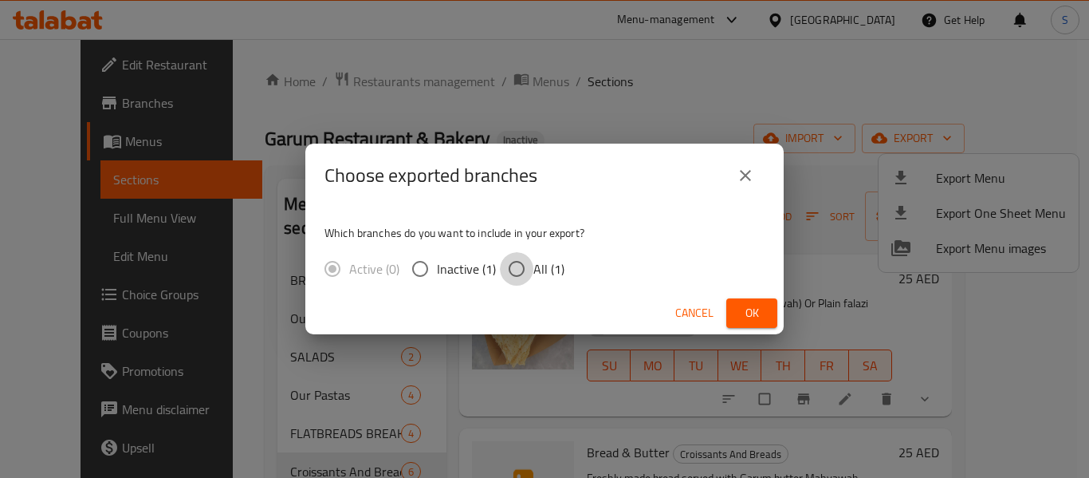
click at [517, 269] on input "All (1)" at bounding box center [516, 268] width 33 height 33
radio input "true"
click at [757, 309] on span "Ok" at bounding box center [752, 313] width 26 height 20
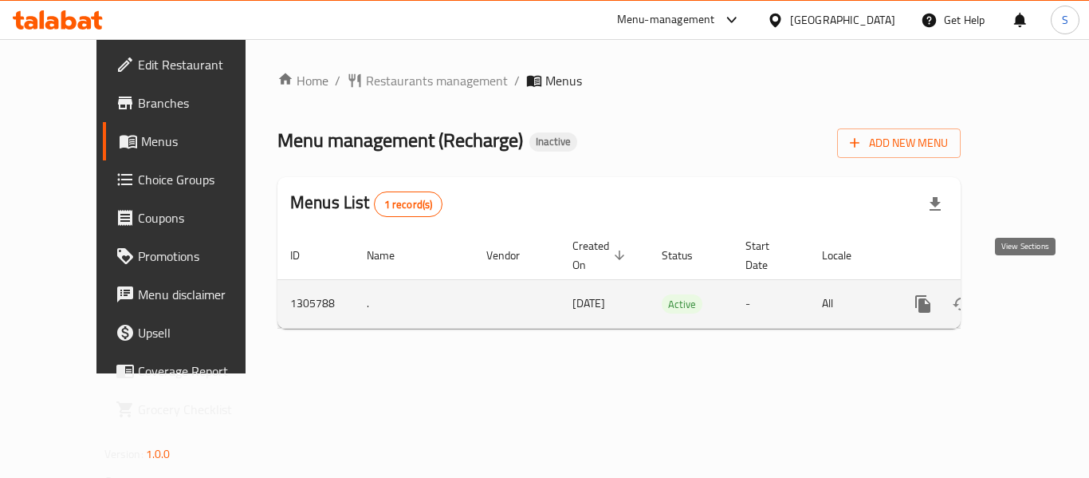
click at [1031, 297] on icon "enhanced table" at bounding box center [1038, 304] width 14 height 14
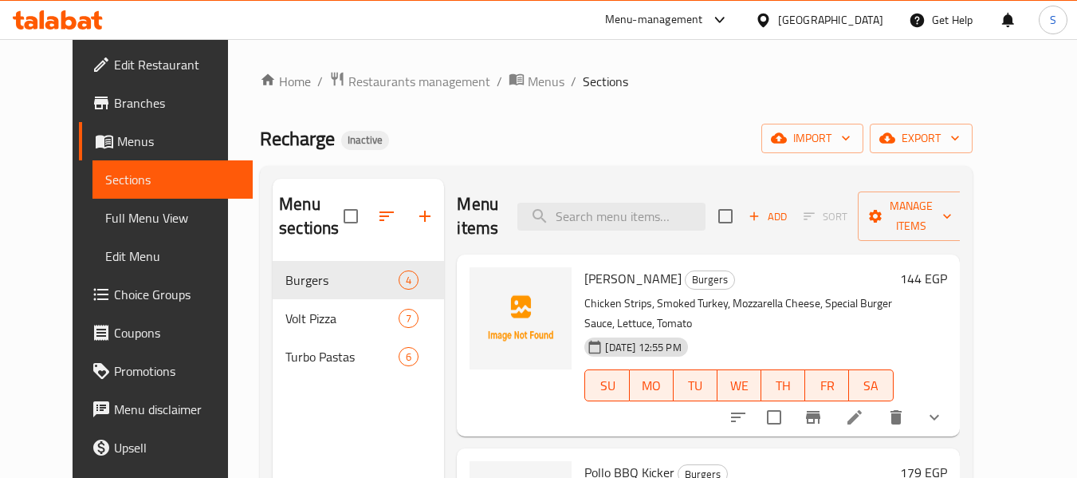
scroll to position [80, 0]
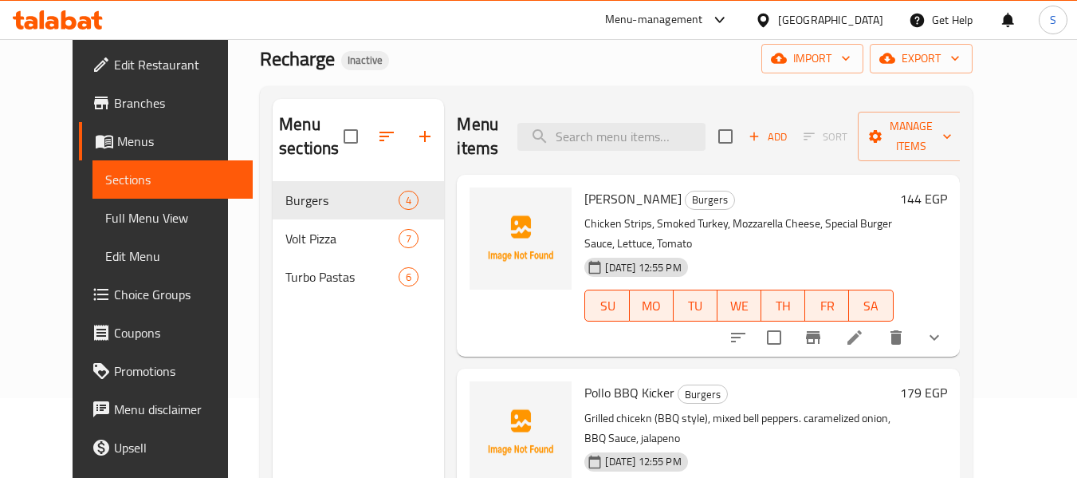
click at [105, 227] on span "Full Menu View" at bounding box center [172, 217] width 135 height 19
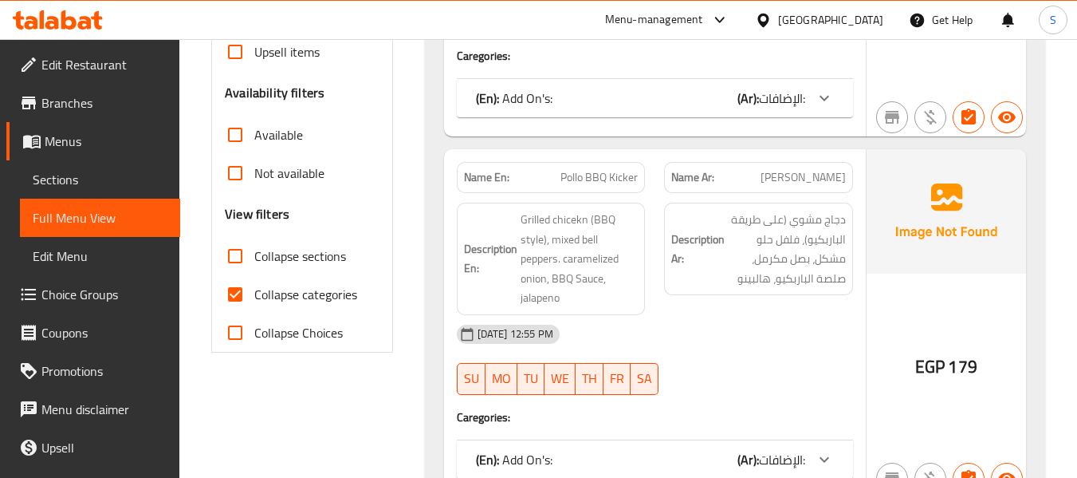
scroll to position [479, 0]
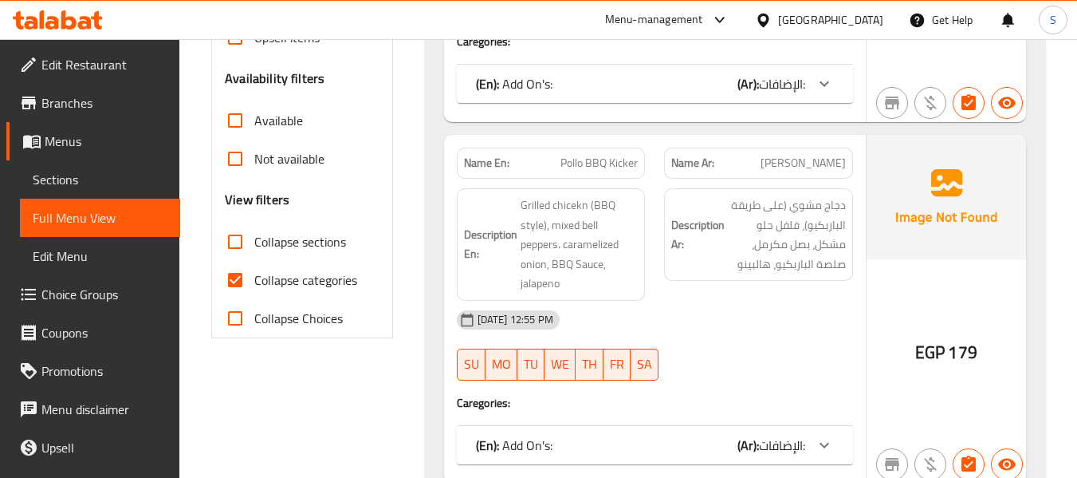
click at [299, 274] on span "Collapse categories" at bounding box center [305, 279] width 103 height 19
click at [254, 274] on input "Collapse categories" at bounding box center [235, 280] width 38 height 38
checkbox input "false"
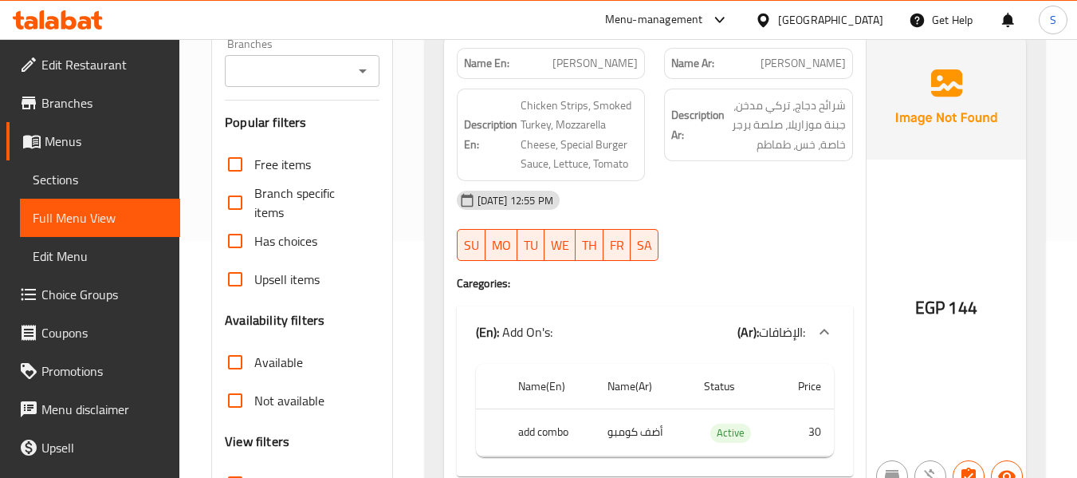
scroll to position [239, 0]
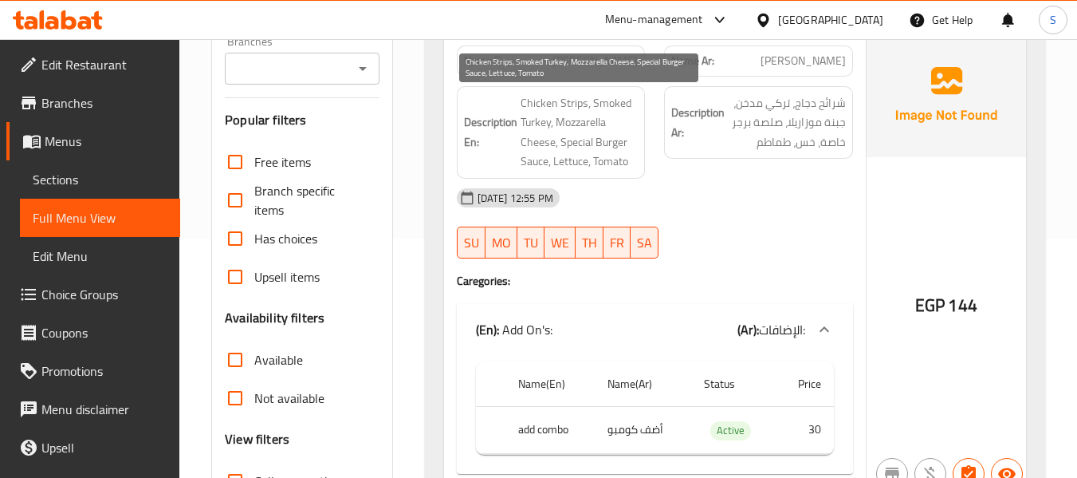
click at [606, 139] on span "Chicken Strips, Smoked Turkey, Mozzarella Cheese, Special Burger Sauce, Lettuce…" at bounding box center [580, 132] width 118 height 78
click at [615, 163] on span "Chicken Strips, Smoked Turkey, Mozzarella Cheese, Special Burger Sauce, Lettuce…" at bounding box center [580, 132] width 118 height 78
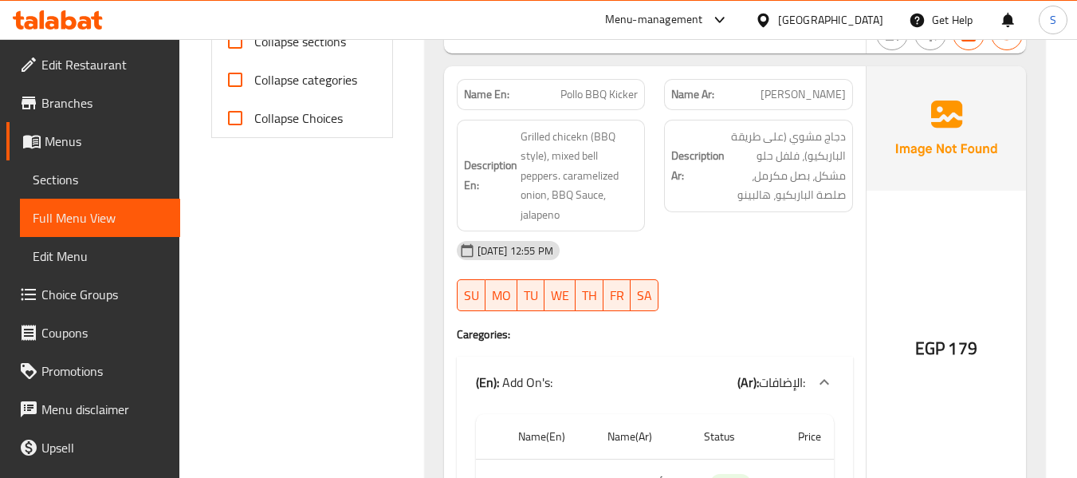
scroll to position [718, 0]
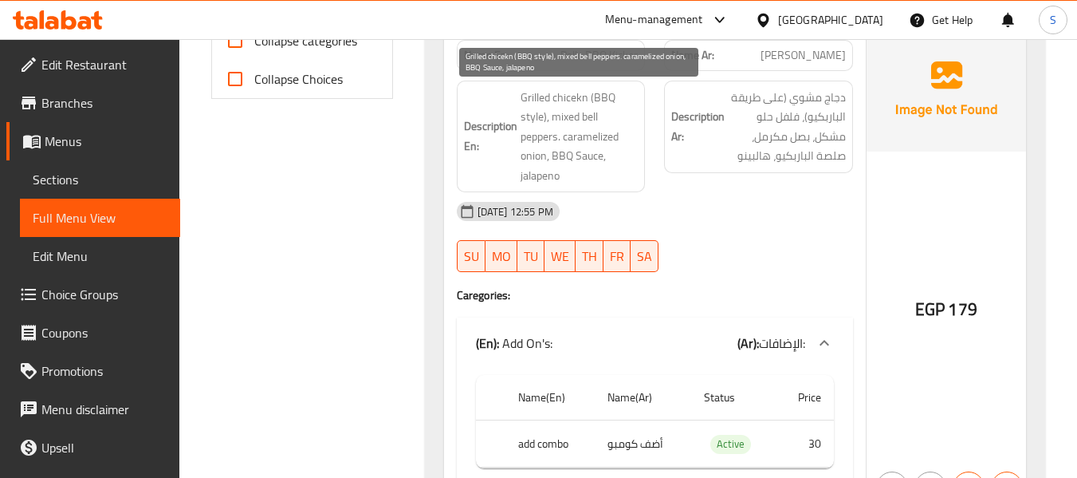
click at [537, 117] on span "Grilled chicekn (BBQ style), mixed bell peppers. caramelized onion, BBQ Sauce, …" at bounding box center [580, 137] width 118 height 98
click at [549, 133] on span "Grilled chicekn (BBQ style), mixed bell peppers. caramelized onion, BBQ Sauce, …" at bounding box center [580, 137] width 118 height 98
click at [545, 175] on span "Grilled chicekn (BBQ style), mixed bell peppers. caramelized onion, BBQ Sauce, …" at bounding box center [580, 137] width 118 height 98
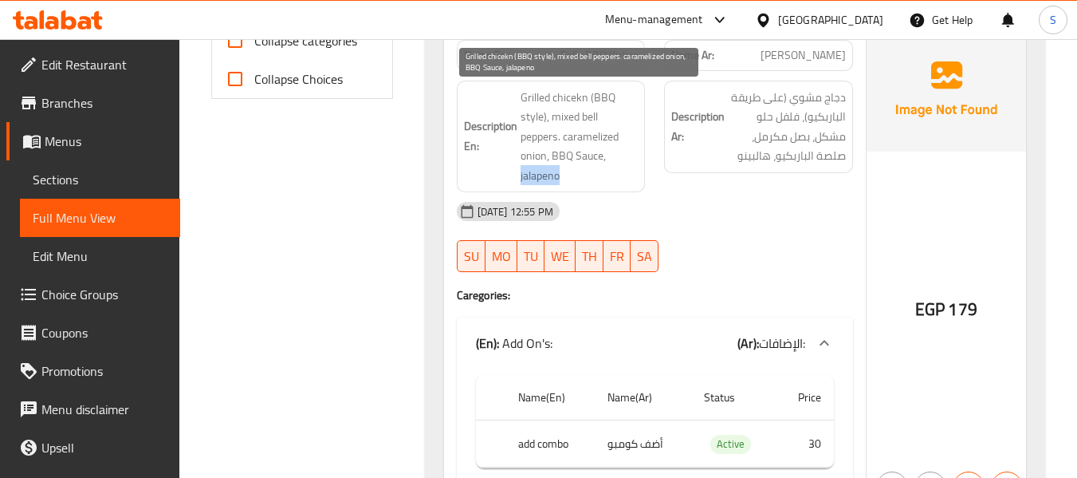
click at [545, 175] on span "Grilled chicekn (BBQ style), mixed bell peppers. caramelized onion, BBQ Sauce, …" at bounding box center [580, 137] width 118 height 98
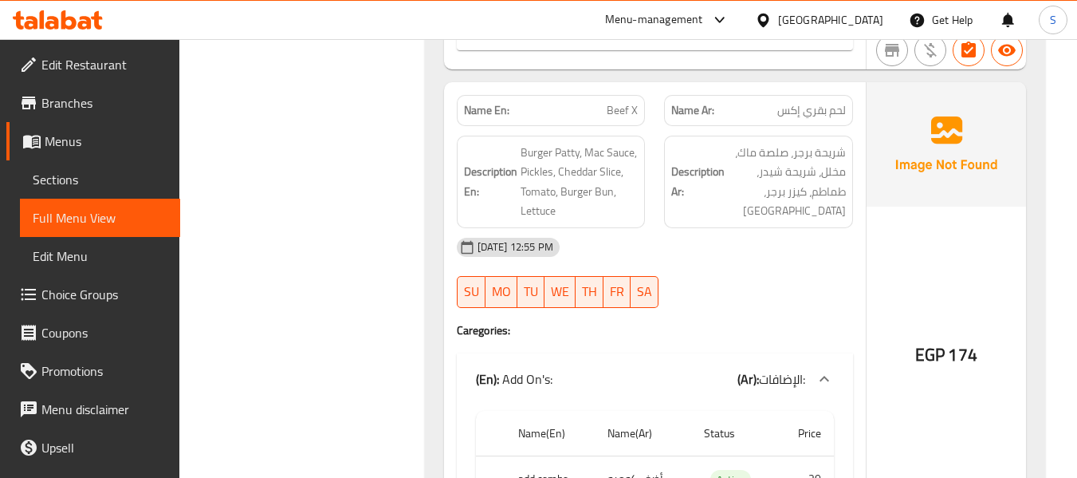
scroll to position [1675, 0]
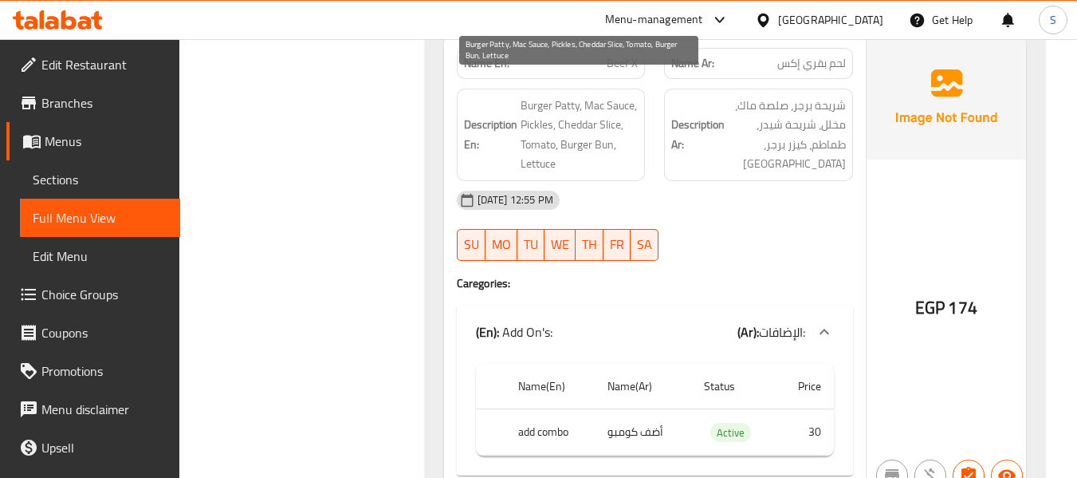
click at [528, 102] on span "Burger Patty, Mac Sauce, Pickles, Cheddar Slice, Tomato, Burger Bun, Lettuce" at bounding box center [580, 135] width 118 height 78
click at [536, 124] on span "Burger Patty, Mac Sauce, Pickles, Cheddar Slice, Tomato, Burger Bun, Lettuce" at bounding box center [580, 135] width 118 height 78
click at [534, 144] on span "Burger Patty, Mac Sauce, Pickles, Cheddar Slice, Tomato, Burger Bun, Lettuce" at bounding box center [580, 135] width 118 height 78
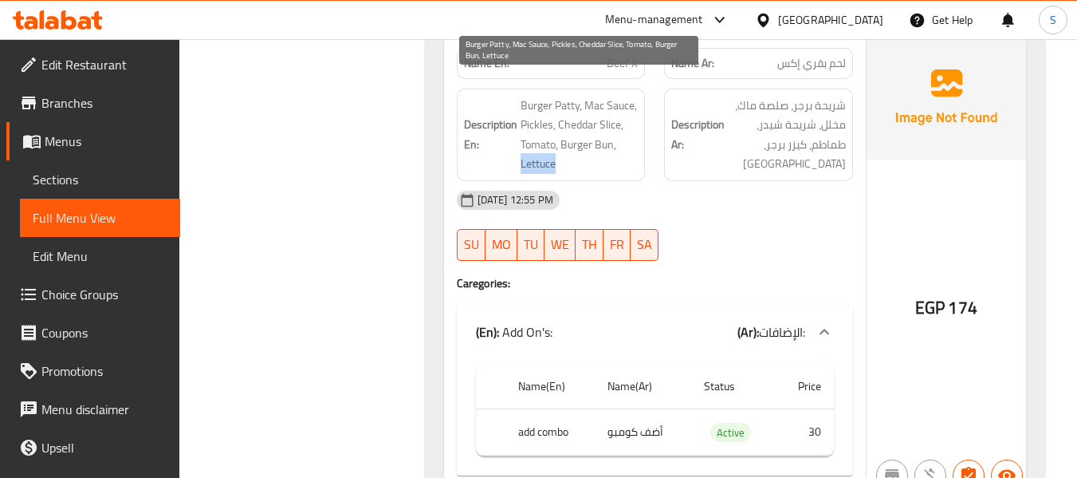
click at [534, 144] on span "Burger Patty, Mac Sauce, Pickles, Cheddar Slice, Tomato, Burger Bun, Lettuce" at bounding box center [580, 135] width 118 height 78
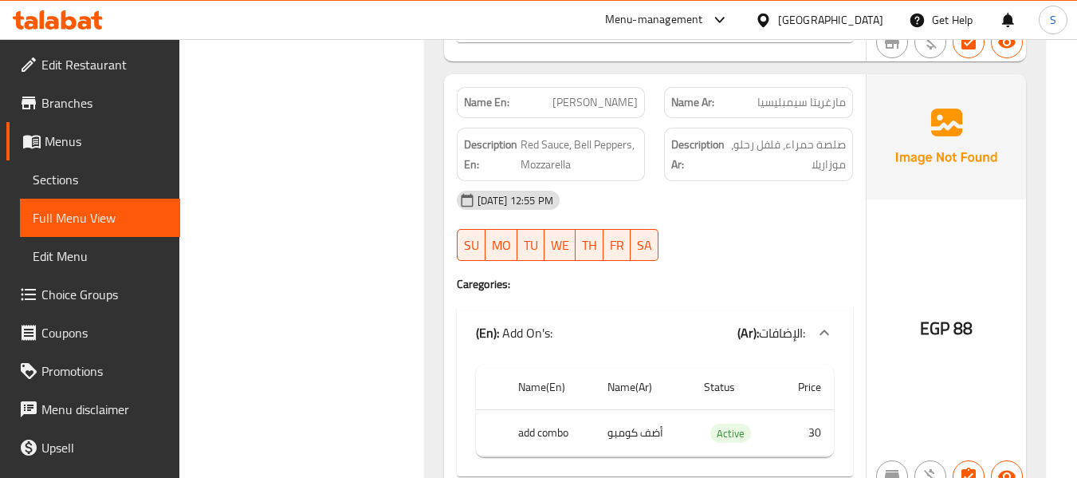
scroll to position [3509, 0]
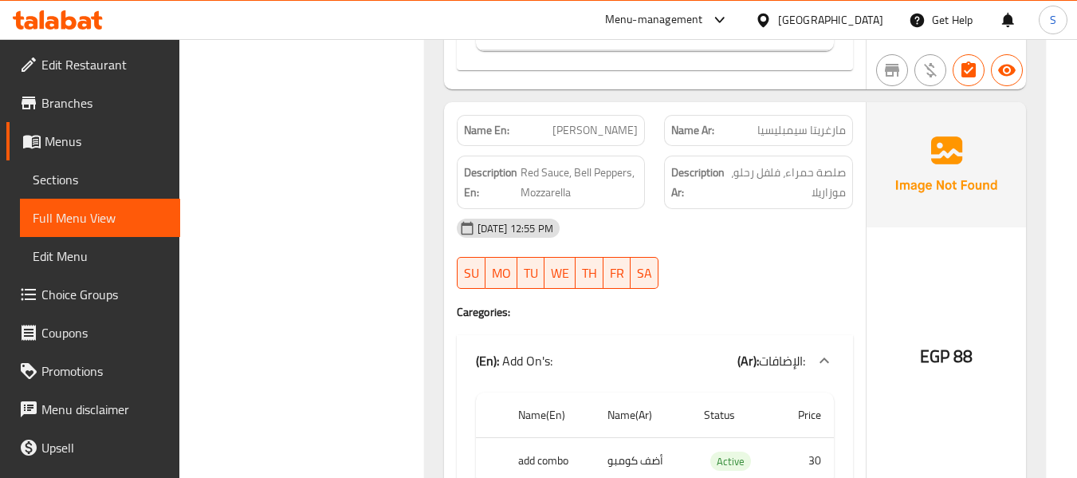
copy span "[PERSON_NAME]"
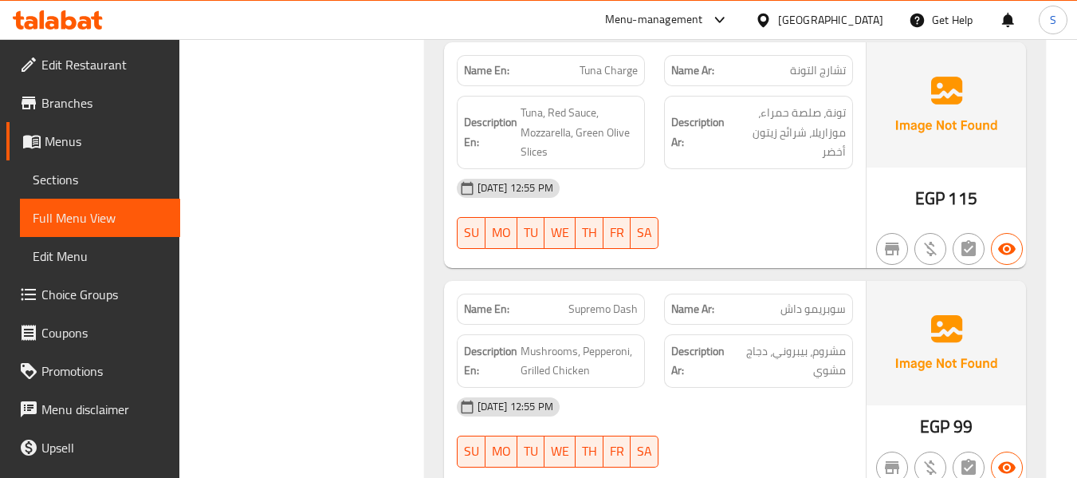
scroll to position [3908, 0]
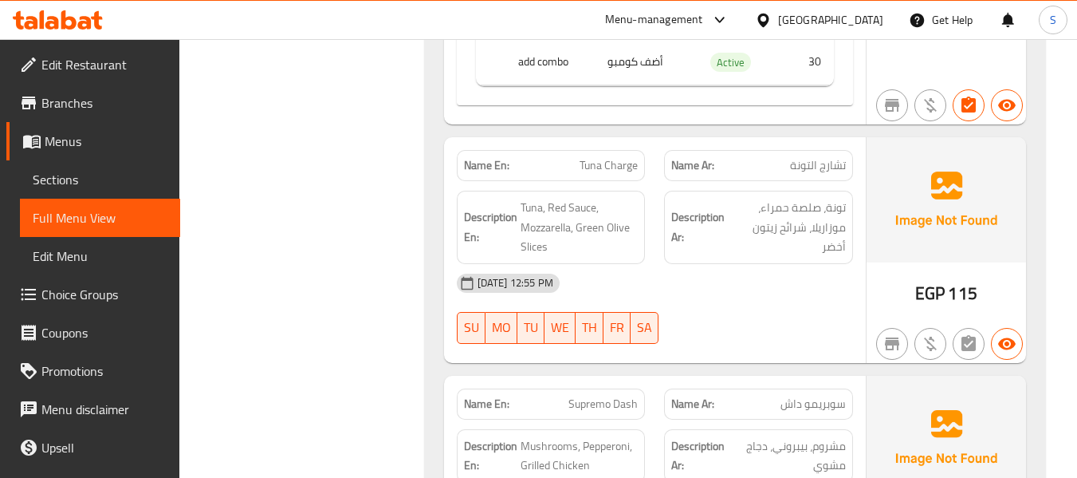
click at [598, 150] on div "Name En: Tuna Charge" at bounding box center [551, 165] width 189 height 31
click at [599, 150] on div "Name En: Tuna Charge" at bounding box center [551, 165] width 189 height 31
click at [599, 157] on span "Tuna Charge" at bounding box center [609, 165] width 58 height 17
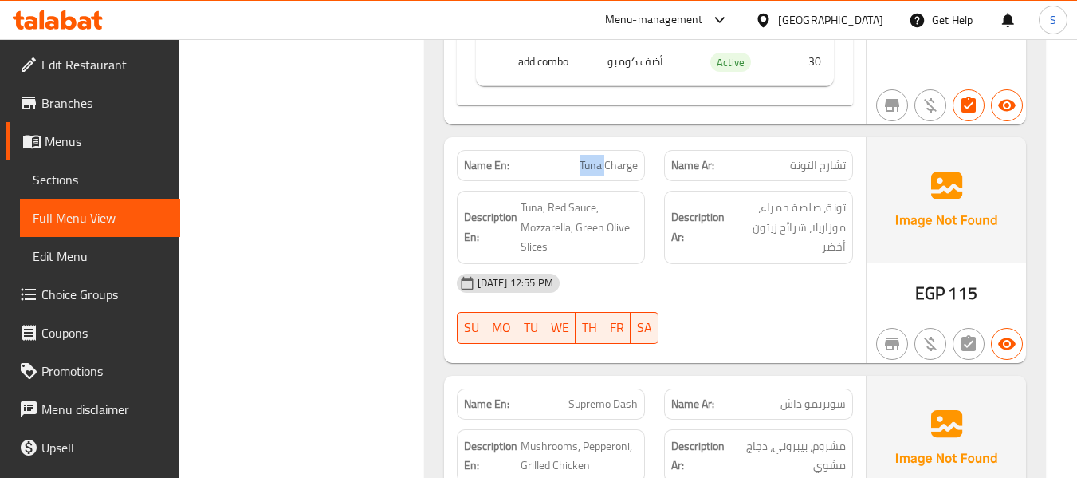
click at [599, 157] on span "Tuna Charge" at bounding box center [609, 165] width 58 height 17
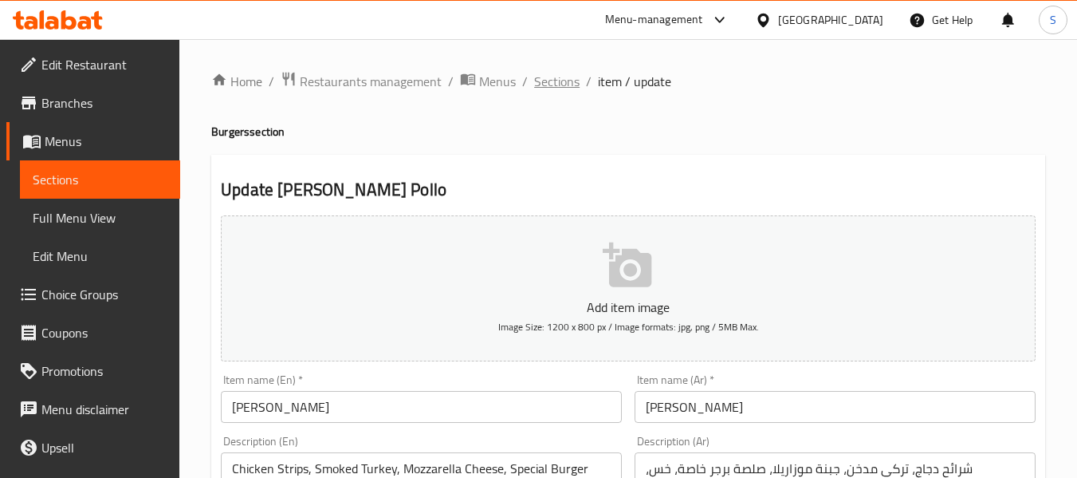
click at [552, 80] on span "Sections" at bounding box center [556, 81] width 45 height 19
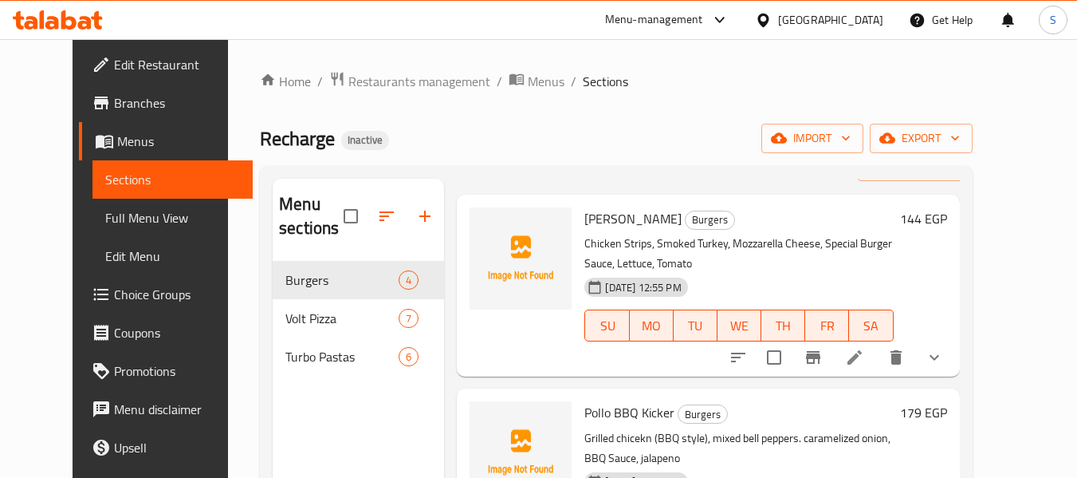
scroll to position [160, 0]
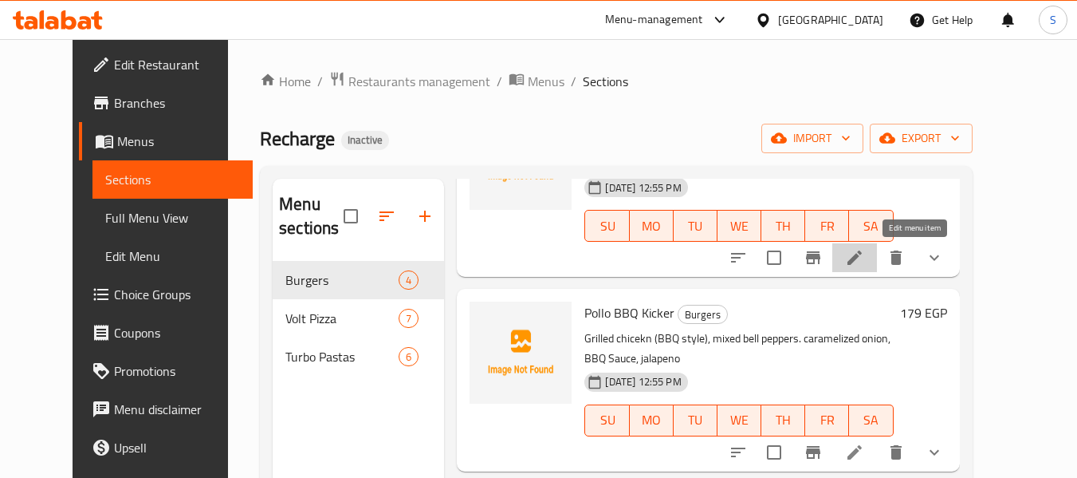
click at [865, 266] on icon at bounding box center [854, 257] width 19 height 19
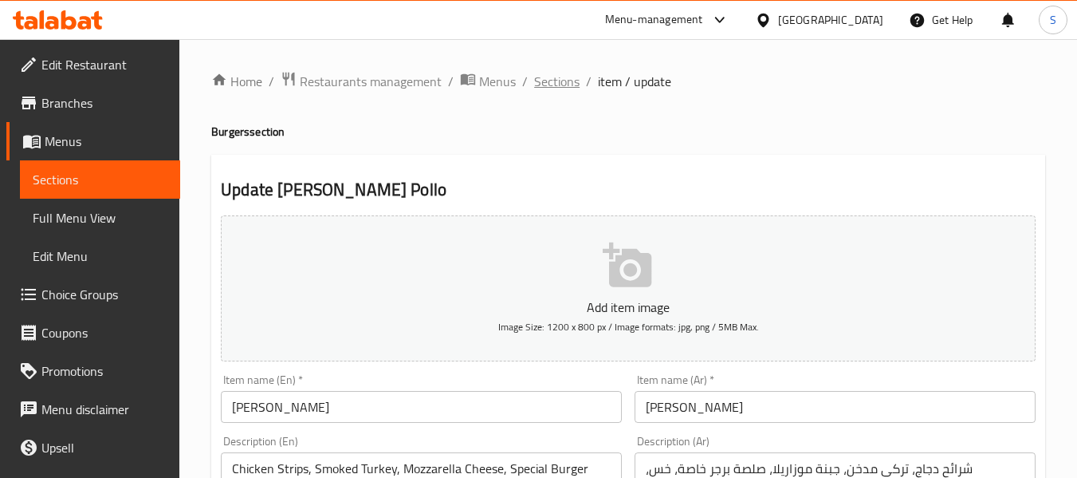
click at [562, 86] on span "Sections" at bounding box center [556, 81] width 45 height 19
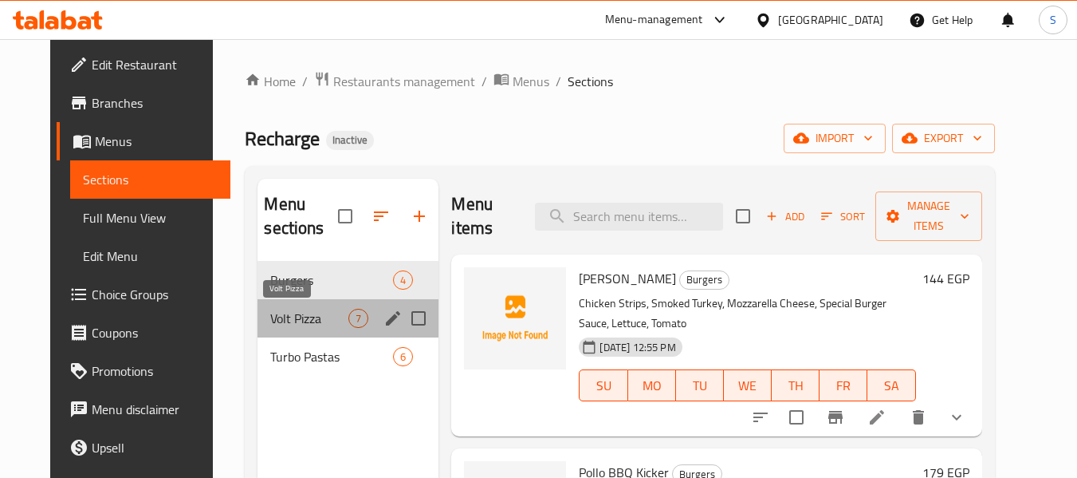
click at [297, 325] on span "Volt Pizza" at bounding box center [309, 318] width 78 height 19
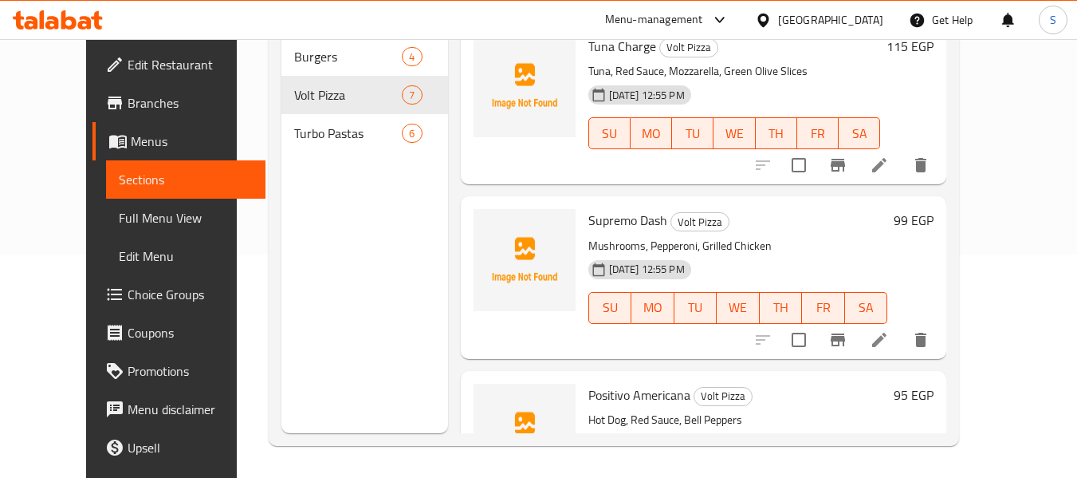
scroll to position [806, 0]
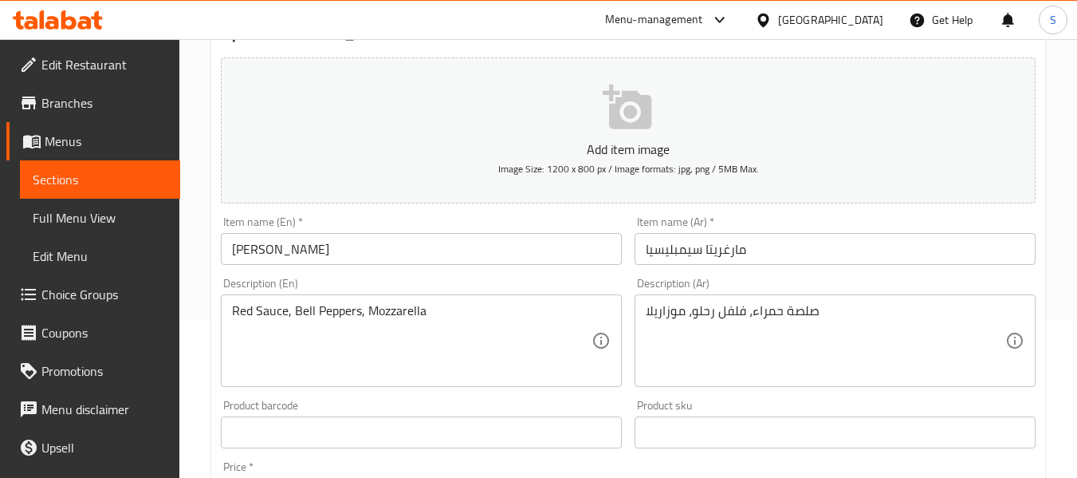
scroll to position [160, 0]
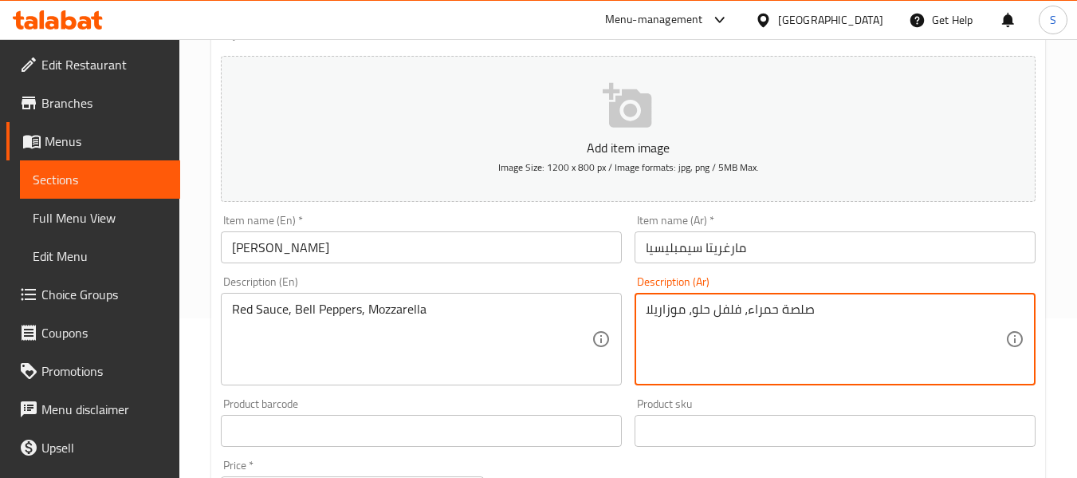
type textarea "صلصة حمراء، فلفل حلو، موزاريلا"
click at [742, 256] on input "مارغريتا سيمبليسيا" at bounding box center [835, 247] width 401 height 32
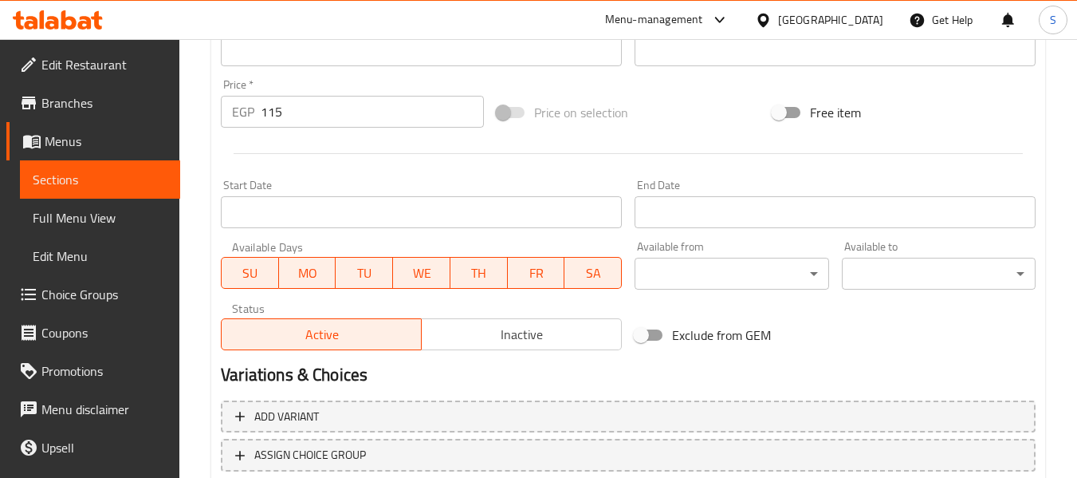
scroll to position [649, 0]
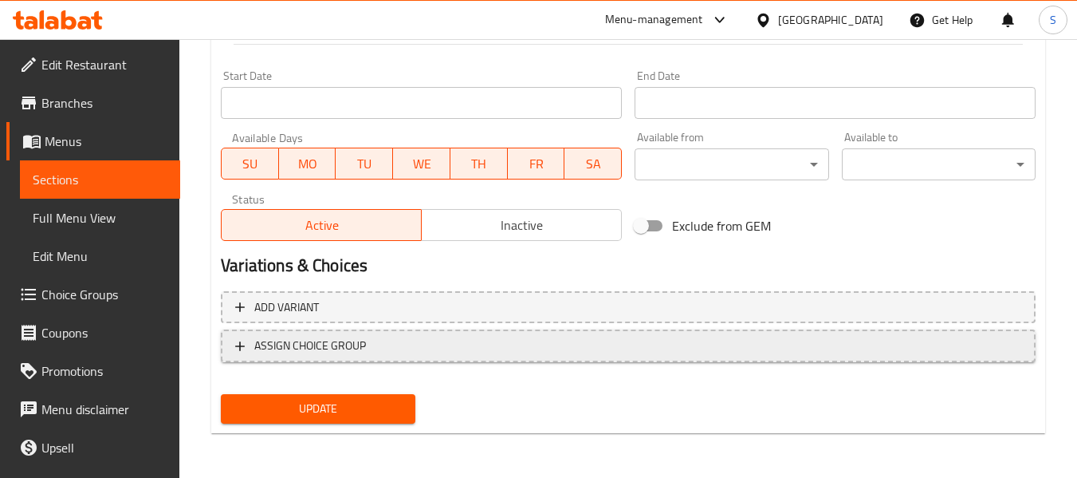
click at [463, 345] on span "ASSIGN CHOICE GROUP" at bounding box center [628, 346] width 786 height 20
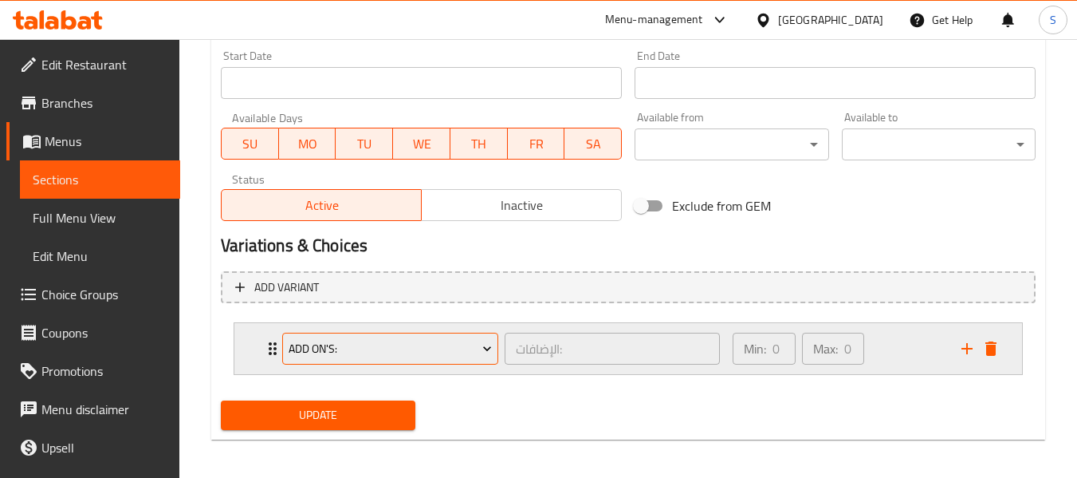
scroll to position [676, 0]
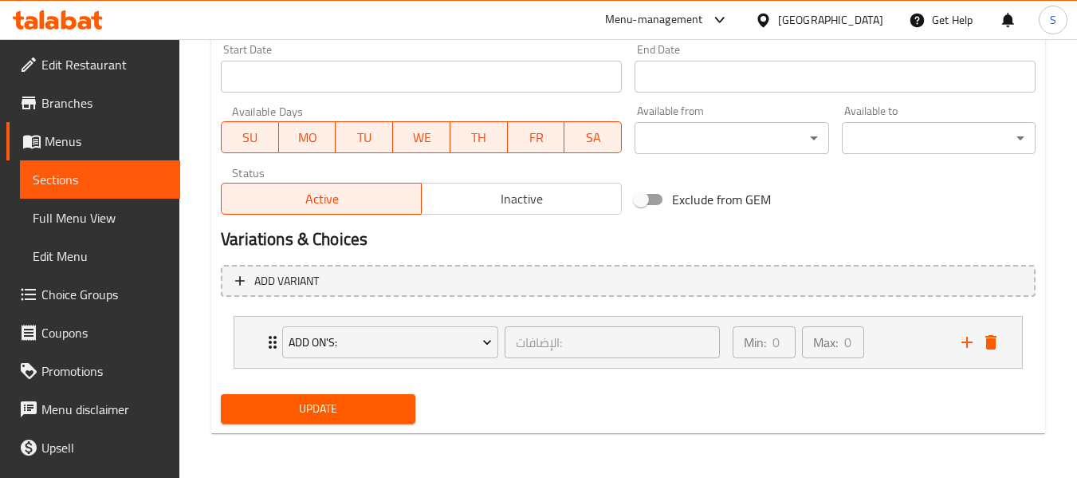
drag, startPoint x: 357, startPoint y: 411, endPoint x: 658, endPoint y: 12, distance: 499.9
click at [357, 410] on span "Update" at bounding box center [318, 409] width 168 height 20
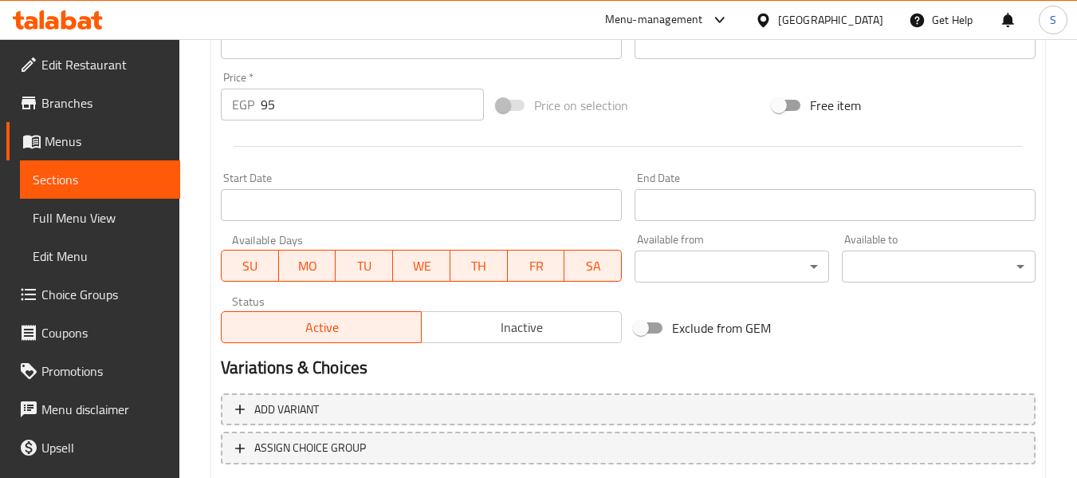
scroll to position [672, 0]
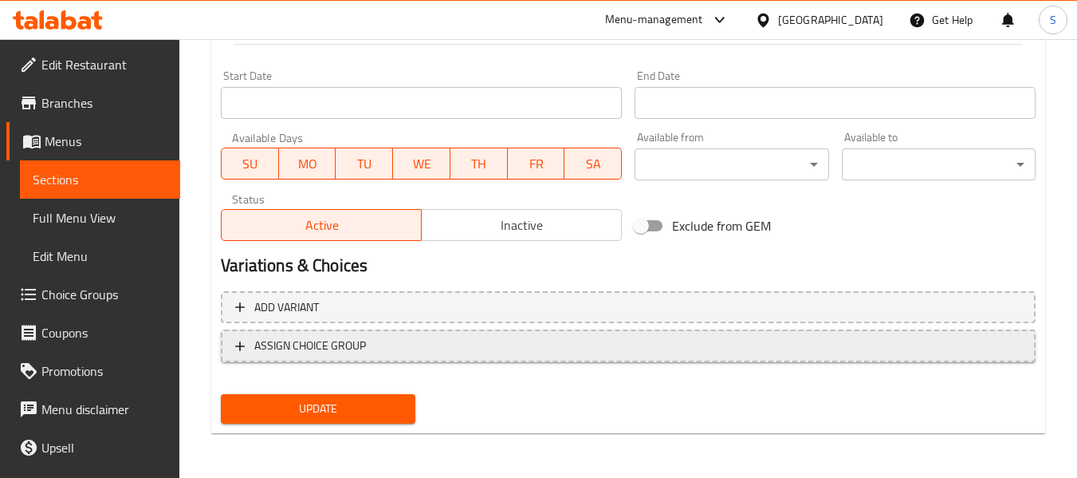
click at [437, 347] on span "ASSIGN CHOICE GROUP" at bounding box center [628, 346] width 786 height 20
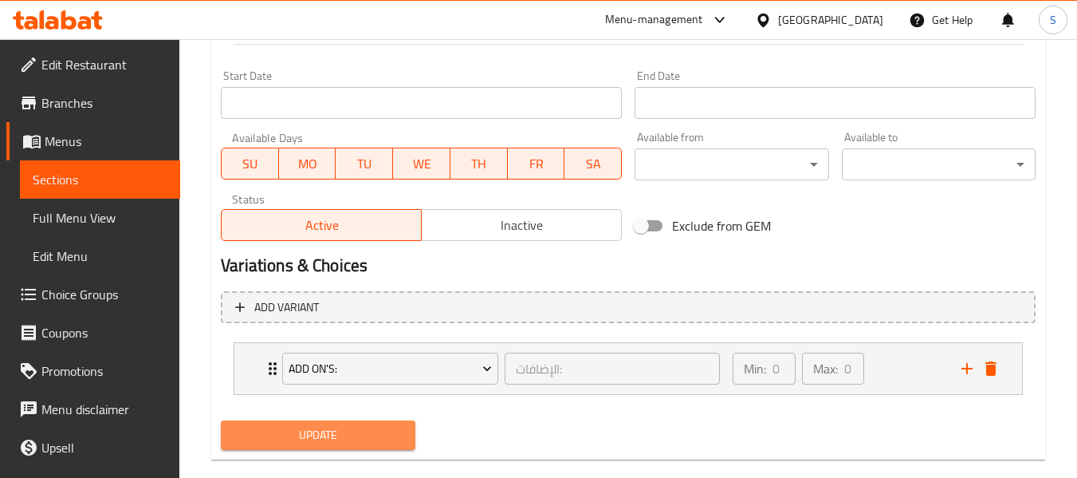
click at [373, 428] on span "Update" at bounding box center [318, 435] width 168 height 20
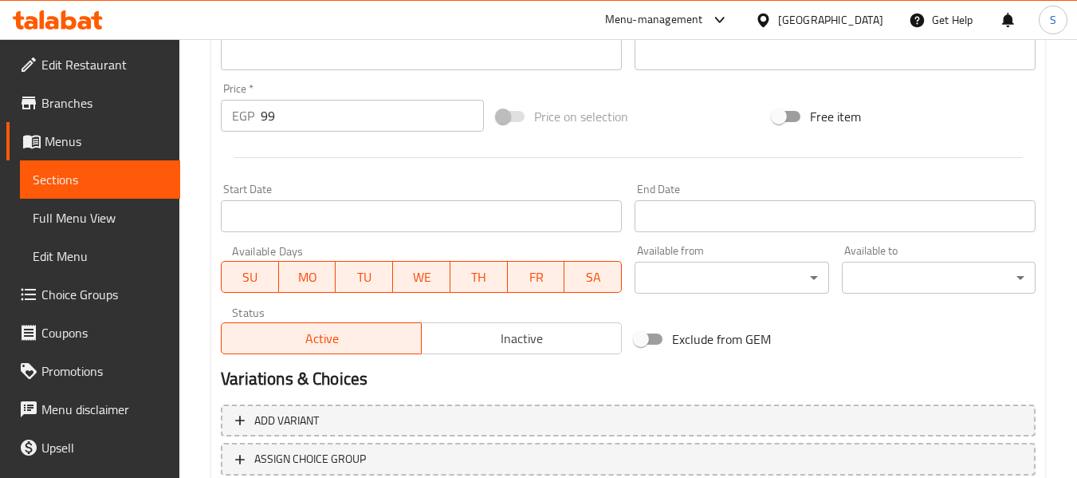
scroll to position [672, 0]
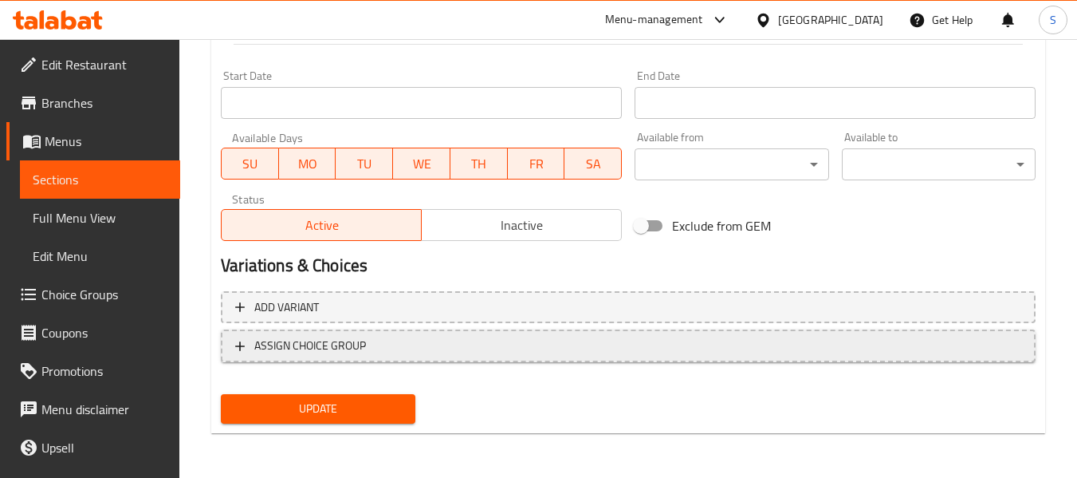
click at [417, 347] on span "ASSIGN CHOICE GROUP" at bounding box center [628, 346] width 786 height 20
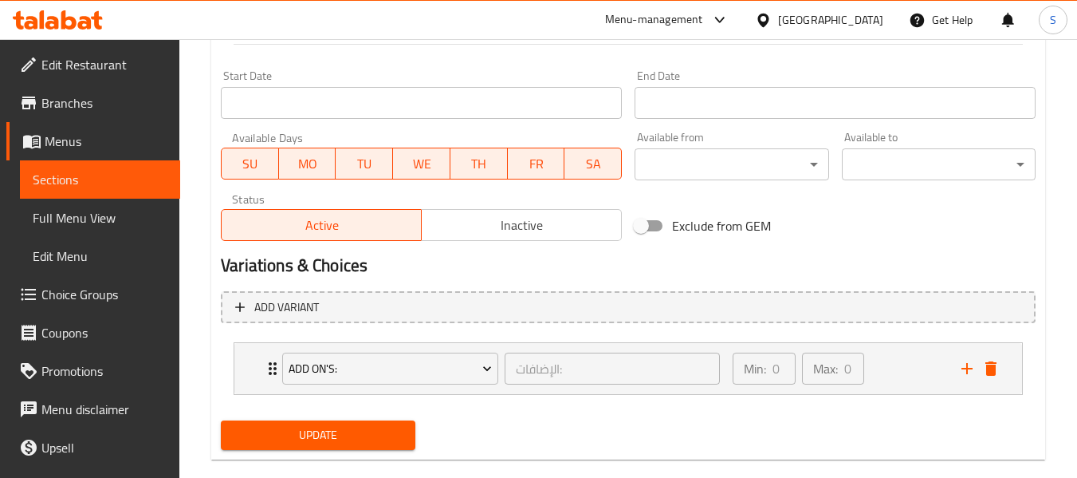
click at [360, 435] on span "Update" at bounding box center [318, 435] width 168 height 20
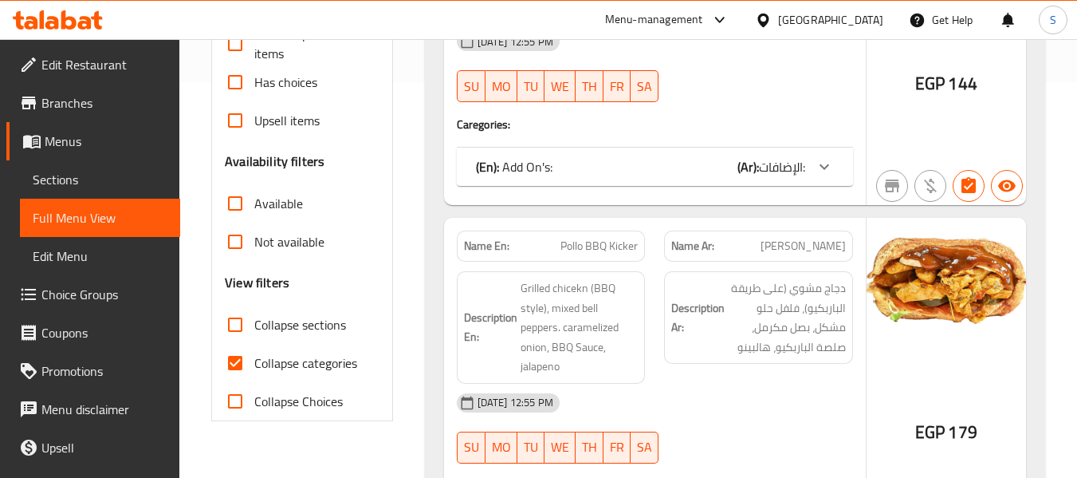
scroll to position [399, 0]
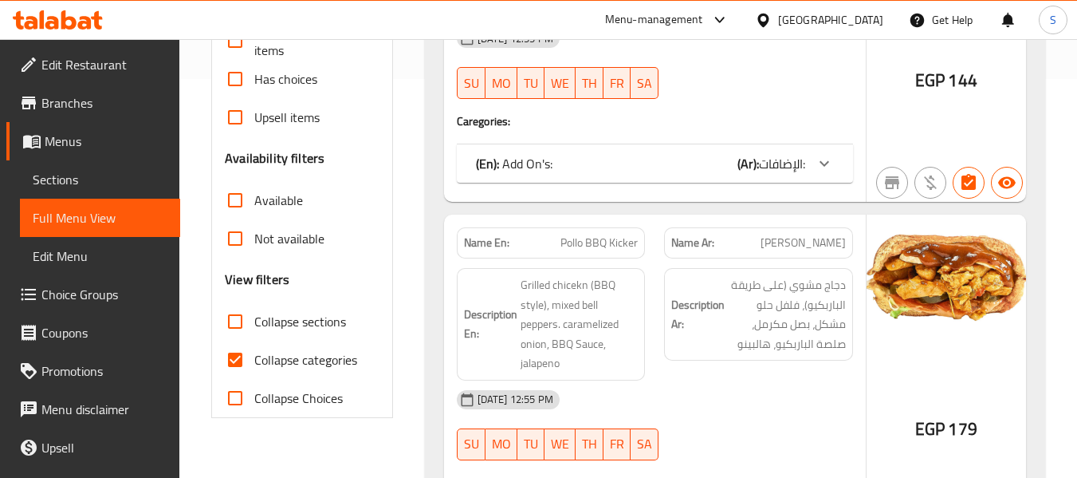
click at [288, 360] on span "Collapse categories" at bounding box center [305, 359] width 103 height 19
click at [254, 360] on input "Collapse categories" at bounding box center [235, 360] width 38 height 38
checkbox input "false"
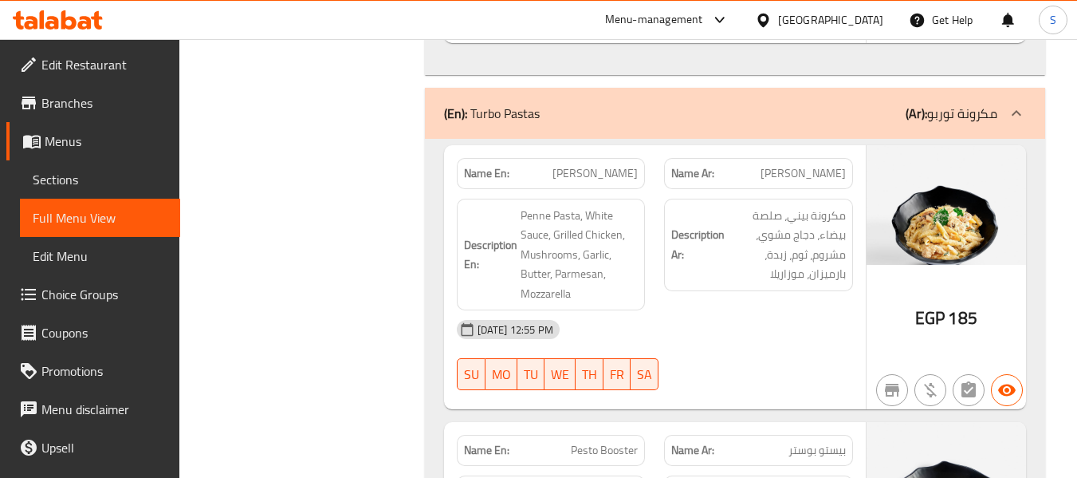
scroll to position [5330, 0]
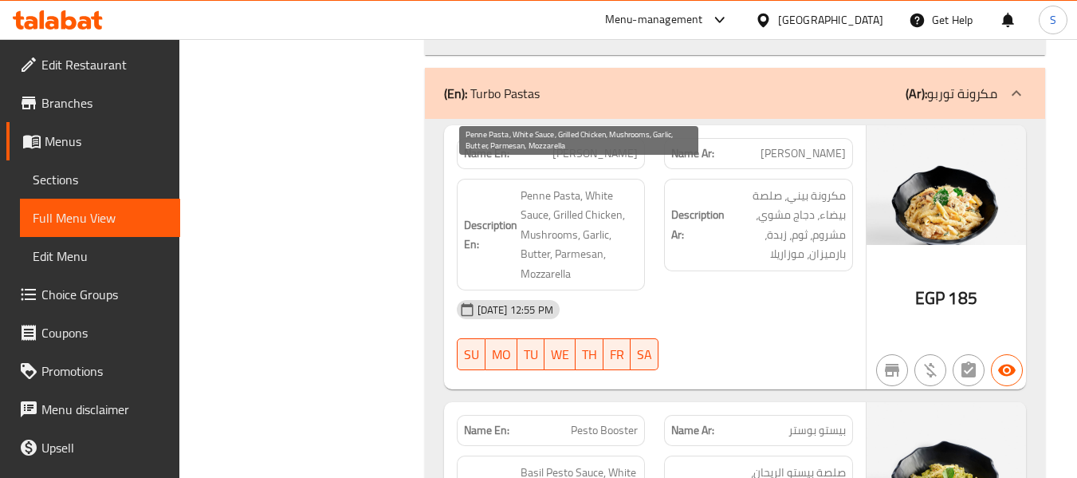
click at [607, 201] on span "Penne Pasta, White Sauce, Grilled Chicken, Mushrooms, Garlic, Butter, Parmesan,…" at bounding box center [580, 235] width 118 height 98
click at [553, 258] on span "Penne Pasta, White Sauce, Grilled Chicken, Mushrooms, Garlic, Butter, Parmesan,…" at bounding box center [580, 235] width 118 height 98
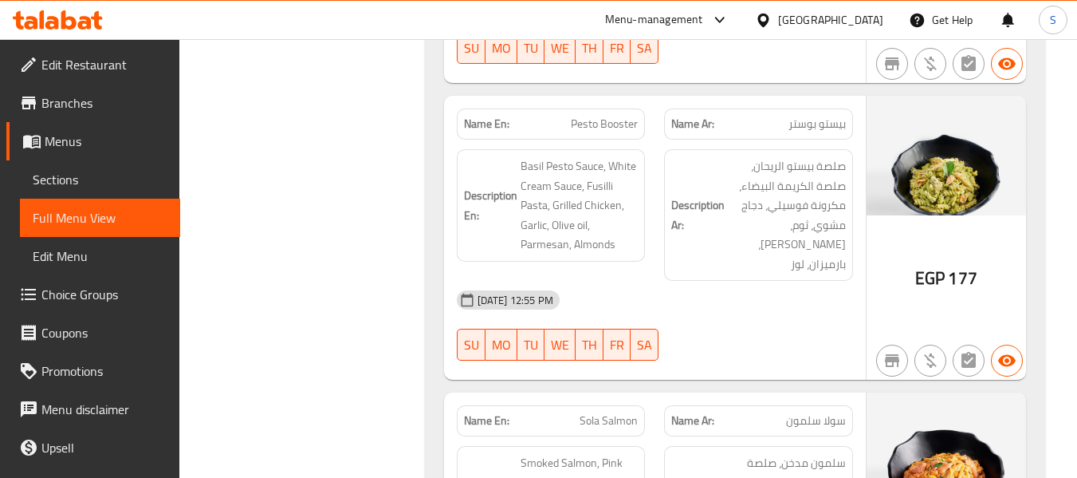
scroll to position [5649, 0]
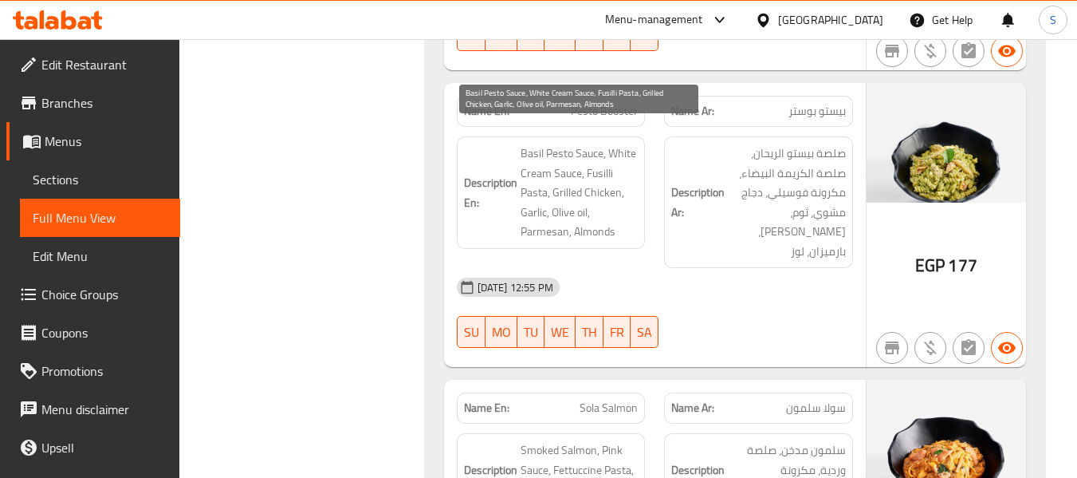
click at [563, 152] on span "Basil Pesto Sauce, White Cream Sauce, Fusilli Pasta, Grilled Chicken, Garlic, O…" at bounding box center [580, 193] width 118 height 98
click at [531, 171] on span "Basil Pesto Sauce, White Cream Sauce, Fusilli Pasta, Grilled Chicken, Garlic, O…" at bounding box center [580, 193] width 118 height 98
click at [528, 191] on span "Basil Pesto Sauce, White Cream Sauce, Fusilli Pasta, Grilled Chicken, Garlic, O…" at bounding box center [580, 193] width 118 height 98
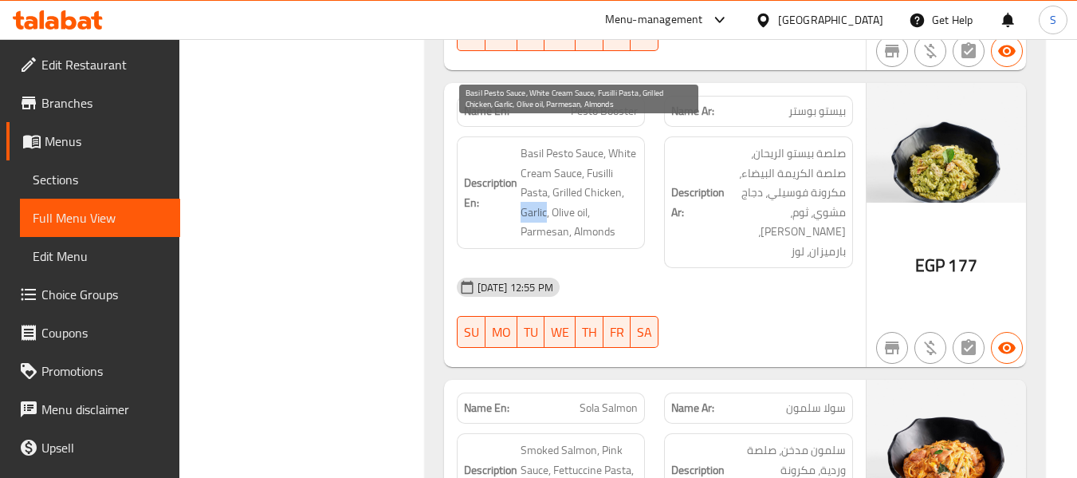
click at [528, 191] on span "Basil Pesto Sauce, White Cream Sauce, Fusilli Pasta, Grilled Chicken, Garlic, O…" at bounding box center [580, 193] width 118 height 98
click at [598, 211] on span "Basil Pesto Sauce, White Cream Sauce, Fusilli Pasta, Grilled Chicken, Garlic, O…" at bounding box center [580, 193] width 118 height 98
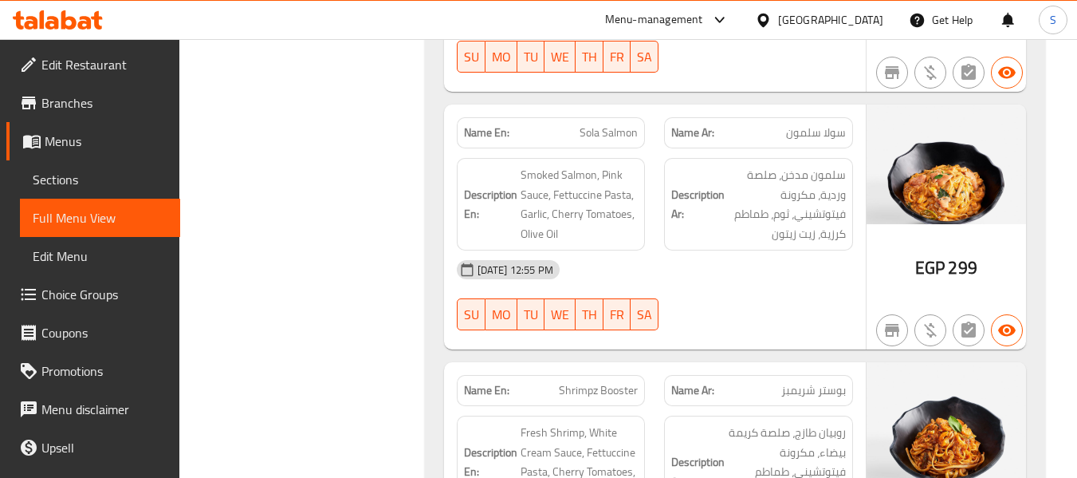
scroll to position [5888, 0]
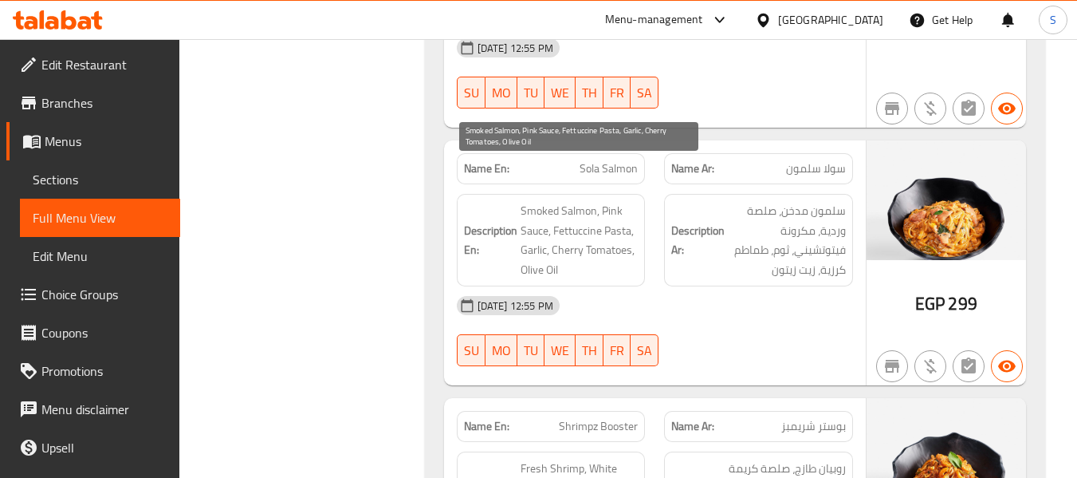
click at [623, 201] on span "Smoked Salmon, Pink Sauce, Fettuccine Pasta, Garlic, Cherry Tomatoes, Olive Oil" at bounding box center [580, 240] width 118 height 78
click at [622, 201] on span "Smoked Salmon, Pink Sauce, Fettuccine Pasta, Garlic, Cherry Tomatoes, Olive Oil" at bounding box center [580, 240] width 118 height 78
click at [551, 235] on span "Smoked Salmon, Pink Sauce, Fettuccine Pasta, Garlic, Cherry Tomatoes, Olive Oil" at bounding box center [580, 240] width 118 height 78
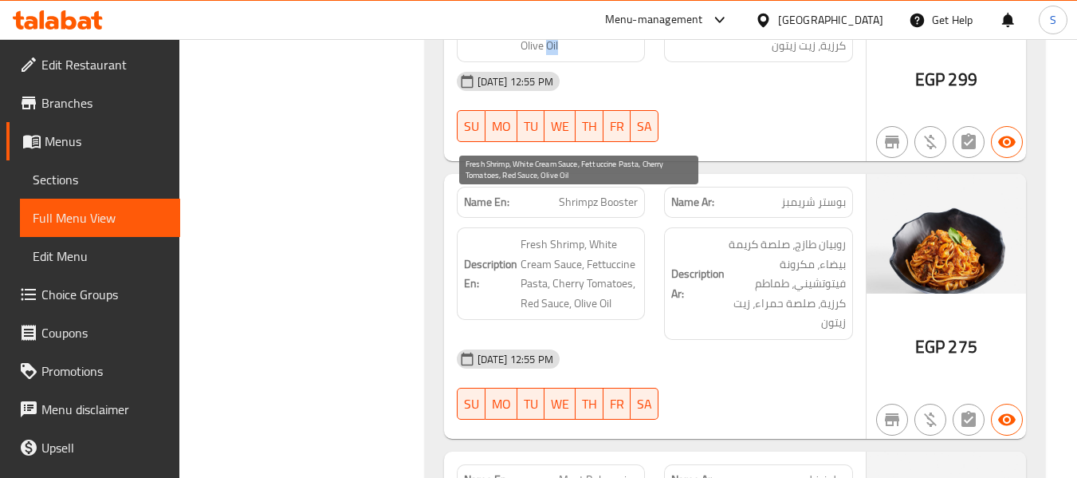
scroll to position [6128, 0]
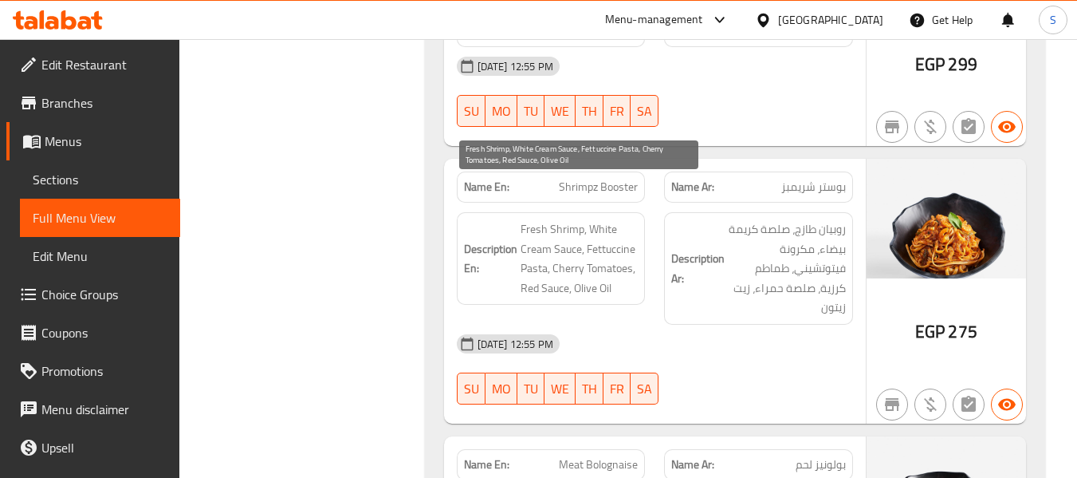
click at [564, 219] on span "Fresh Shrimp, White Cream Sauce, Fettuccine Pasta, Cherry Tomatoes, Red Sauce, …" at bounding box center [580, 258] width 118 height 78
click at [565, 219] on span "Fresh Shrimp, White Cream Sauce, Fettuccine Pasta, Cherry Tomatoes, Red Sauce, …" at bounding box center [580, 258] width 118 height 78
click at [605, 249] on span "Fresh Shrimp, White Cream Sauce, Fettuccine Pasta, Cherry Tomatoes, Red Sauce, …" at bounding box center [580, 258] width 118 height 78
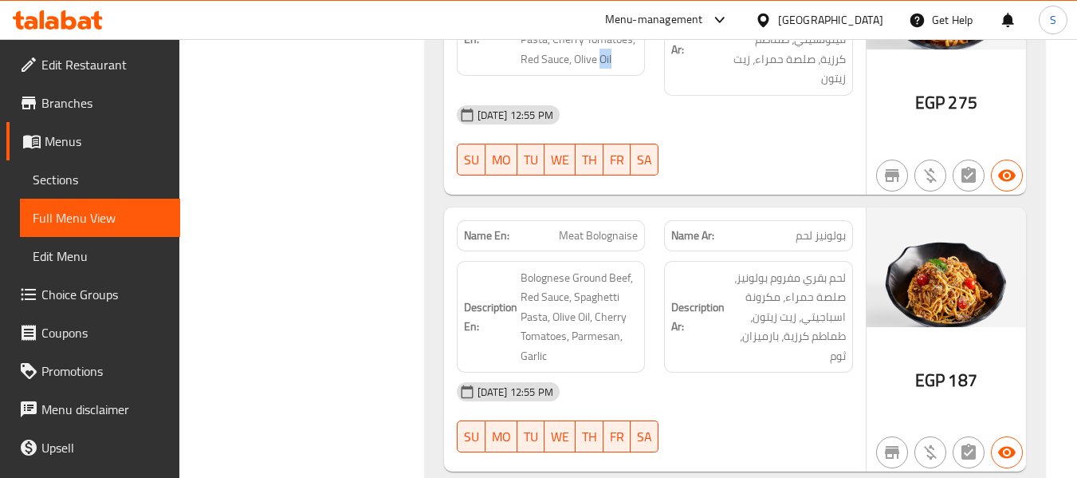
scroll to position [6367, 0]
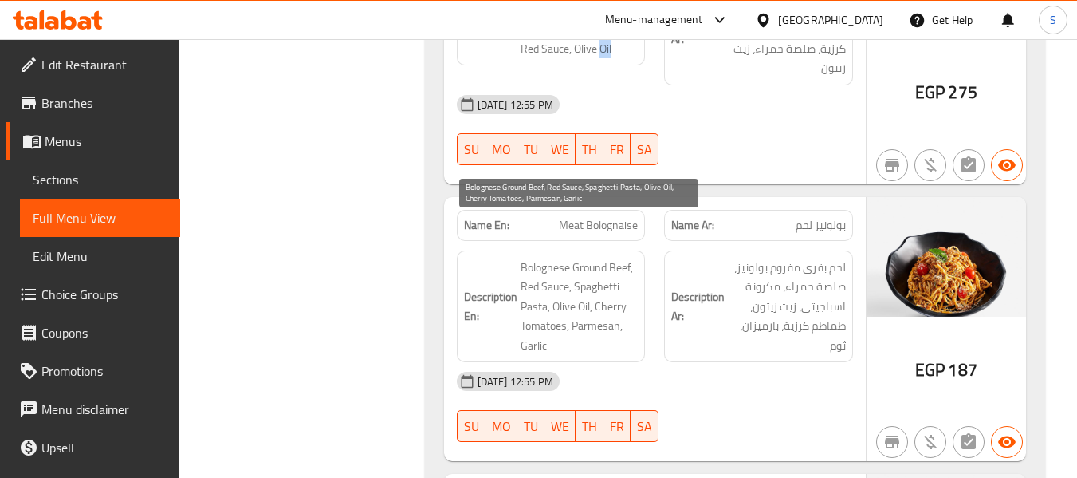
click at [532, 266] on span "Bolognese Ground Beef, Red Sauce, Spaghetti Pasta, Olive Oil, Cherry Tomatoes, …" at bounding box center [580, 307] width 118 height 98
click at [534, 315] on span "Bolognese Ground Beef, Red Sauce, Spaghetti Pasta, Olive Oil, Cherry Tomatoes, …" at bounding box center [580, 307] width 118 height 98
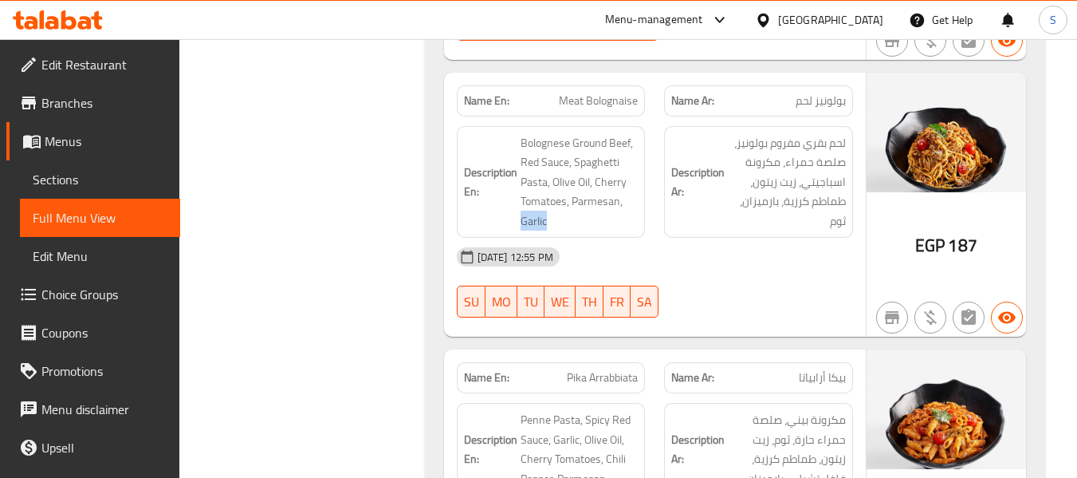
scroll to position [6632, 0]
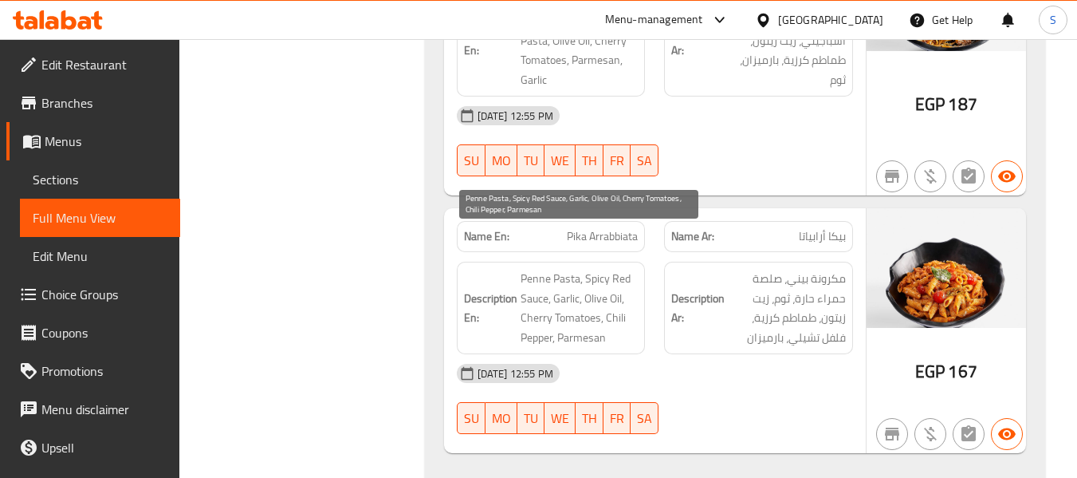
click at [574, 274] on span "Penne Pasta, Spicy Red Sauce, Garlic, Olive Oil, Cherry Tomatoes, Chili Pepper,…" at bounding box center [580, 308] width 118 height 78
click at [620, 269] on span "Penne Pasta, Spicy Red Sauce, Garlic, Olive Oil, Cherry Tomatoes, Chili Pepper,…" at bounding box center [580, 308] width 118 height 78
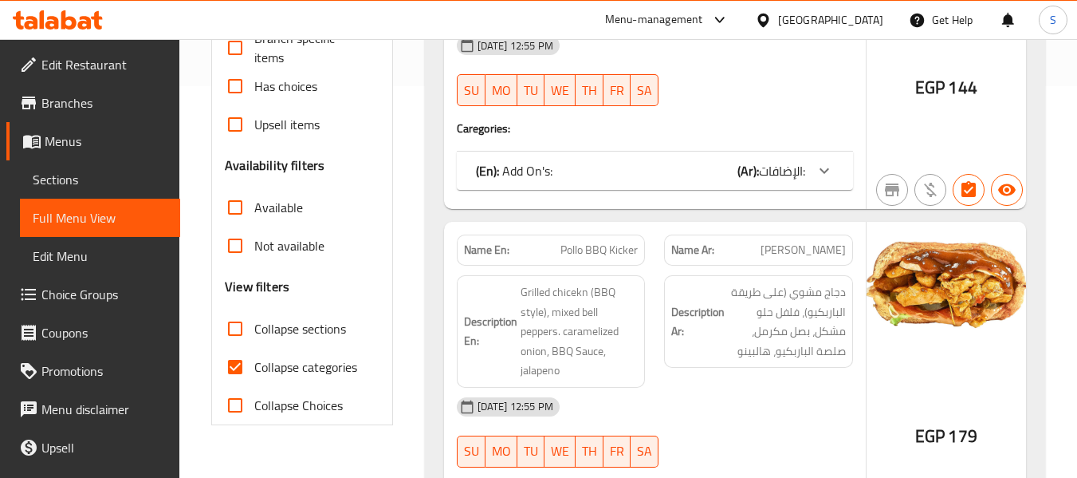
scroll to position [479, 0]
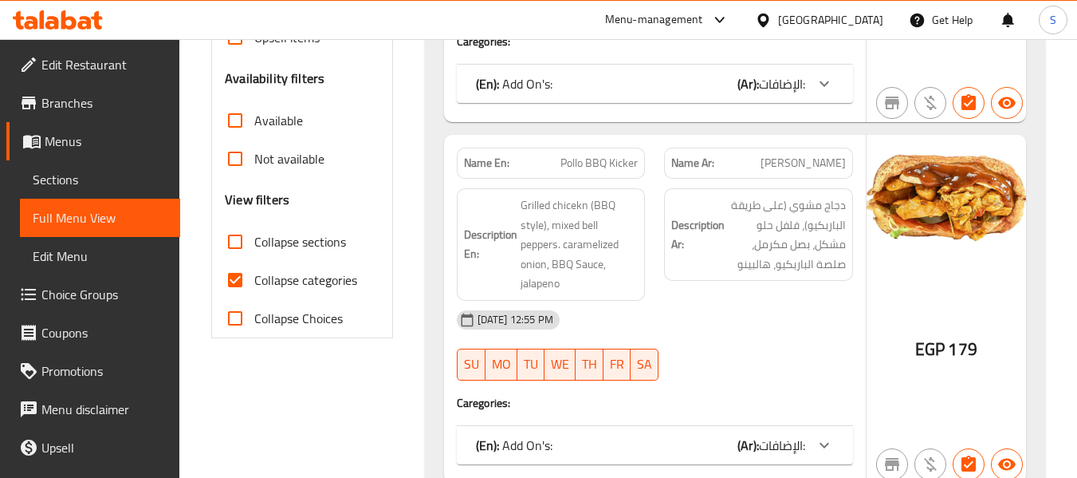
click at [310, 276] on span "Collapse categories" at bounding box center [305, 279] width 103 height 19
click at [254, 276] on input "Collapse categories" at bounding box center [235, 280] width 38 height 38
checkbox input "false"
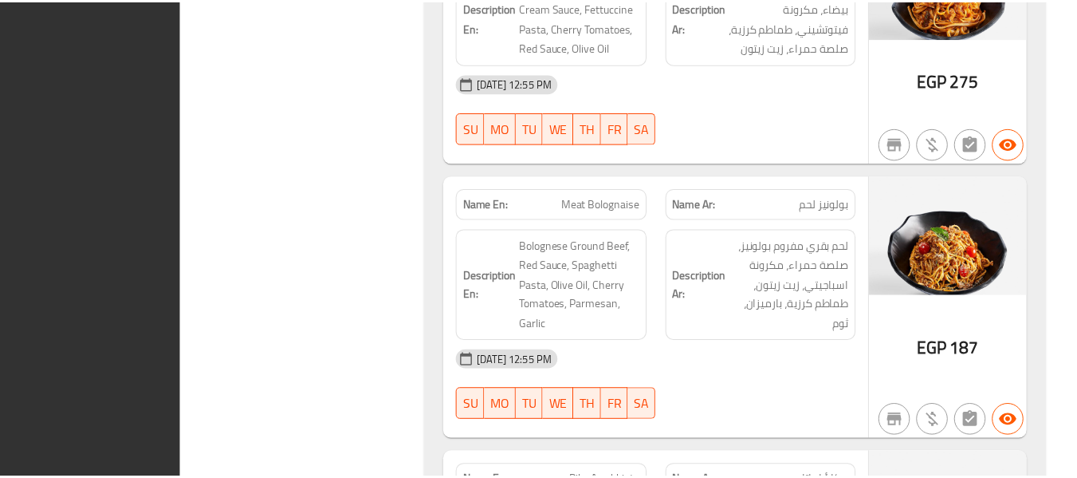
scroll to position [6613, 0]
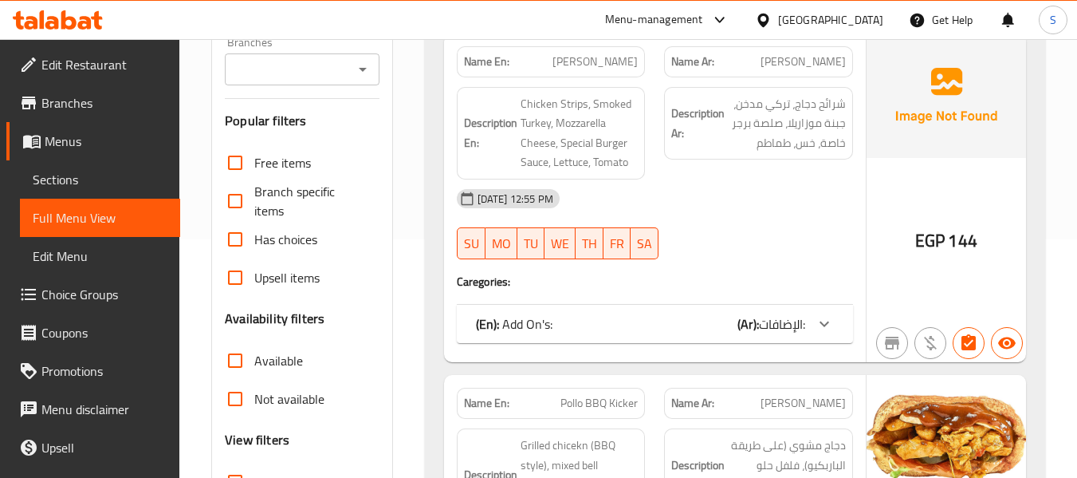
scroll to position [239, 0]
click at [108, 187] on span "Sections" at bounding box center [100, 179] width 135 height 19
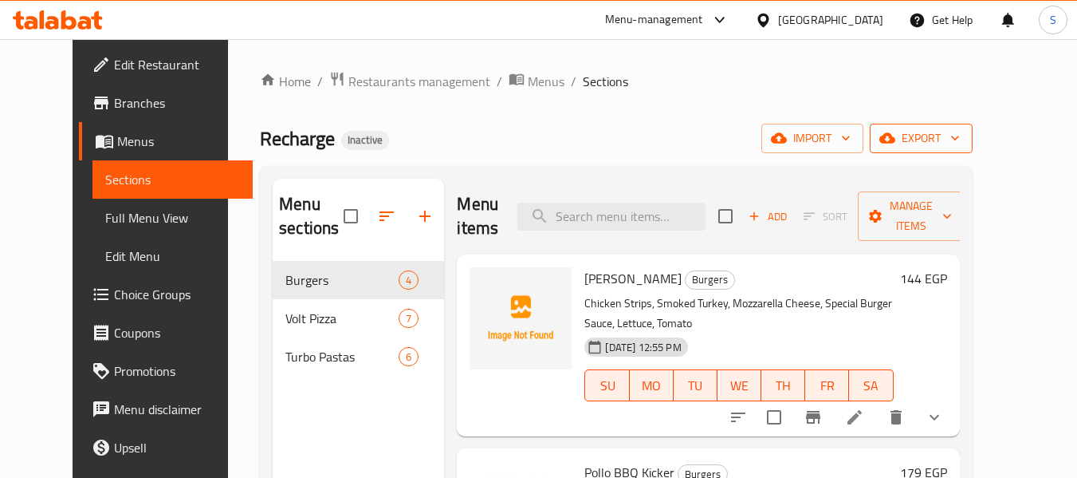
click at [963, 140] on icon "button" at bounding box center [955, 138] width 16 height 16
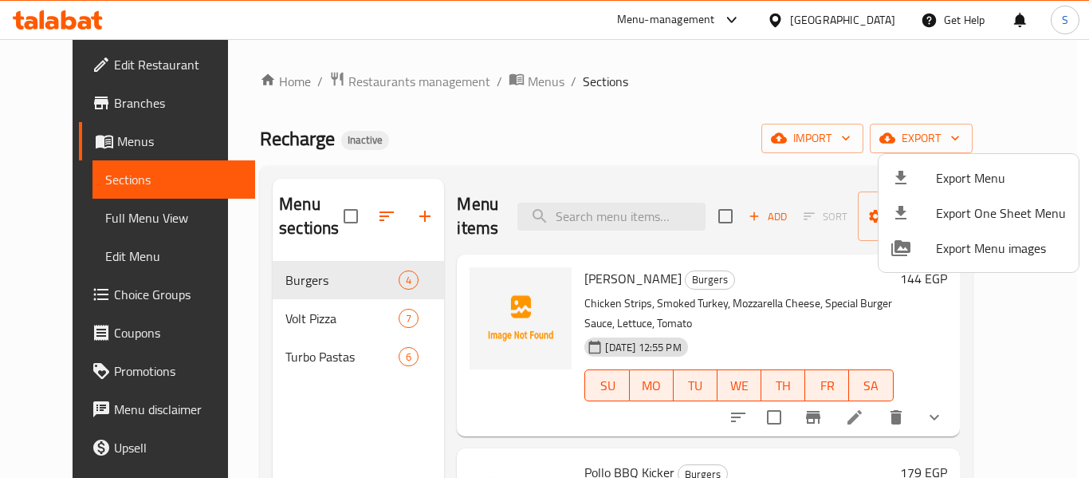
click at [943, 171] on span "Export Menu" at bounding box center [1001, 177] width 130 height 19
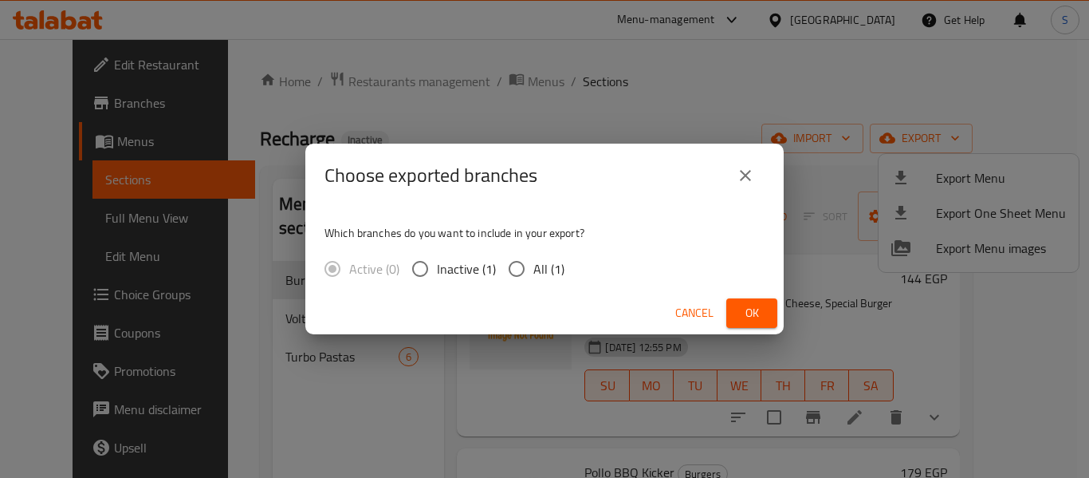
click at [534, 270] on span "All (1)" at bounding box center [549, 268] width 31 height 19
click at [533, 270] on input "All (1)" at bounding box center [516, 268] width 33 height 33
radio input "true"
drag, startPoint x: 743, startPoint y: 309, endPoint x: 731, endPoint y: 293, distance: 19.3
click at [744, 308] on span "Ok" at bounding box center [752, 313] width 26 height 20
